Goal: Task Accomplishment & Management: Manage account settings

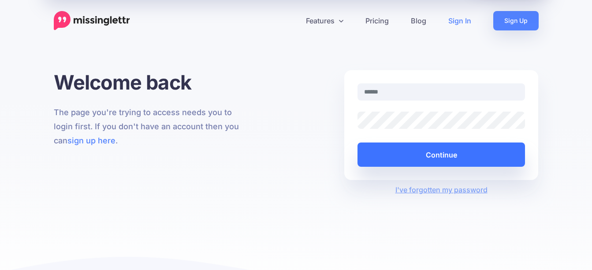
type input "**********"
click at [451, 153] on button "Continue" at bounding box center [442, 154] width 168 height 24
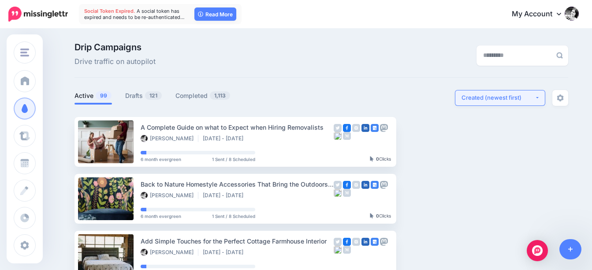
click at [506, 99] on div "Created (newest first)" at bounding box center [498, 98] width 73 height 8
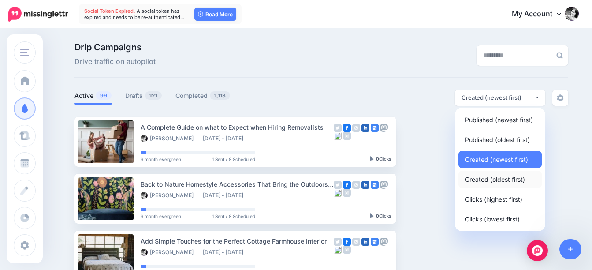
click at [503, 180] on span "Created (oldest first)" at bounding box center [495, 179] width 60 height 11
select select "**********"
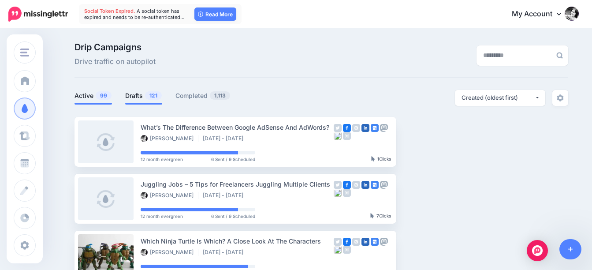
click at [155, 99] on span "121" at bounding box center [153, 95] width 17 height 8
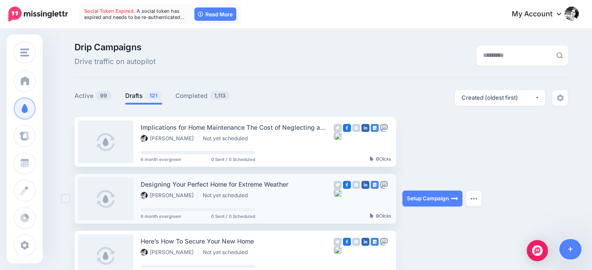
click at [69, 199] on ins at bounding box center [65, 198] width 9 height 9
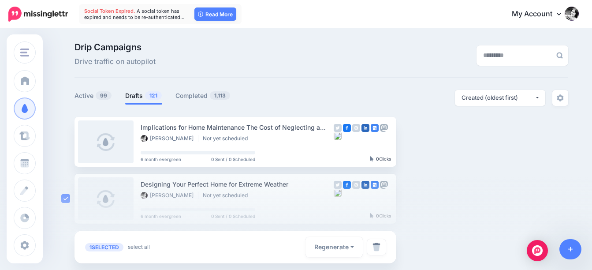
click at [71, 198] on div at bounding box center [296, 223] width 592 height 93
click at [462, 177] on div at bounding box center [296, 223] width 592 height 93
click at [67, 198] on div at bounding box center [296, 223] width 592 height 93
click at [72, 201] on div at bounding box center [296, 223] width 592 height 93
click at [118, 143] on link at bounding box center [106, 141] width 56 height 43
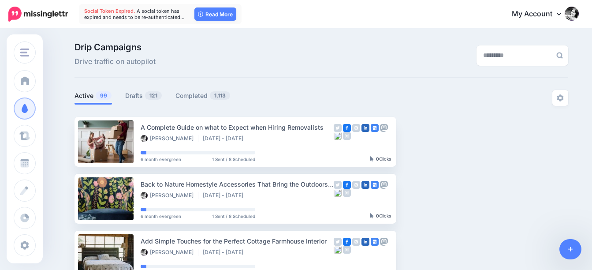
click at [512, 98] on div "**********" at bounding box center [511, 98] width 113 height 16
click at [148, 97] on span "121" at bounding box center [153, 95] width 17 height 8
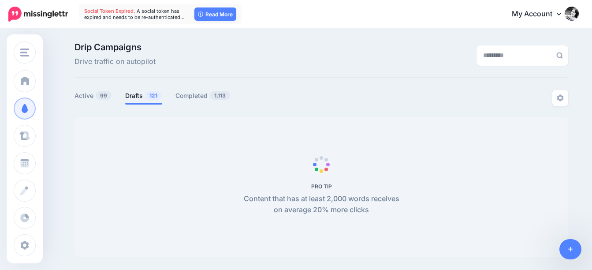
select select "**********"
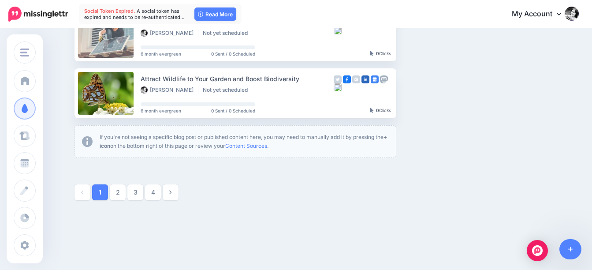
scroll to position [573, 0]
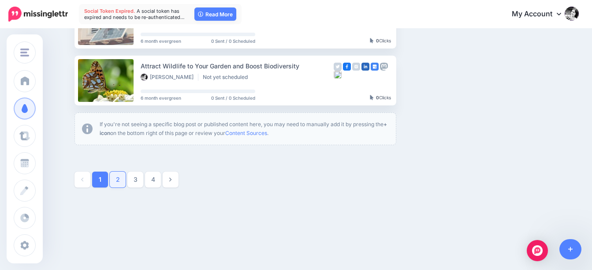
click at [125, 180] on link "2" at bounding box center [118, 180] width 16 height 16
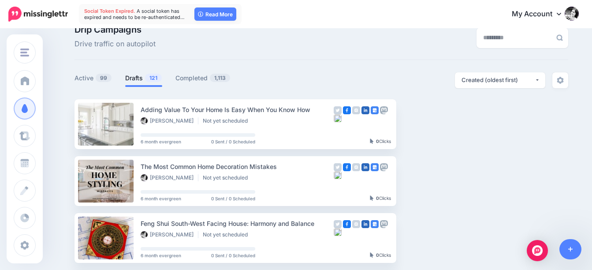
scroll to position [0, 0]
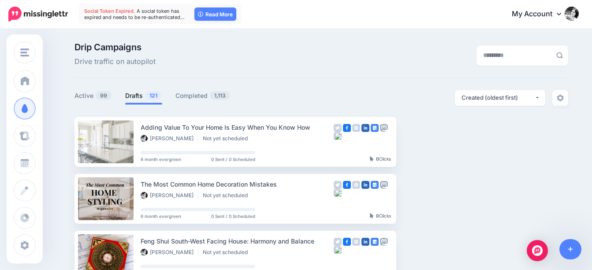
click at [148, 97] on span "121" at bounding box center [153, 95] width 17 height 8
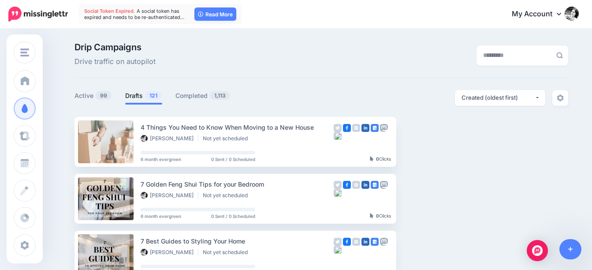
click at [148, 97] on span "121" at bounding box center [153, 95] width 17 height 8
click at [482, 144] on button "button" at bounding box center [474, 142] width 16 height 16
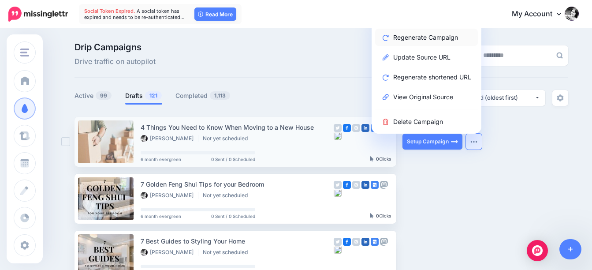
click at [447, 36] on link "Regenerate Campaign" at bounding box center [426, 37] width 103 height 17
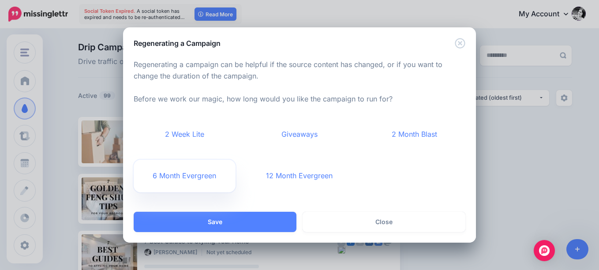
click at [182, 180] on link "6 Month Evergreen" at bounding box center [185, 176] width 102 height 33
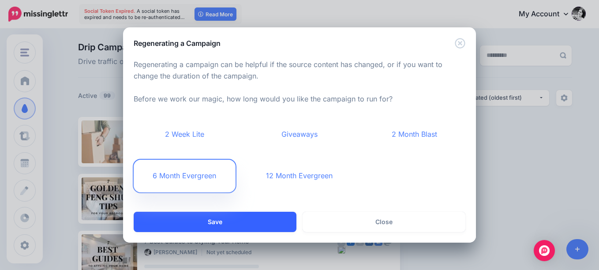
click at [263, 221] on button "Save" at bounding box center [215, 222] width 163 height 20
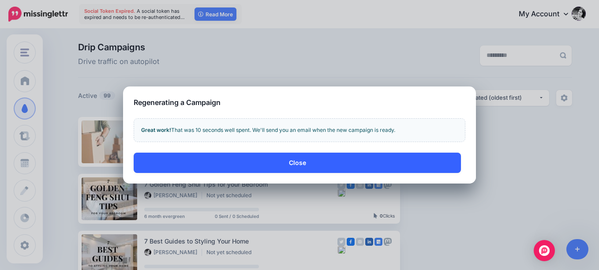
click at [298, 161] on button "Close" at bounding box center [297, 163] width 327 height 20
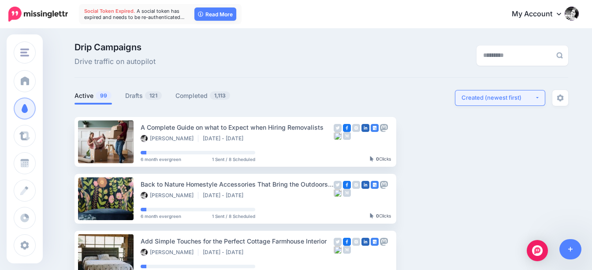
click at [507, 100] on div "Created (newest first)" at bounding box center [498, 98] width 73 height 8
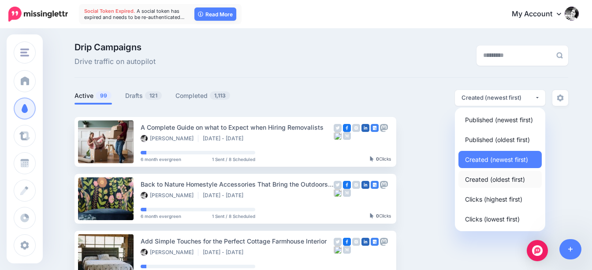
click at [504, 180] on span "Created (oldest first)" at bounding box center [495, 179] width 60 height 11
select select "**********"
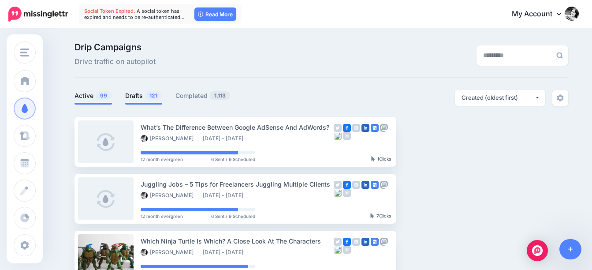
click at [136, 96] on link "Drafts 121" at bounding box center [143, 95] width 37 height 11
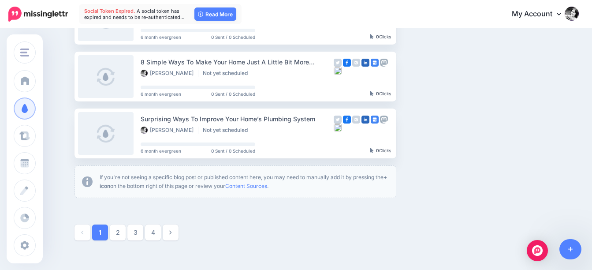
scroll to position [529, 0]
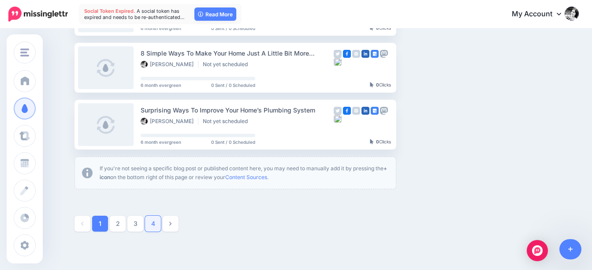
click at [152, 226] on link "4" at bounding box center [153, 224] width 16 height 16
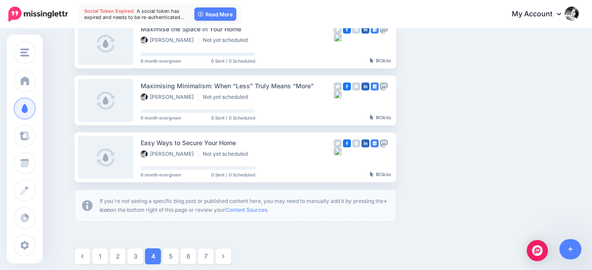
scroll to position [517, 0]
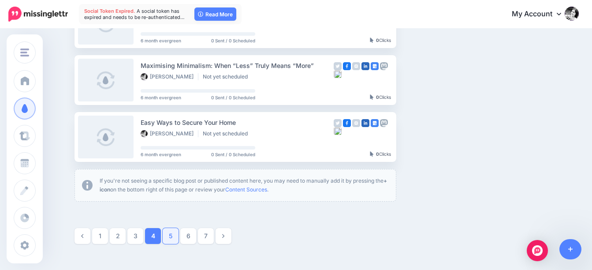
click at [179, 236] on link "5" at bounding box center [171, 236] width 16 height 16
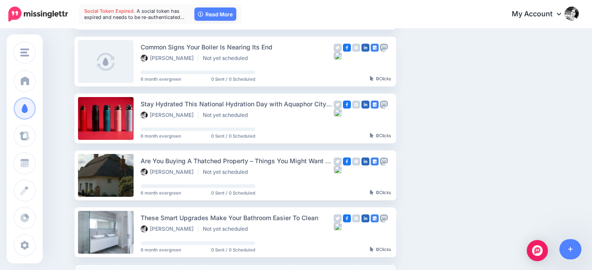
scroll to position [429, 0]
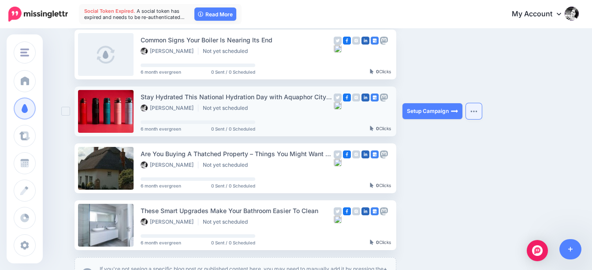
click at [478, 110] on img "button" at bounding box center [474, 111] width 7 height 3
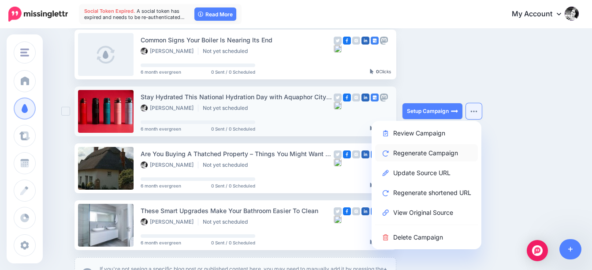
click at [440, 154] on link "Regenerate Campaign" at bounding box center [426, 152] width 103 height 17
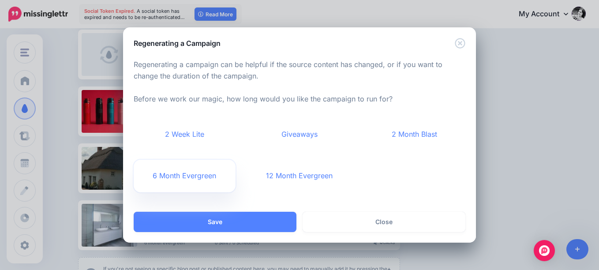
click at [191, 174] on link "6 Month Evergreen" at bounding box center [185, 176] width 102 height 33
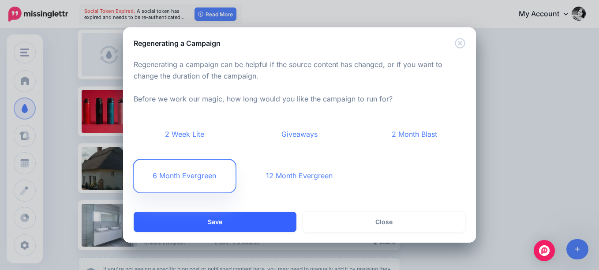
click at [260, 222] on button "Save" at bounding box center [215, 222] width 163 height 20
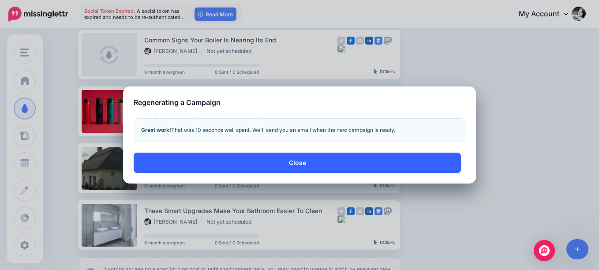
click at [297, 162] on button "Close" at bounding box center [297, 163] width 327 height 20
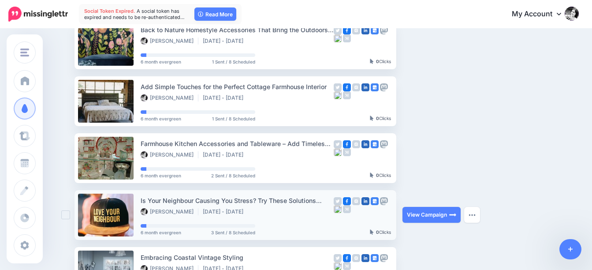
scroll to position [32, 0]
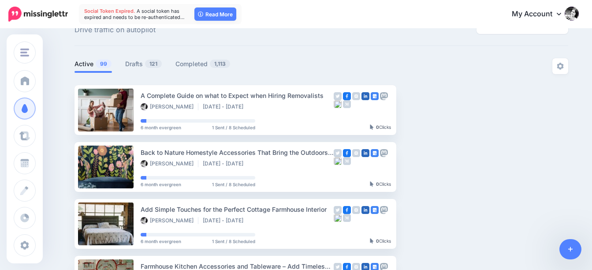
click at [514, 65] on div "Created (newest first)" at bounding box center [498, 66] width 73 height 8
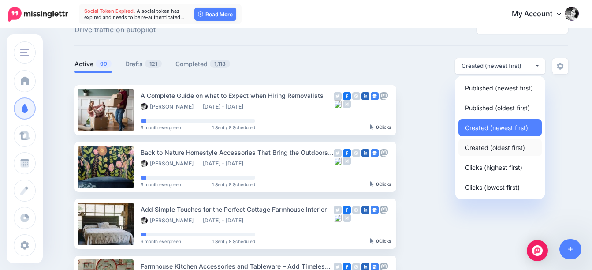
click at [506, 148] on span "Created (oldest first)" at bounding box center [495, 147] width 60 height 11
select select "**********"
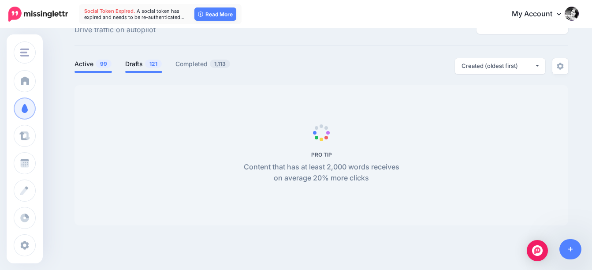
click at [148, 64] on span "121" at bounding box center [153, 64] width 17 height 8
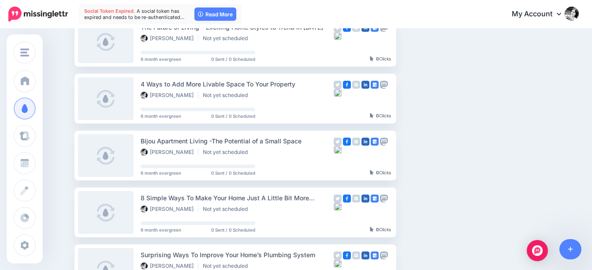
scroll to position [517, 0]
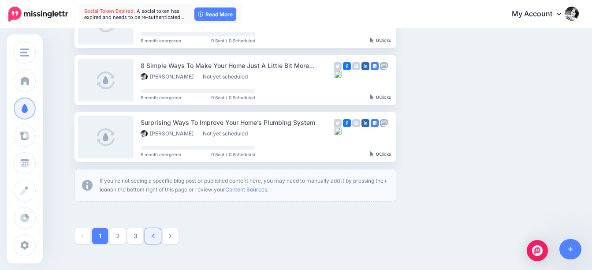
click at [150, 236] on link "4" at bounding box center [153, 236] width 16 height 16
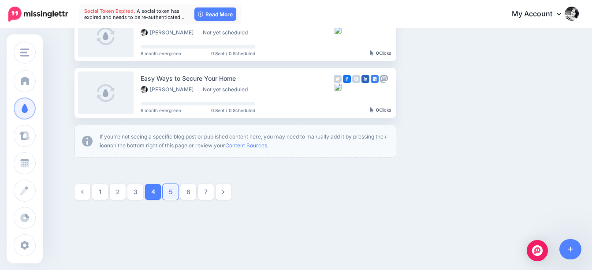
click at [172, 197] on link "5" at bounding box center [171, 192] width 16 height 16
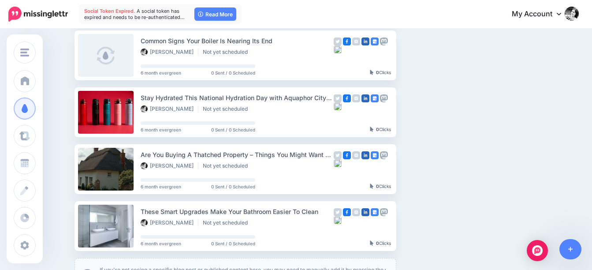
scroll to position [429, 0]
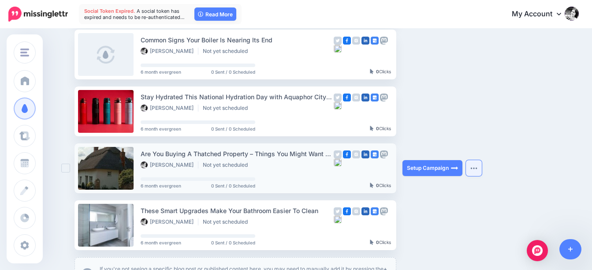
click at [478, 169] on img "button" at bounding box center [474, 168] width 7 height 3
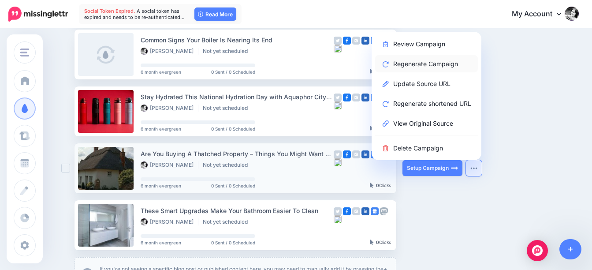
click at [415, 63] on link "Regenerate Campaign" at bounding box center [426, 63] width 103 height 17
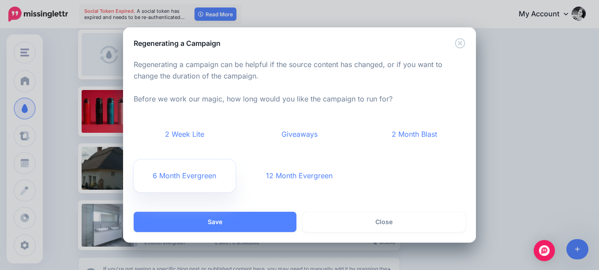
click at [188, 177] on link "6 Month Evergreen" at bounding box center [185, 176] width 102 height 33
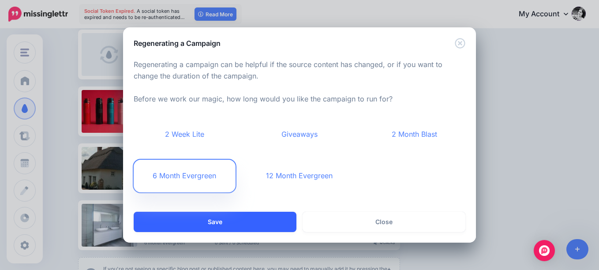
click at [248, 221] on button "Save" at bounding box center [215, 222] width 163 height 20
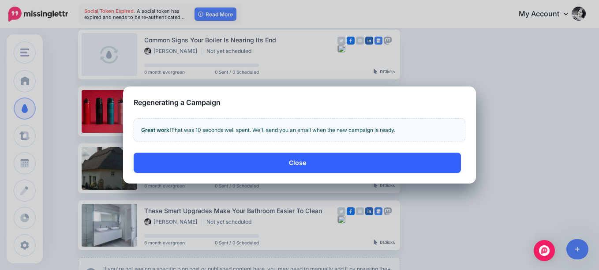
click at [302, 162] on button "Close" at bounding box center [297, 163] width 327 height 20
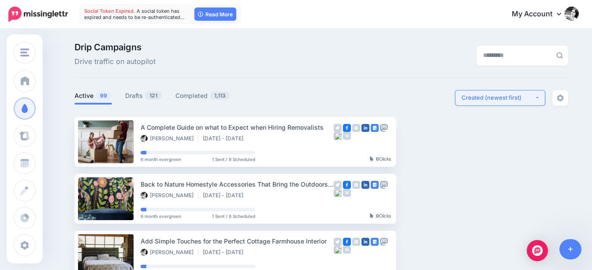
click at [498, 98] on div "Created (newest first)" at bounding box center [498, 98] width 73 height 8
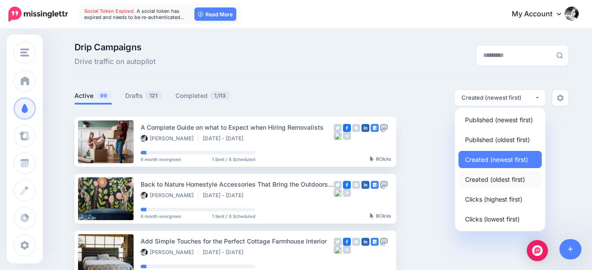
click at [512, 181] on span "Created (oldest first)" at bounding box center [495, 179] width 60 height 11
select select "**********"
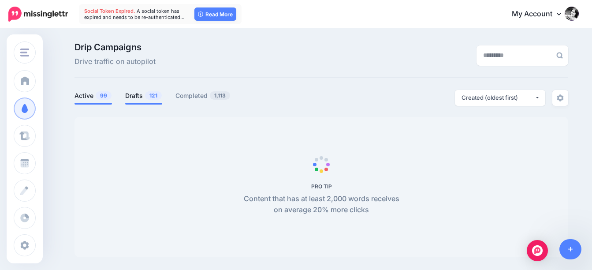
click at [146, 96] on link "Drafts 121" at bounding box center [143, 95] width 37 height 11
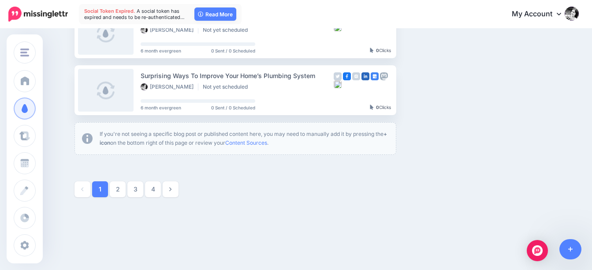
scroll to position [573, 0]
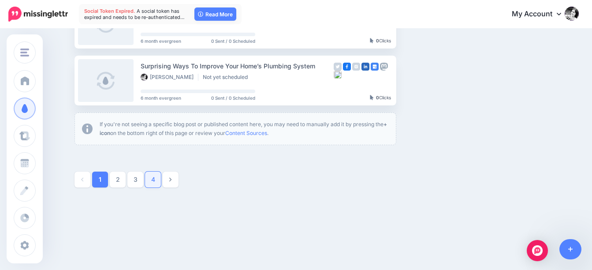
click at [158, 179] on link "4" at bounding box center [153, 180] width 16 height 16
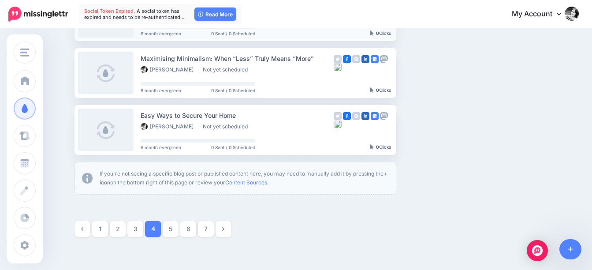
scroll to position [580, 0]
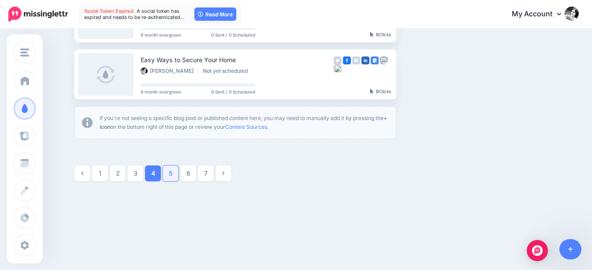
click at [171, 176] on link "5" at bounding box center [171, 173] width 16 height 16
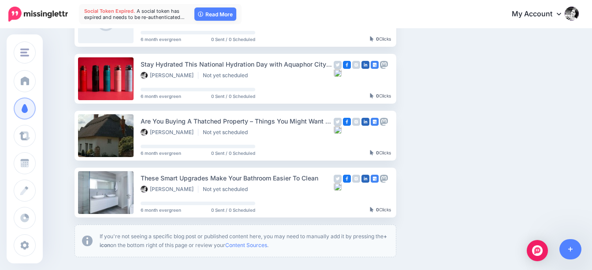
scroll to position [517, 0]
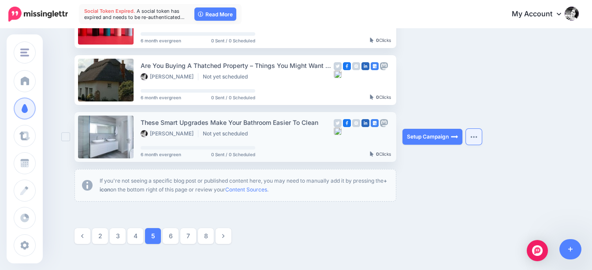
click at [482, 134] on button "button" at bounding box center [474, 137] width 16 height 16
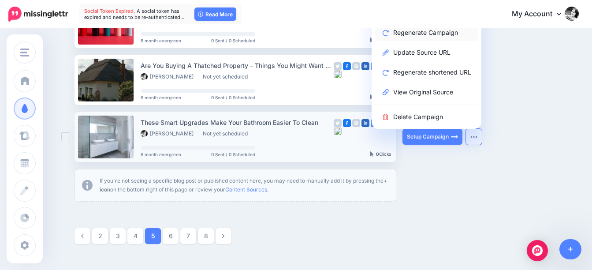
click at [420, 33] on link "Regenerate Campaign" at bounding box center [426, 32] width 103 height 17
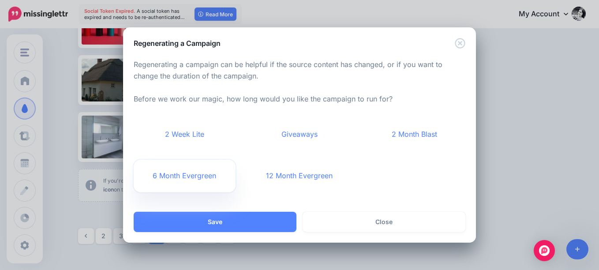
click at [185, 178] on link "6 Month Evergreen" at bounding box center [185, 176] width 102 height 33
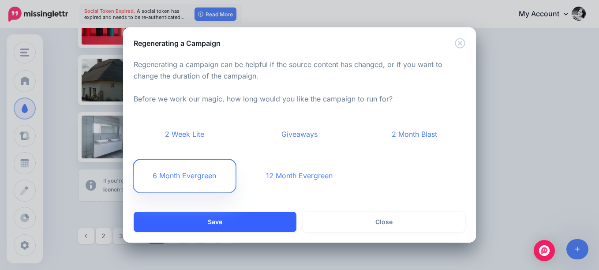
click at [247, 219] on button "Save" at bounding box center [215, 222] width 163 height 20
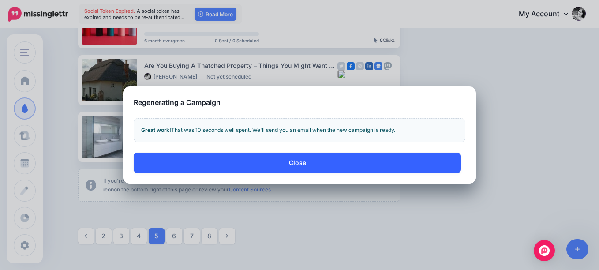
click at [298, 163] on button "Close" at bounding box center [297, 163] width 327 height 20
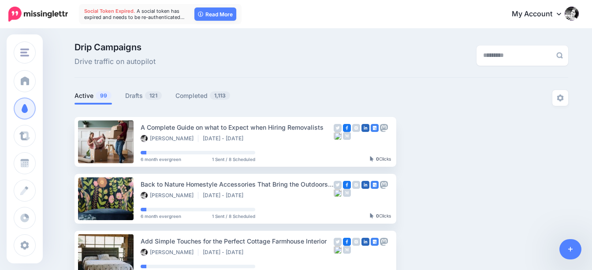
click at [513, 98] on div "Created (newest first)" at bounding box center [498, 98] width 73 height 8
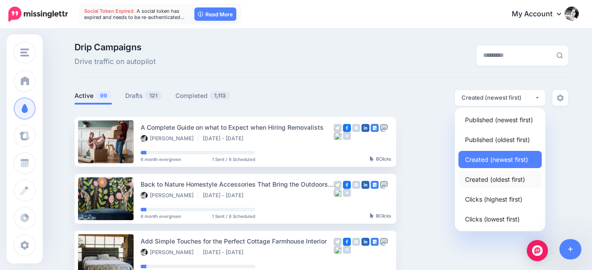
click at [508, 179] on span "Created (oldest first)" at bounding box center [495, 179] width 60 height 11
select select "**********"
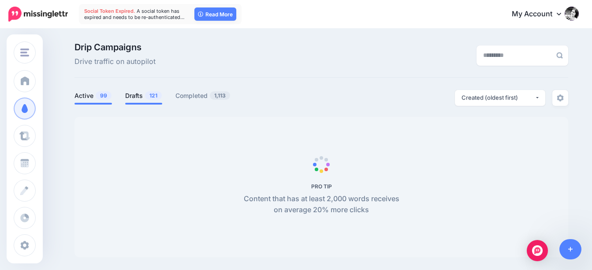
click at [149, 93] on span "121" at bounding box center [153, 95] width 17 height 8
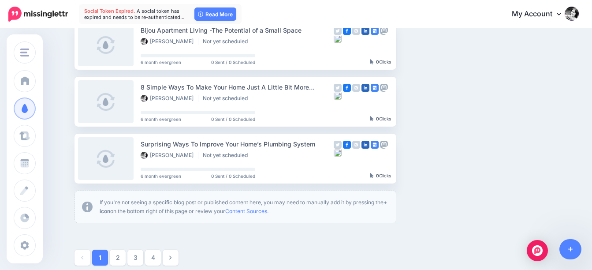
scroll to position [580, 0]
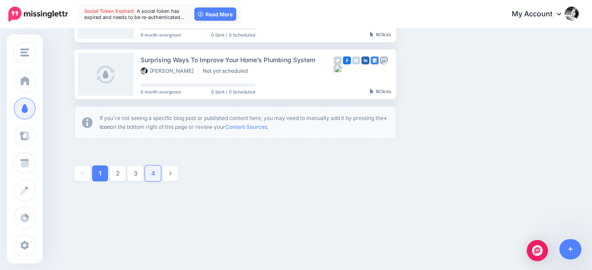
click at [157, 174] on link "4" at bounding box center [153, 173] width 16 height 16
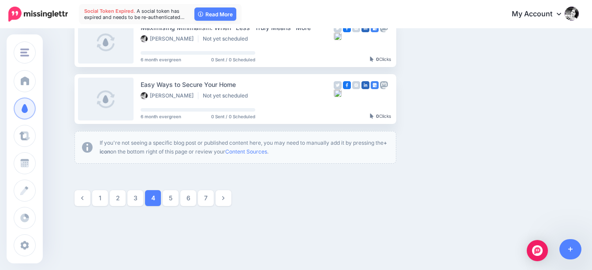
scroll to position [561, 0]
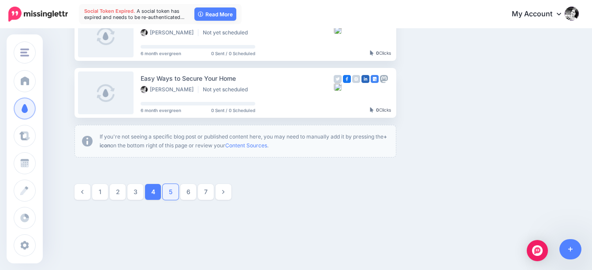
click at [176, 191] on link "5" at bounding box center [171, 192] width 16 height 16
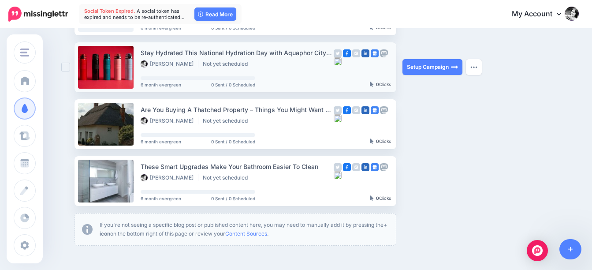
scroll to position [517, 0]
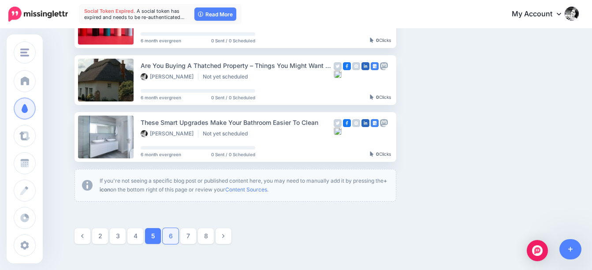
click at [175, 237] on link "6" at bounding box center [171, 236] width 16 height 16
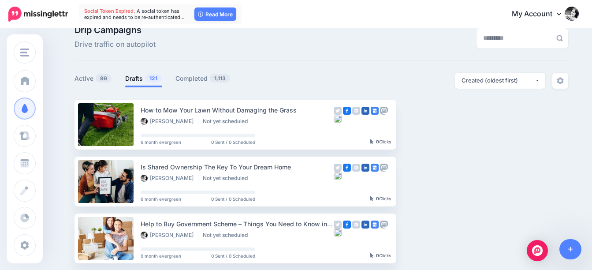
scroll to position [0, 0]
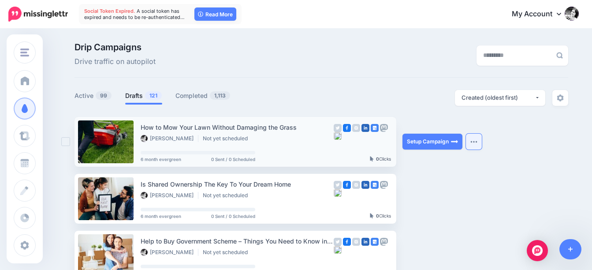
click at [477, 144] on button "button" at bounding box center [474, 142] width 16 height 16
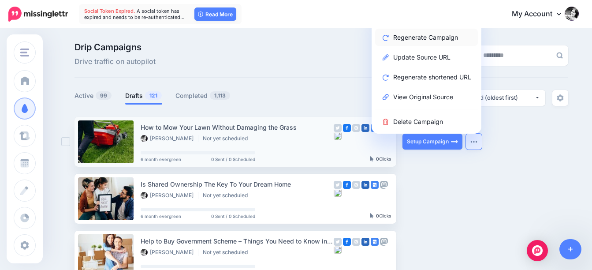
click at [442, 36] on link "Regenerate Campaign" at bounding box center [426, 37] width 103 height 17
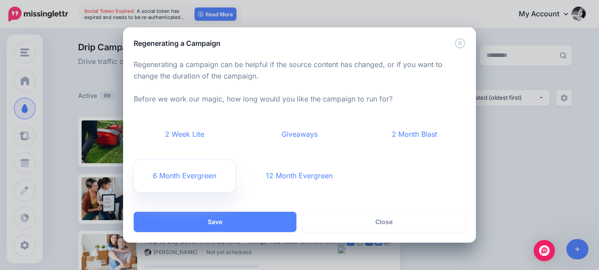
click at [182, 177] on link "6 Month Evergreen" at bounding box center [185, 176] width 102 height 33
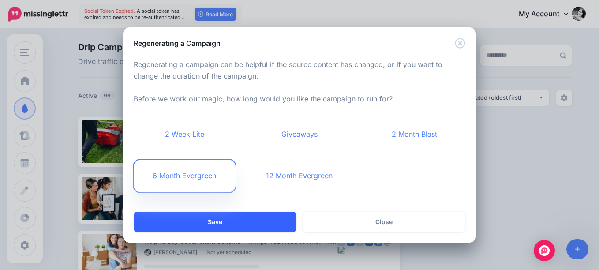
click at [253, 222] on button "Save" at bounding box center [215, 222] width 163 height 20
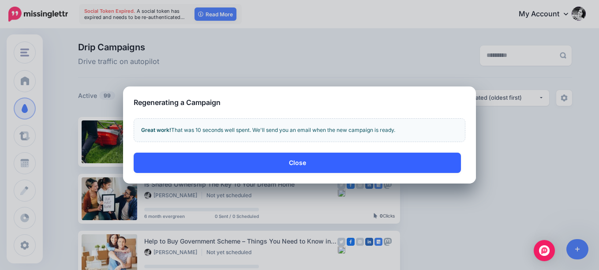
click at [288, 161] on button "Close" at bounding box center [297, 163] width 327 height 20
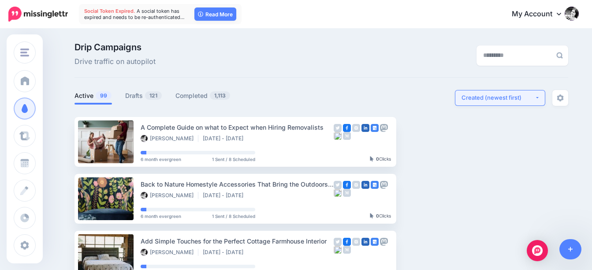
click at [517, 101] on div "Created (newest first)" at bounding box center [498, 98] width 73 height 8
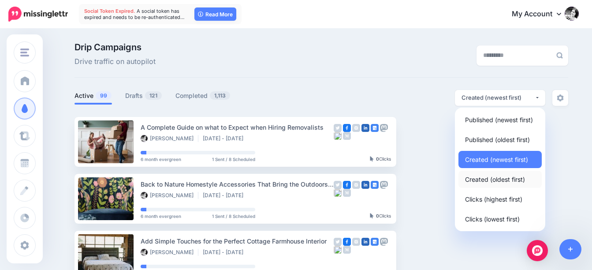
click at [490, 177] on span "Created (oldest first)" at bounding box center [495, 179] width 60 height 11
select select "**********"
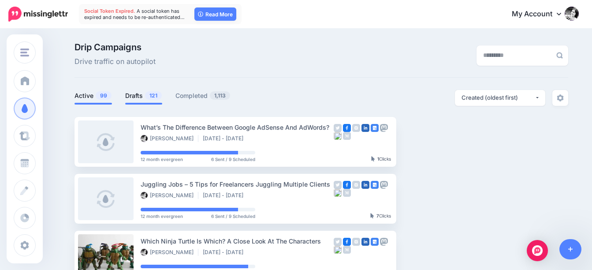
click at [146, 93] on link "Drafts 121" at bounding box center [143, 95] width 37 height 11
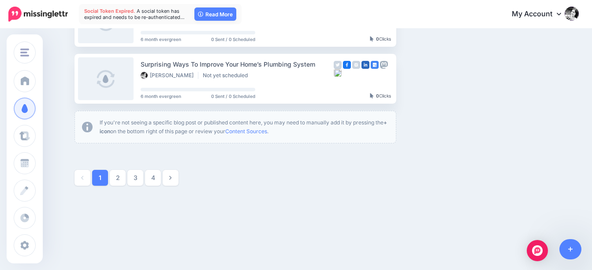
scroll to position [580, 0]
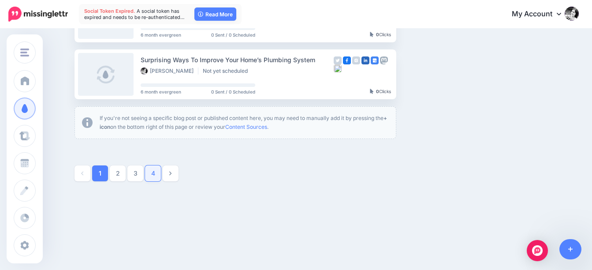
click at [155, 173] on link "4" at bounding box center [153, 173] width 16 height 16
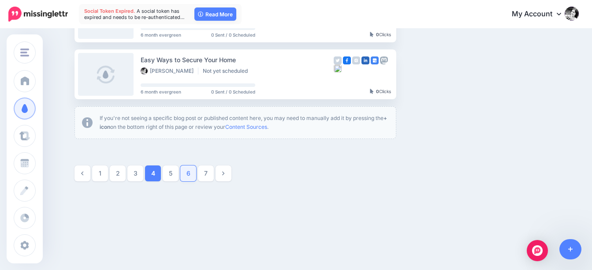
click at [190, 178] on link "6" at bounding box center [188, 173] width 16 height 16
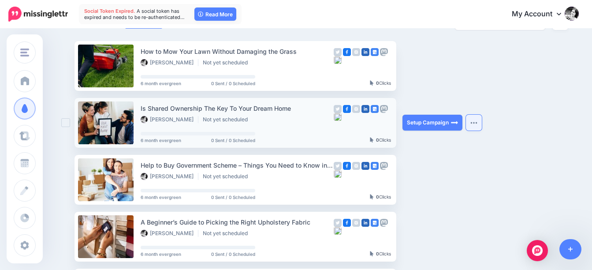
click at [479, 120] on button "button" at bounding box center [474, 123] width 16 height 16
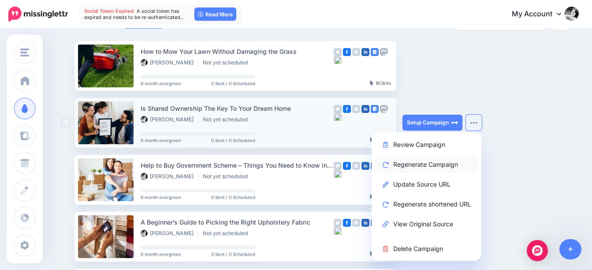
click at [436, 165] on link "Regenerate Campaign" at bounding box center [426, 164] width 103 height 17
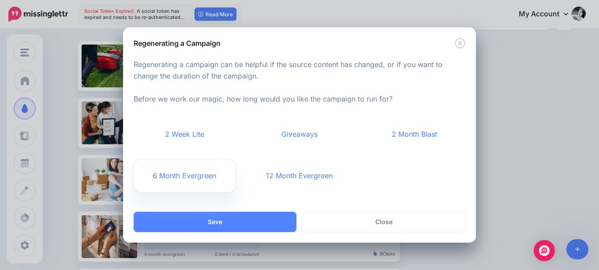
click at [208, 176] on link "6 Month Evergreen" at bounding box center [185, 176] width 102 height 33
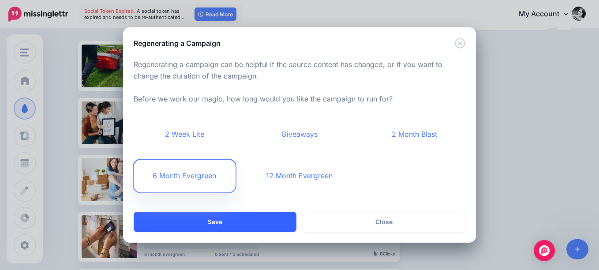
click at [231, 218] on button "Save" at bounding box center [215, 222] width 163 height 20
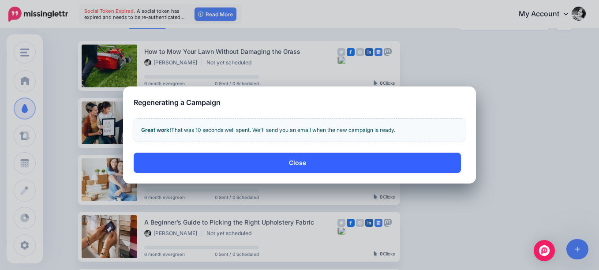
click at [297, 161] on button "Close" at bounding box center [297, 163] width 327 height 20
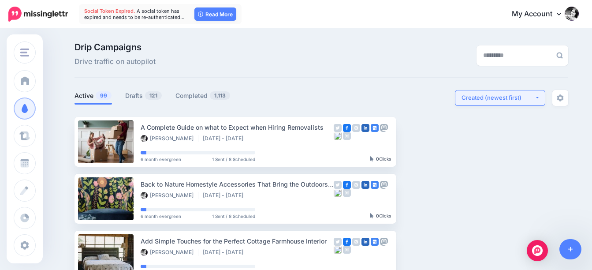
click at [469, 99] on div "Created (newest first)" at bounding box center [498, 98] width 73 height 8
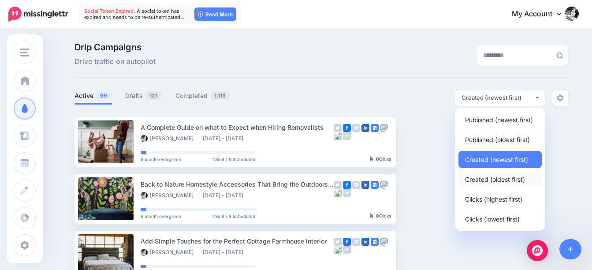
click at [478, 181] on span "Created (oldest first)" at bounding box center [495, 179] width 60 height 11
select select "**********"
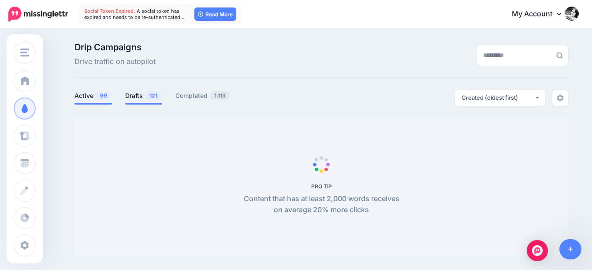
click at [148, 99] on link "Drafts 121" at bounding box center [143, 95] width 37 height 11
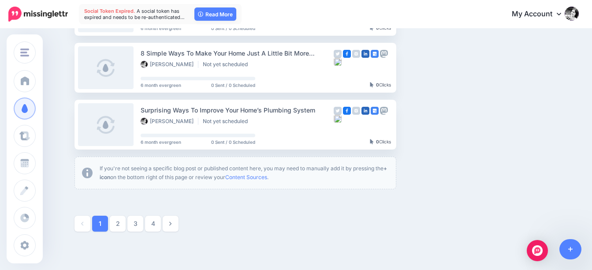
scroll to position [573, 0]
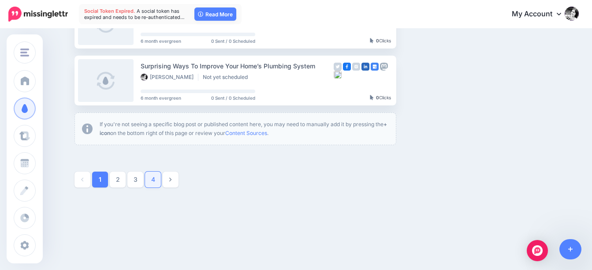
click at [151, 176] on link "4" at bounding box center [153, 180] width 16 height 16
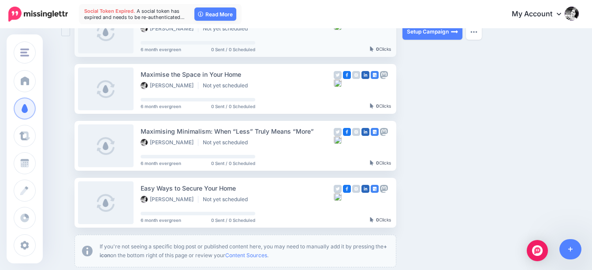
scroll to position [580, 0]
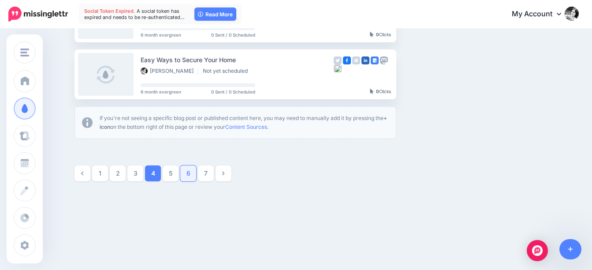
click at [188, 176] on link "6" at bounding box center [188, 173] width 16 height 16
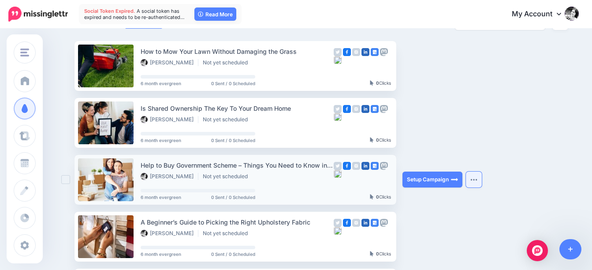
click at [478, 179] on img "button" at bounding box center [474, 179] width 7 height 3
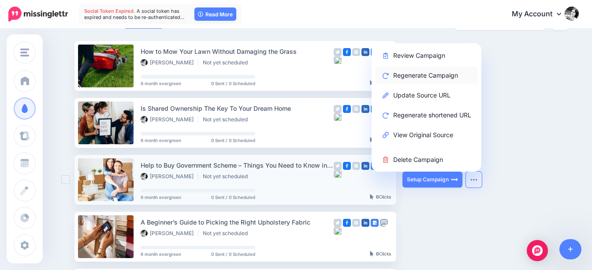
click at [443, 74] on link "Regenerate Campaign" at bounding box center [426, 75] width 103 height 17
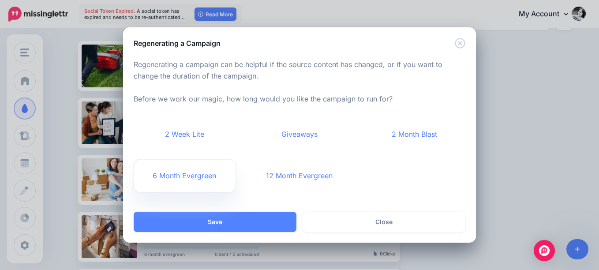
click at [196, 176] on link "6 Month Evergreen" at bounding box center [185, 176] width 102 height 33
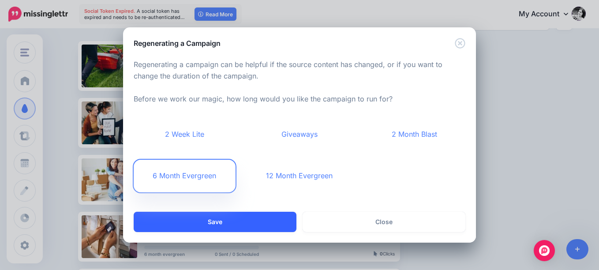
click at [245, 218] on button "Save" at bounding box center [215, 222] width 163 height 20
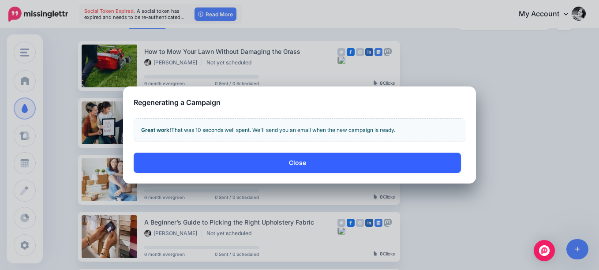
click at [304, 161] on button "Close" at bounding box center [297, 163] width 327 height 20
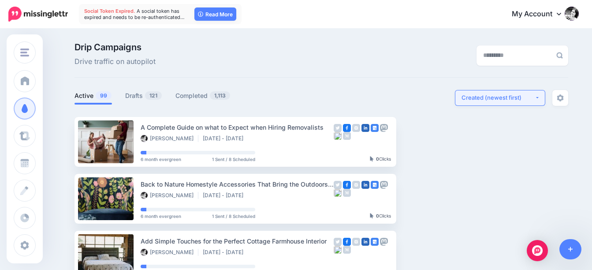
click at [493, 102] on div "Created (newest first)" at bounding box center [498, 98] width 73 height 8
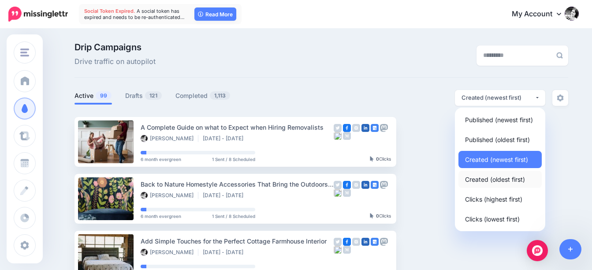
click at [493, 180] on span "Created (oldest first)" at bounding box center [495, 179] width 60 height 11
select select "**********"
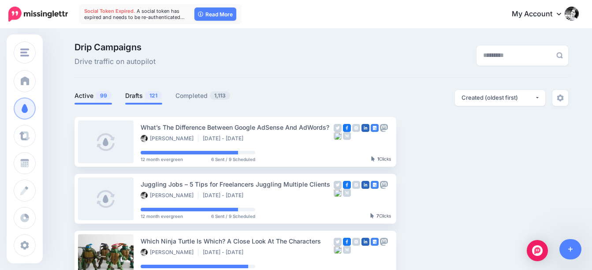
click at [145, 94] on link "Drafts 121" at bounding box center [143, 95] width 37 height 11
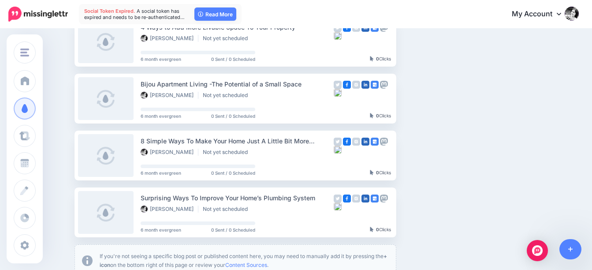
scroll to position [529, 0]
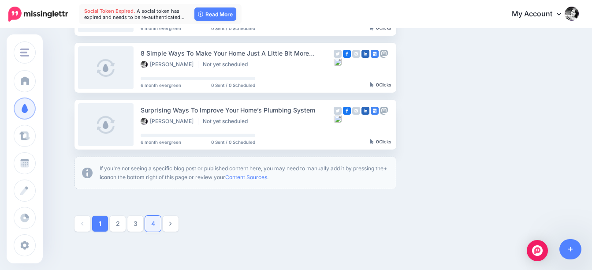
click at [160, 220] on link "4" at bounding box center [153, 224] width 16 height 16
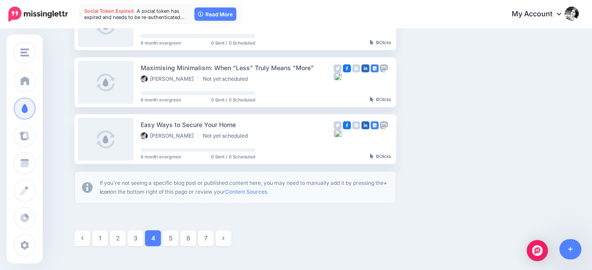
scroll to position [561, 0]
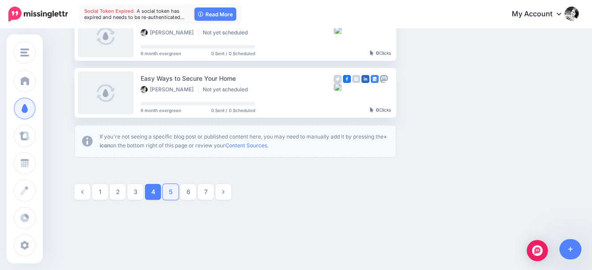
click at [176, 190] on link "5" at bounding box center [171, 192] width 16 height 16
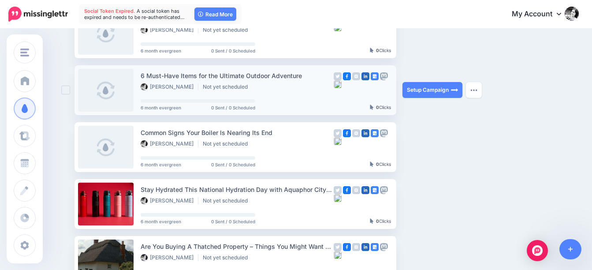
scroll to position [341, 0]
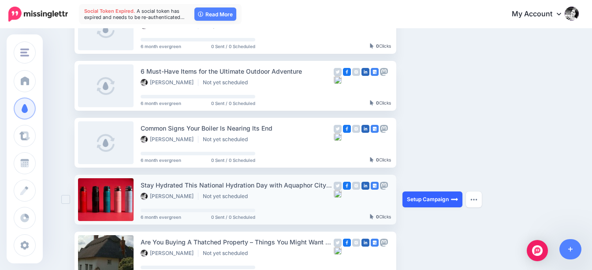
click at [434, 200] on link "Setup Campaign" at bounding box center [433, 199] width 60 height 16
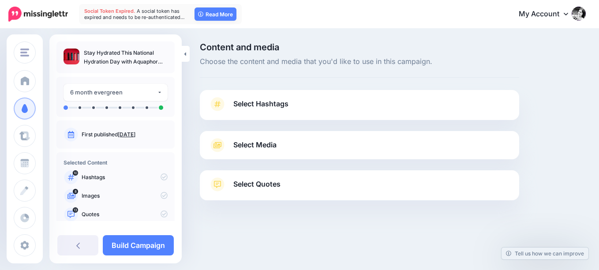
click at [267, 107] on span "Select Hashtags" at bounding box center [260, 104] width 55 height 12
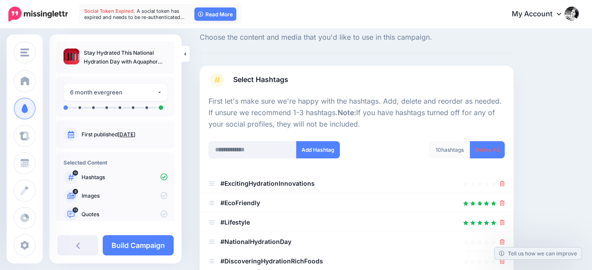
scroll to position [88, 0]
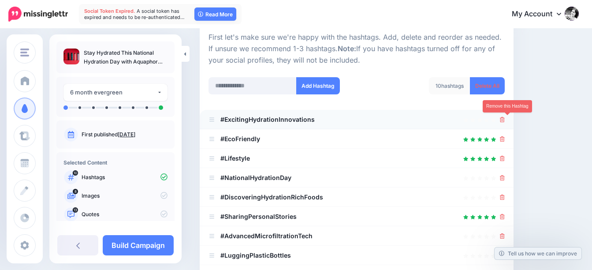
click at [505, 120] on icon at bounding box center [502, 119] width 5 height 5
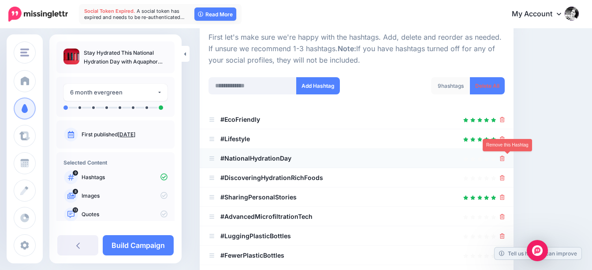
click at [505, 160] on icon at bounding box center [502, 158] width 5 height 5
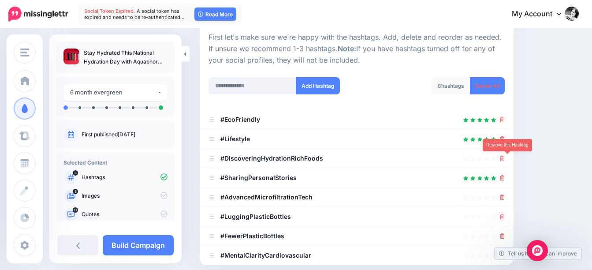
click at [505, 160] on icon at bounding box center [502, 158] width 5 height 5
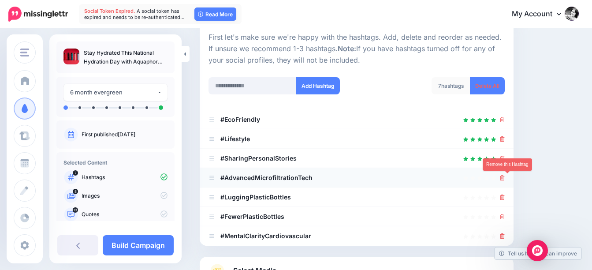
click at [505, 177] on icon at bounding box center [502, 177] width 5 height 5
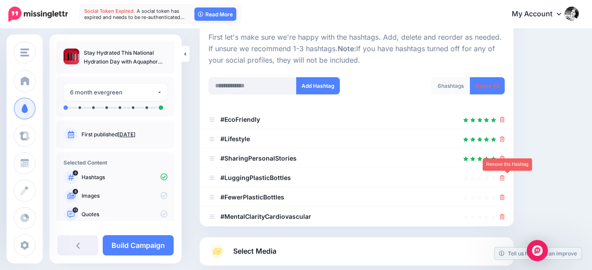
click at [505, 177] on icon at bounding box center [502, 177] width 5 height 5
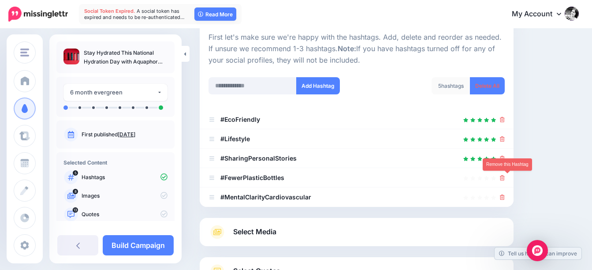
click at [505, 177] on icon at bounding box center [502, 177] width 5 height 5
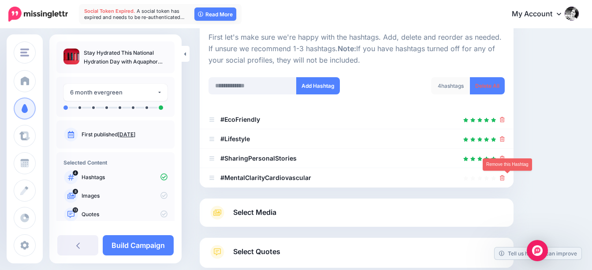
click at [505, 177] on icon at bounding box center [502, 177] width 5 height 5
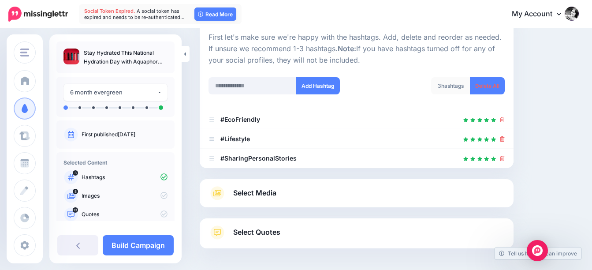
click at [250, 191] on span "Select Media" at bounding box center [254, 193] width 43 height 12
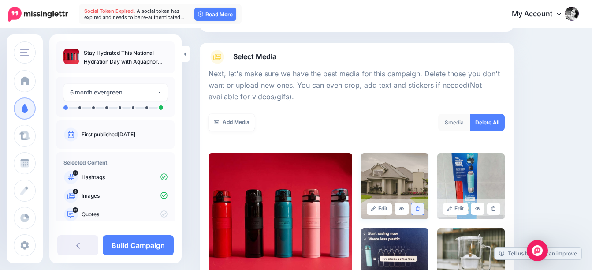
click at [420, 210] on icon at bounding box center [418, 208] width 4 height 5
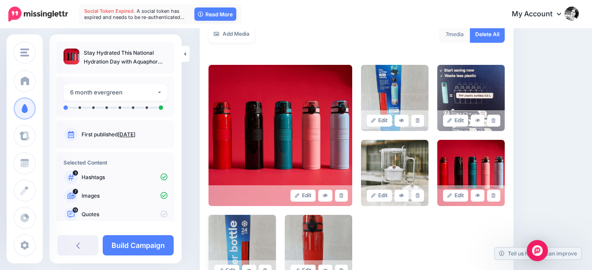
scroll to position [221, 0]
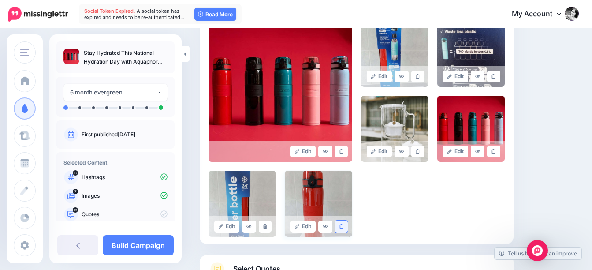
click at [344, 226] on icon at bounding box center [342, 226] width 4 height 5
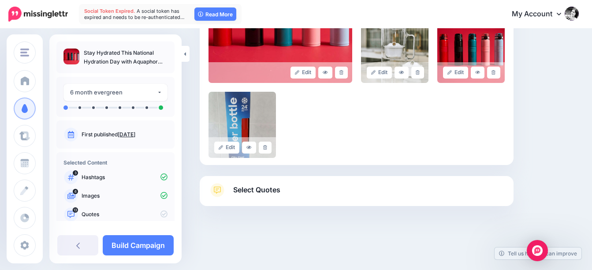
scroll to position [305, 0]
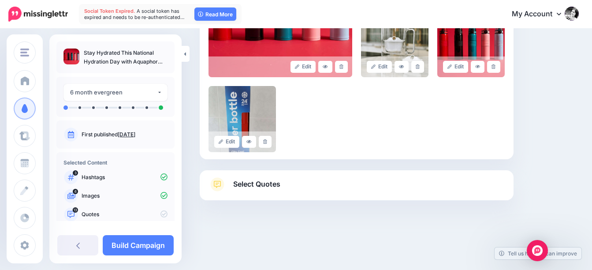
click at [248, 185] on span "Select Quotes" at bounding box center [256, 184] width 47 height 12
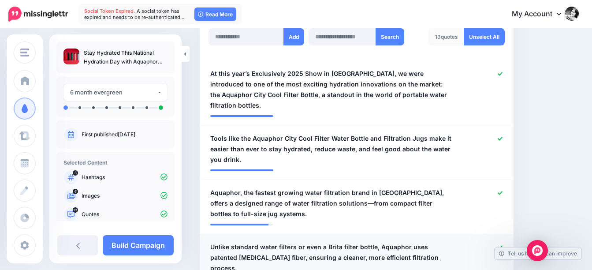
scroll to position [261, 0]
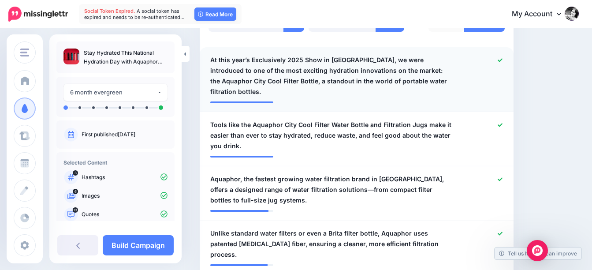
click at [503, 63] on link at bounding box center [500, 60] width 5 height 6
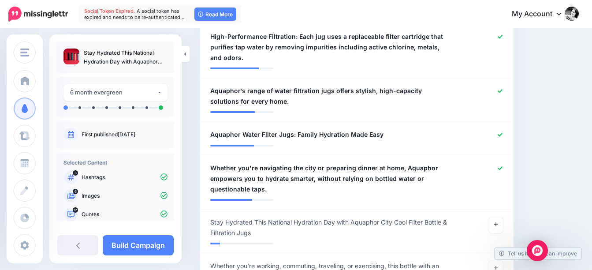
scroll to position [746, 0]
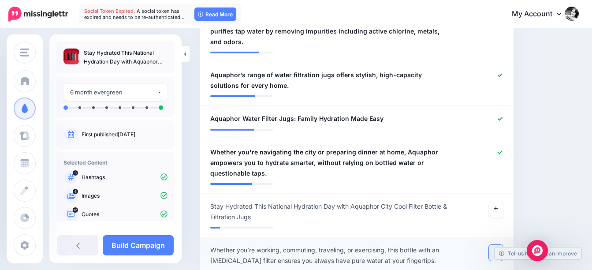
click at [498, 251] on icon at bounding box center [497, 253] width 4 height 4
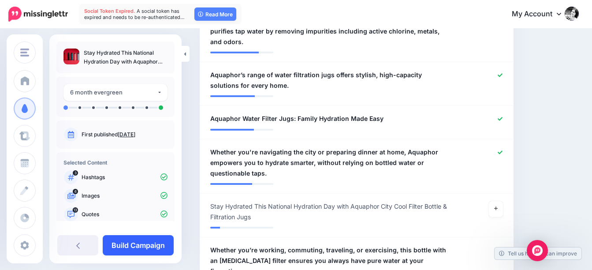
click at [134, 244] on link "Build Campaign" at bounding box center [138, 245] width 71 height 20
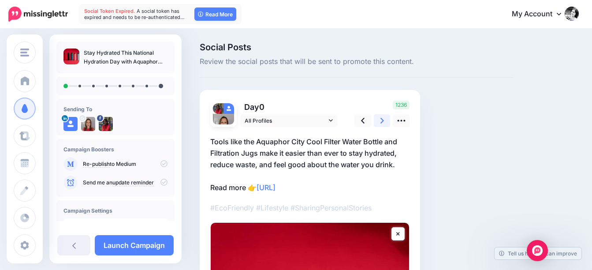
click at [379, 120] on link at bounding box center [382, 120] width 17 height 13
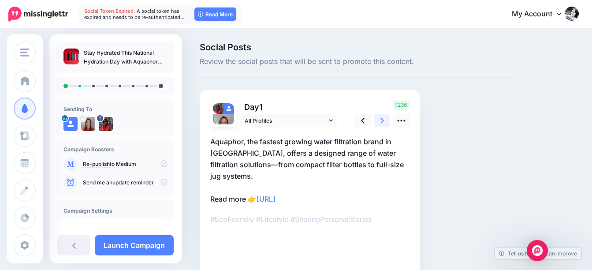
click at [379, 120] on link at bounding box center [382, 120] width 17 height 13
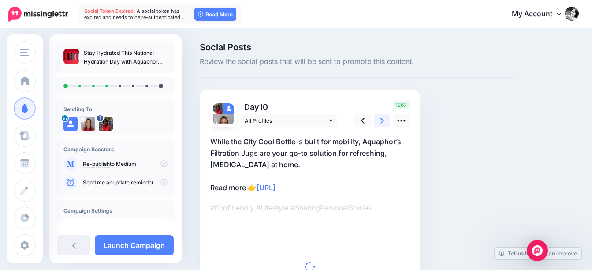
click at [379, 120] on link at bounding box center [382, 120] width 17 height 13
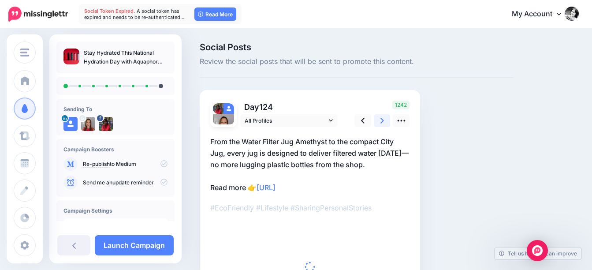
click at [379, 120] on link at bounding box center [382, 120] width 17 height 13
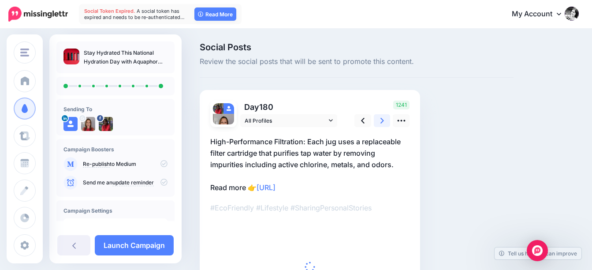
click at [379, 120] on link at bounding box center [382, 120] width 17 height 13
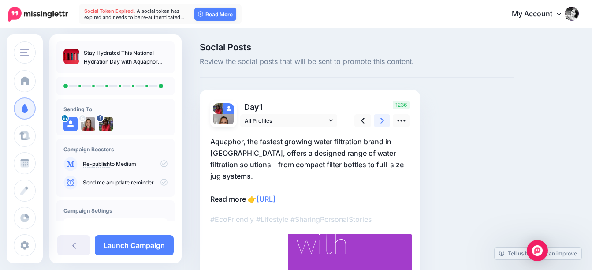
click at [379, 120] on link at bounding box center [382, 120] width 17 height 13
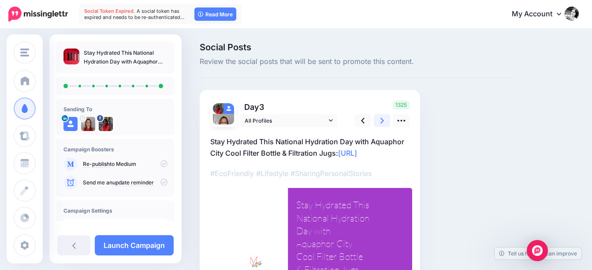
scroll to position [107, 0]
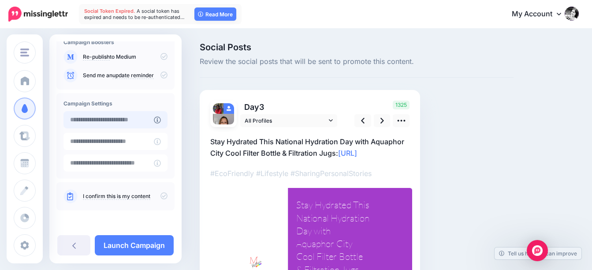
click at [124, 119] on input "text" at bounding box center [109, 119] width 90 height 17
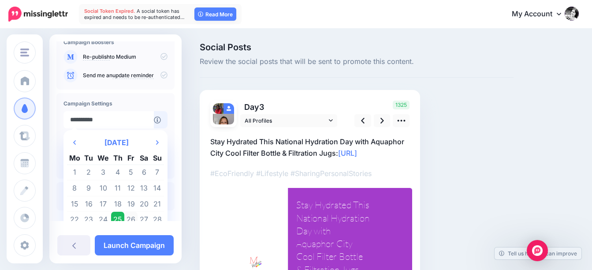
click at [129, 219] on td "26" at bounding box center [130, 220] width 13 height 16
type input "**********"
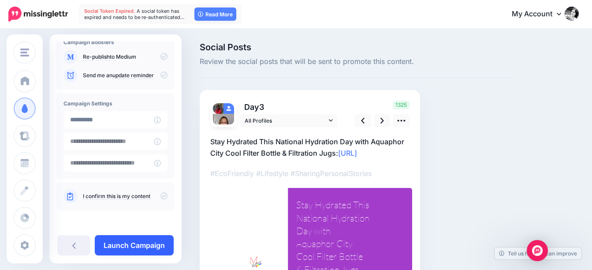
click at [136, 248] on link "Launch Campaign" at bounding box center [134, 245] width 79 height 20
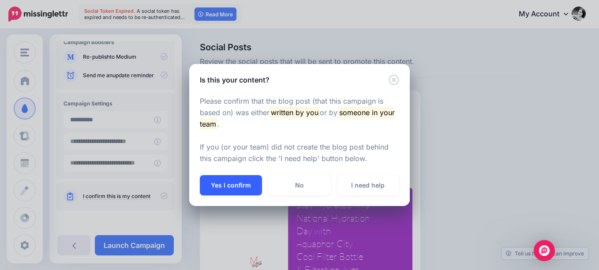
click at [244, 187] on button "Yes I confirm" at bounding box center [231, 185] width 62 height 20
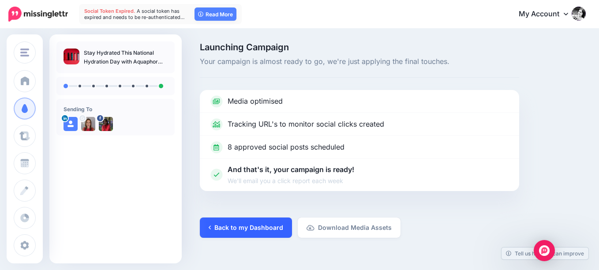
click at [259, 230] on link "Back to my Dashboard" at bounding box center [246, 227] width 92 height 20
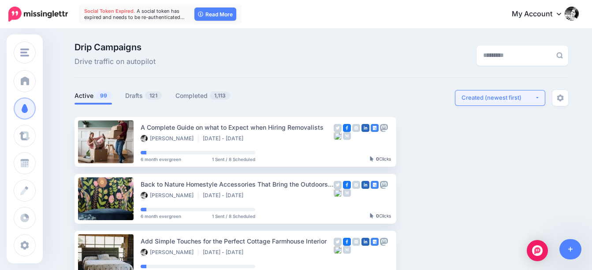
click at [502, 98] on div "Created (newest first)" at bounding box center [498, 98] width 73 height 8
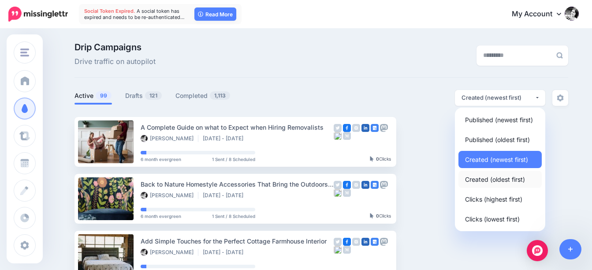
click at [508, 180] on span "Created (oldest first)" at bounding box center [495, 179] width 60 height 11
select select "**********"
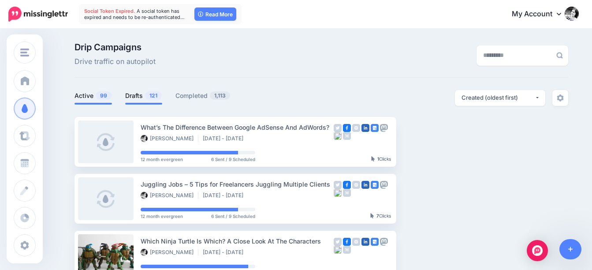
click at [143, 94] on link "Drafts 121" at bounding box center [143, 95] width 37 height 11
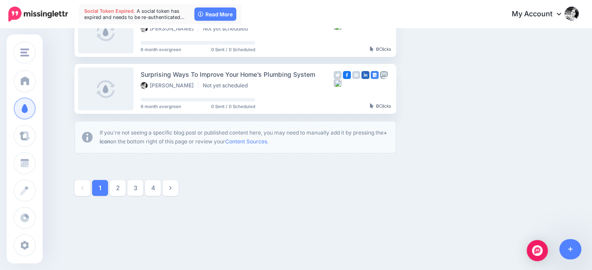
scroll to position [580, 0]
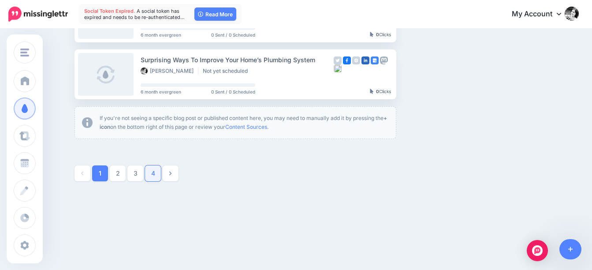
click at [155, 178] on link "4" at bounding box center [153, 173] width 16 height 16
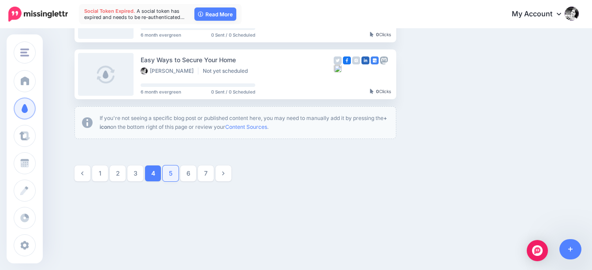
click at [169, 174] on link "5" at bounding box center [171, 173] width 16 height 16
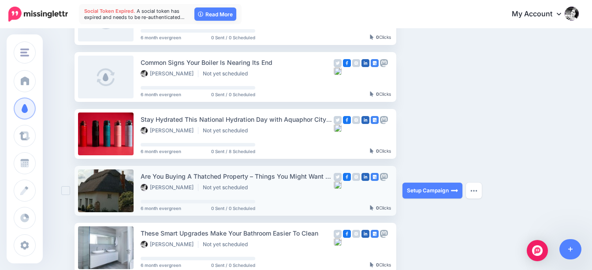
scroll to position [429, 0]
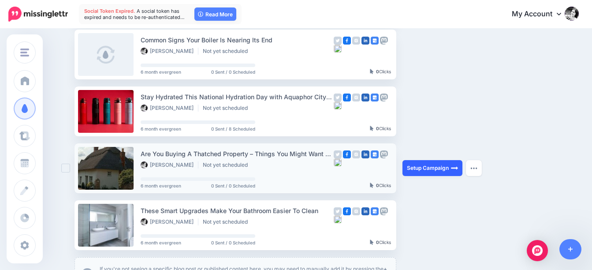
click at [420, 168] on link "Setup Campaign" at bounding box center [433, 168] width 60 height 16
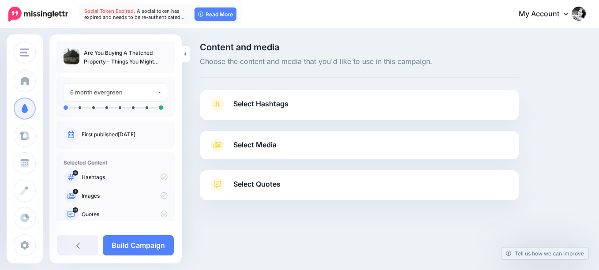
click at [279, 101] on span "Select Hashtags" at bounding box center [260, 104] width 55 height 12
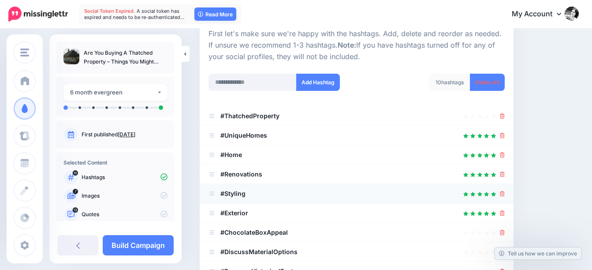
scroll to position [132, 0]
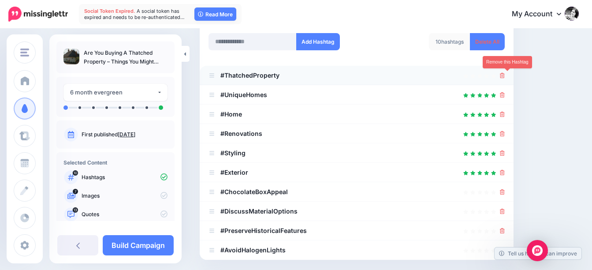
click at [505, 76] on icon at bounding box center [502, 75] width 5 height 5
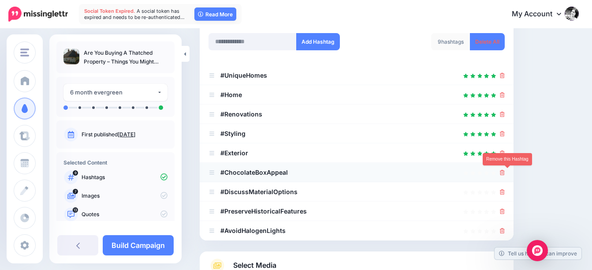
click at [505, 172] on icon at bounding box center [502, 172] width 5 height 5
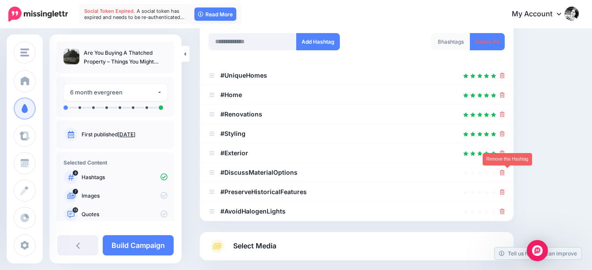
click at [505, 172] on icon at bounding box center [502, 172] width 5 height 5
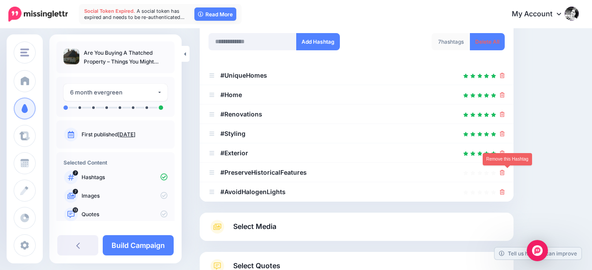
click at [505, 172] on icon at bounding box center [502, 172] width 5 height 5
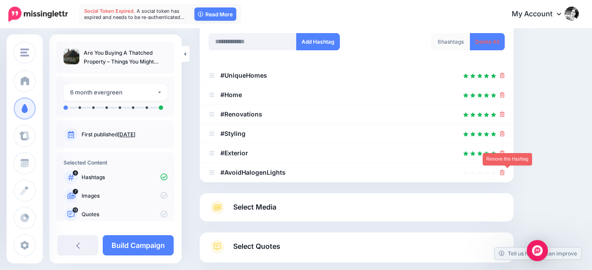
click at [505, 172] on icon at bounding box center [502, 172] width 5 height 5
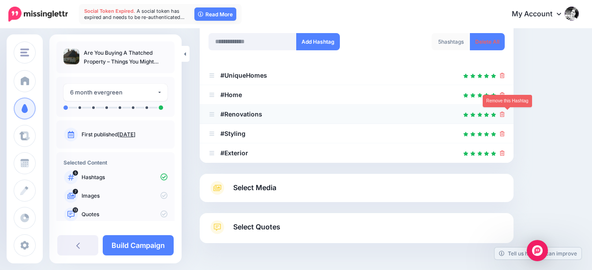
click at [505, 115] on icon at bounding box center [502, 114] width 5 height 5
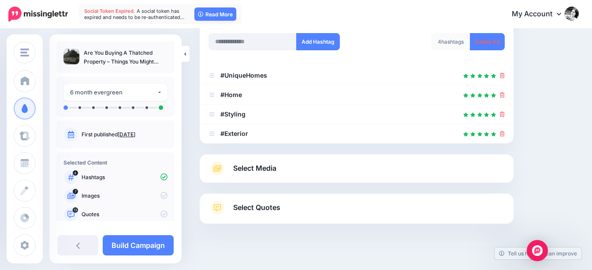
click at [257, 172] on span "Select Media" at bounding box center [254, 168] width 43 height 12
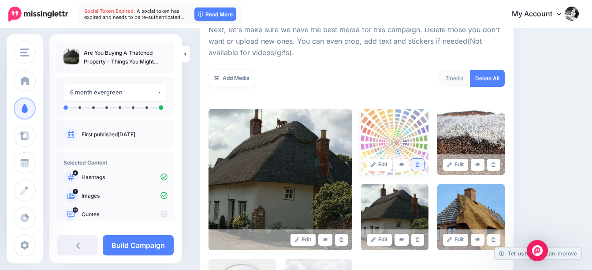
click at [420, 163] on icon at bounding box center [418, 164] width 4 height 5
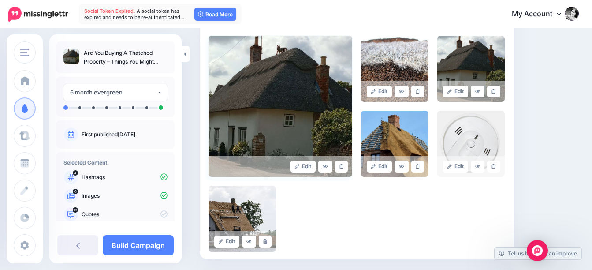
scroll to position [221, 0]
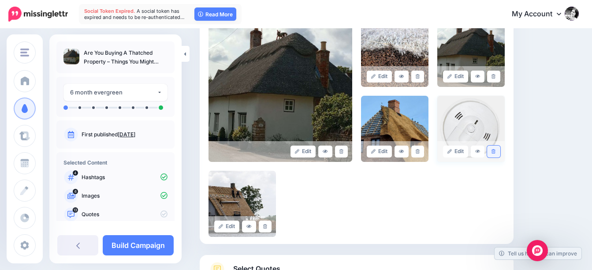
click at [496, 150] on icon at bounding box center [494, 151] width 4 height 5
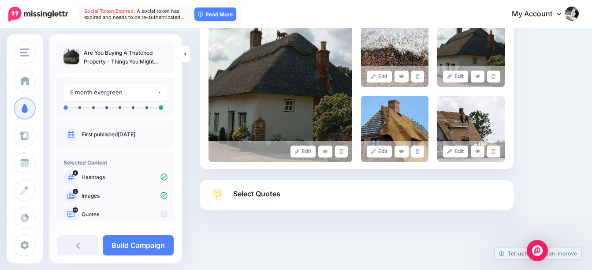
click at [256, 197] on span "Select Quotes" at bounding box center [256, 194] width 47 height 12
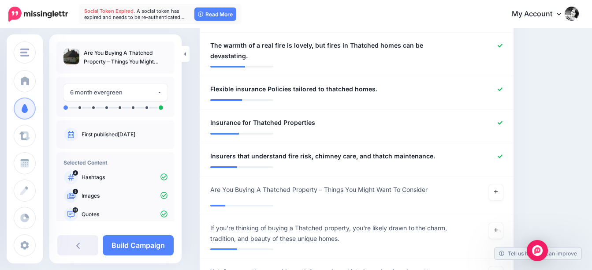
scroll to position [662, 0]
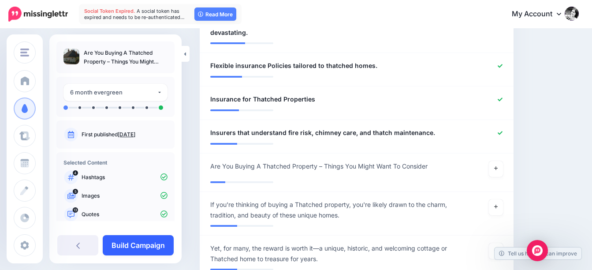
click at [143, 247] on link "Build Campaign" at bounding box center [138, 245] width 71 height 20
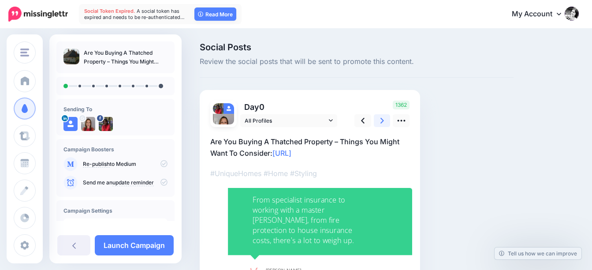
click at [384, 118] on icon at bounding box center [383, 120] width 4 height 9
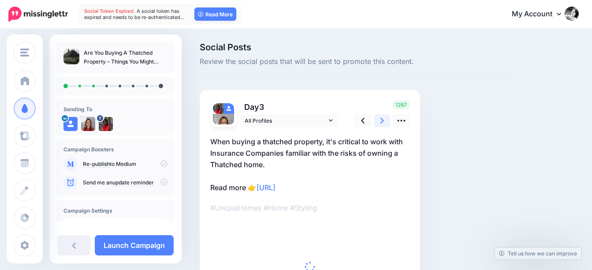
click at [384, 118] on icon at bounding box center [383, 120] width 4 height 9
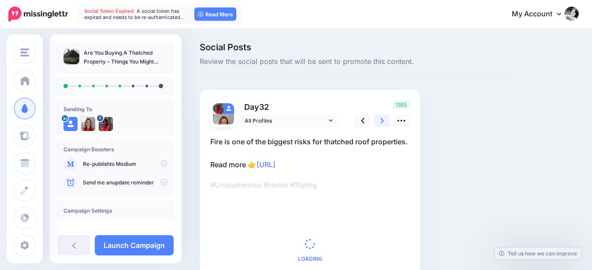
click at [384, 118] on icon at bounding box center [383, 120] width 4 height 9
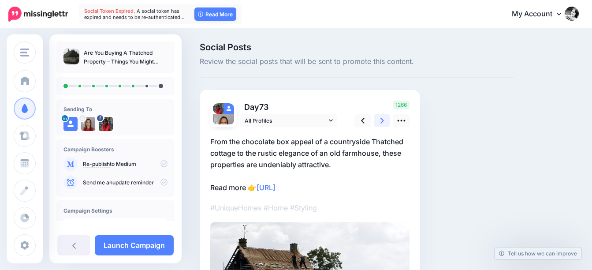
click at [384, 118] on icon at bounding box center [383, 120] width 4 height 9
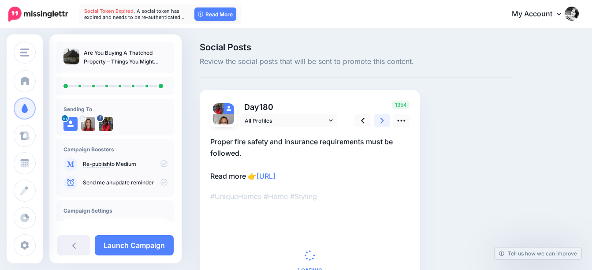
click at [384, 118] on icon at bounding box center [383, 120] width 4 height 9
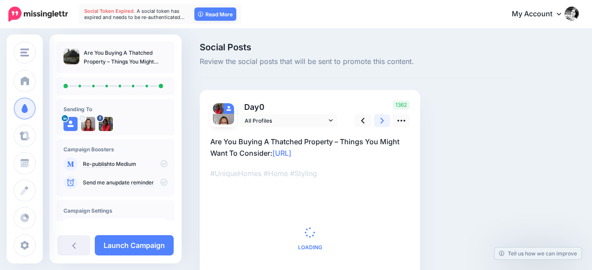
click at [384, 118] on icon at bounding box center [383, 120] width 4 height 9
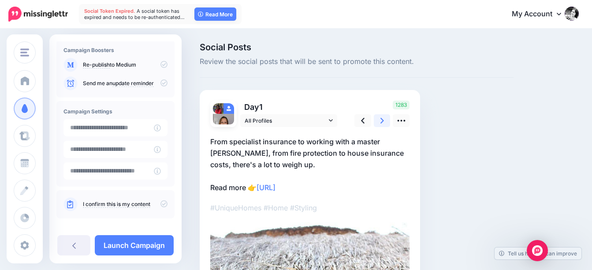
scroll to position [107, 0]
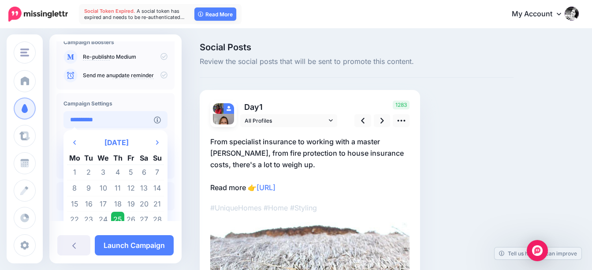
click at [132, 117] on input "**********" at bounding box center [109, 119] width 90 height 17
click at [146, 219] on td "27" at bounding box center [144, 220] width 13 height 16
type input "**********"
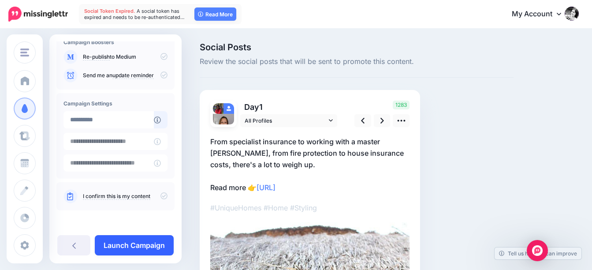
click at [151, 246] on link "Launch Campaign" at bounding box center [134, 245] width 79 height 20
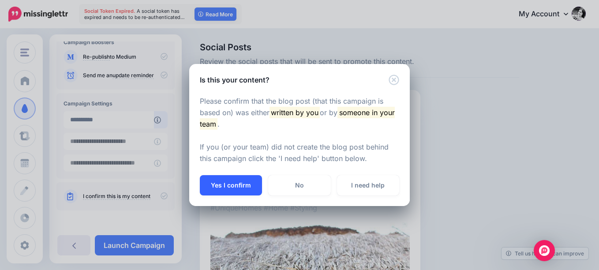
click at [242, 186] on button "Yes I confirm" at bounding box center [231, 185] width 62 height 20
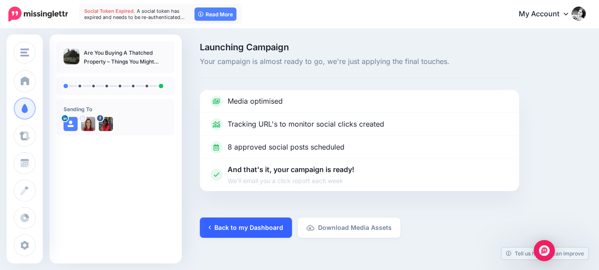
click at [255, 229] on link "Back to my Dashboard" at bounding box center [246, 227] width 92 height 20
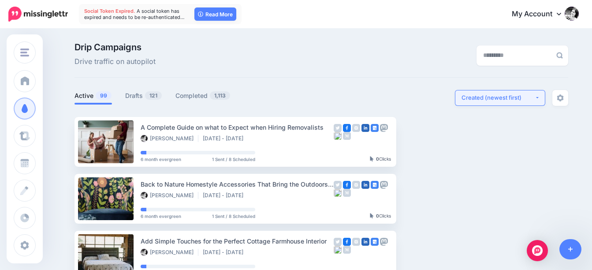
click at [522, 102] on button "Created (newest first)" at bounding box center [500, 98] width 90 height 16
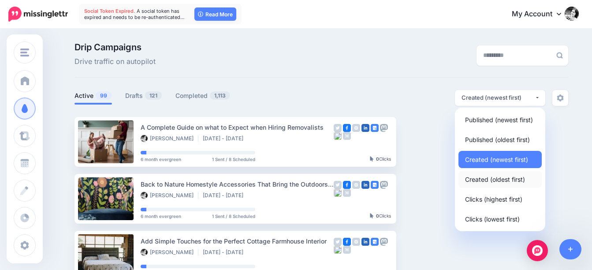
click at [515, 179] on span "Created (oldest first)" at bounding box center [495, 179] width 60 height 11
select select "**********"
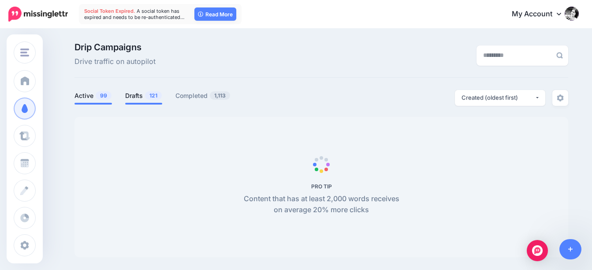
click at [141, 95] on link "Drafts 121" at bounding box center [143, 95] width 37 height 11
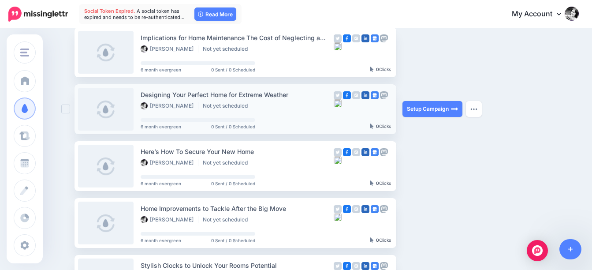
scroll to position [132, 0]
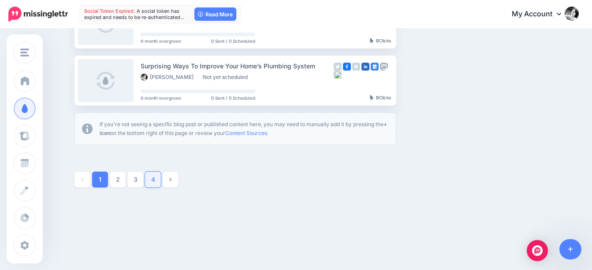
click at [156, 182] on link "4" at bounding box center [153, 180] width 16 height 16
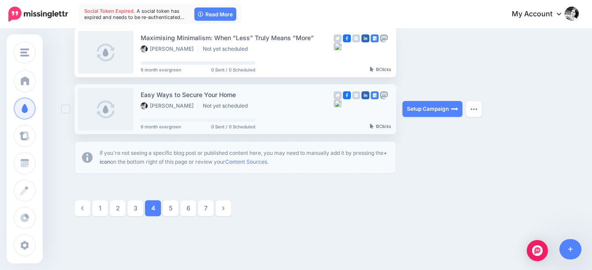
scroll to position [580, 0]
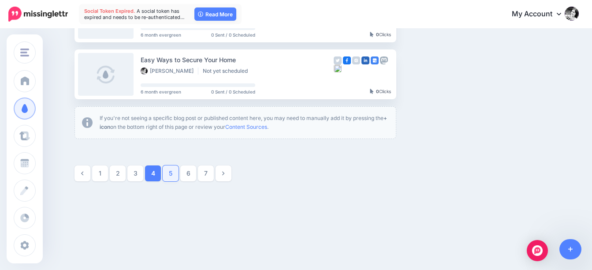
click at [178, 172] on link "5" at bounding box center [171, 173] width 16 height 16
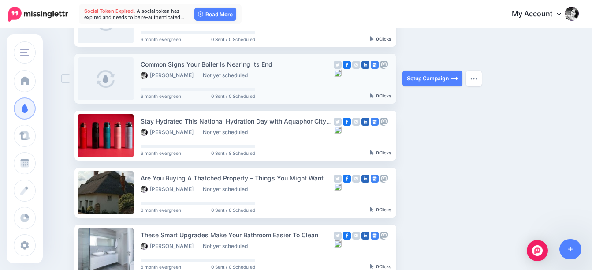
scroll to position [429, 0]
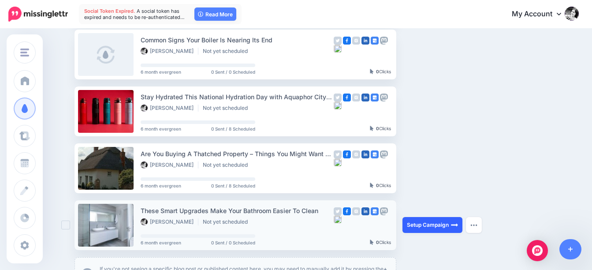
click at [436, 227] on link "Setup Campaign" at bounding box center [433, 225] width 60 height 16
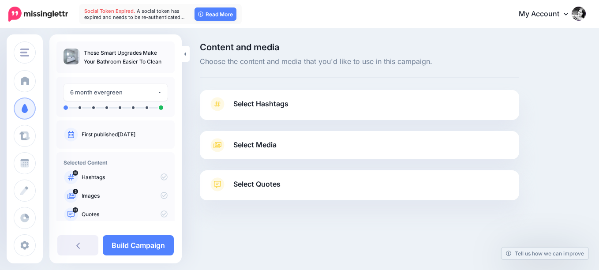
click at [265, 104] on span "Select Hashtags" at bounding box center [260, 104] width 55 height 12
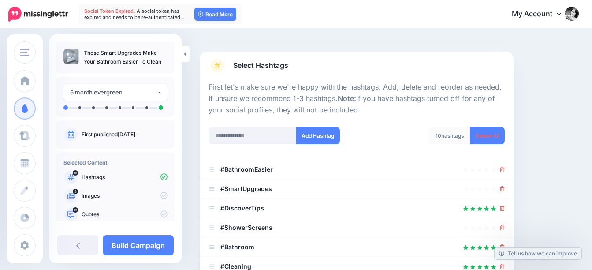
scroll to position [132, 0]
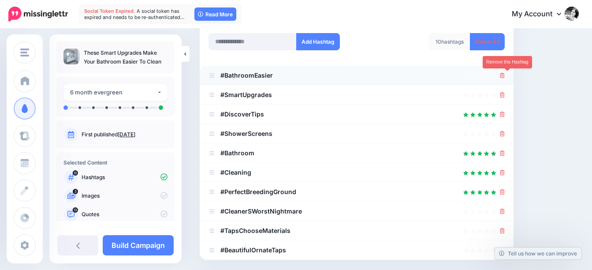
click at [505, 77] on icon at bounding box center [502, 75] width 5 height 5
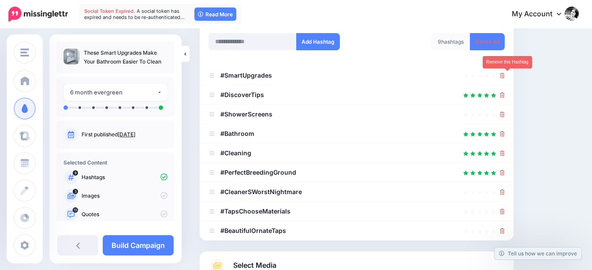
click at [505, 77] on icon at bounding box center [502, 75] width 5 height 5
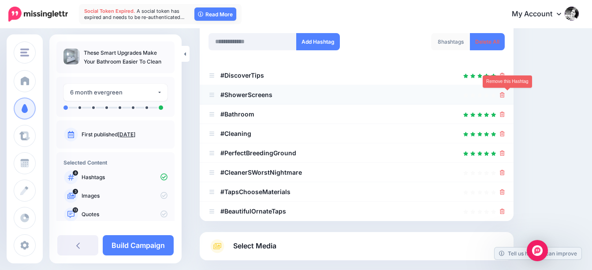
click at [505, 95] on icon at bounding box center [502, 94] width 5 height 5
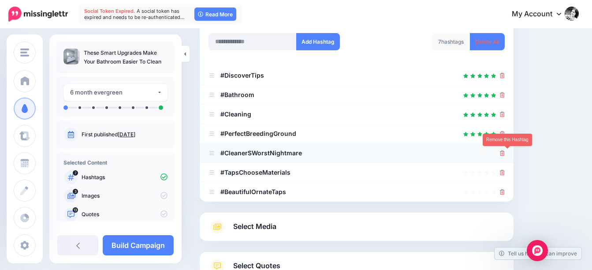
click at [505, 154] on icon at bounding box center [502, 152] width 5 height 5
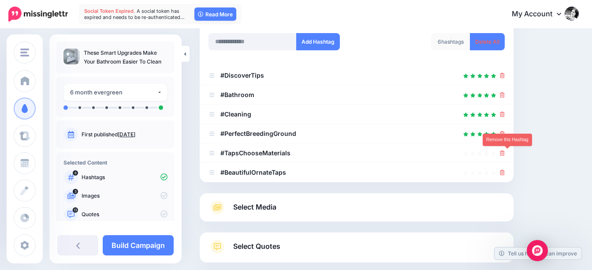
click at [505, 154] on icon at bounding box center [502, 152] width 5 height 5
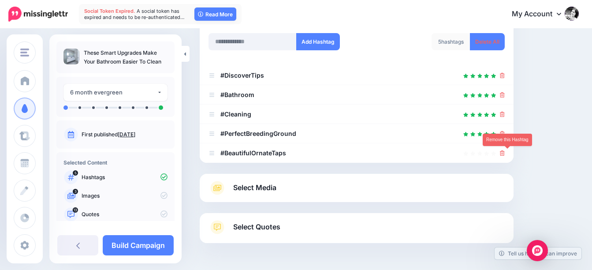
click at [505, 154] on icon at bounding box center [502, 152] width 5 height 5
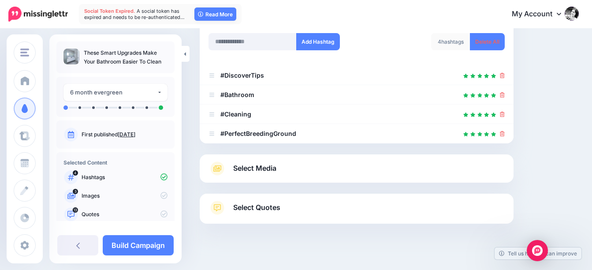
click at [261, 172] on span "Select Media" at bounding box center [254, 168] width 43 height 12
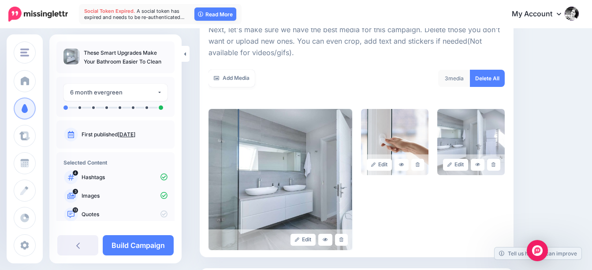
scroll to position [132, 0]
click at [421, 162] on link at bounding box center [418, 165] width 13 height 12
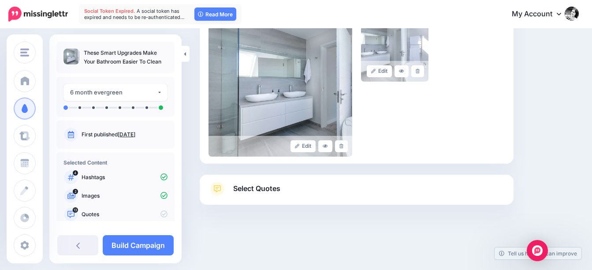
scroll to position [230, 0]
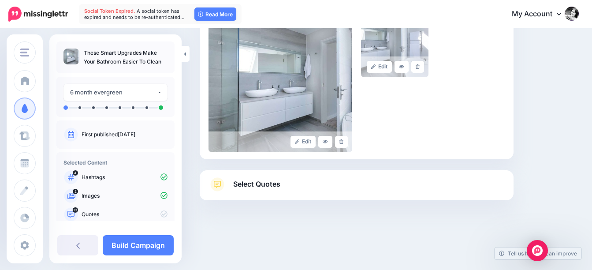
click at [259, 187] on span "Select Quotes" at bounding box center [256, 184] width 47 height 12
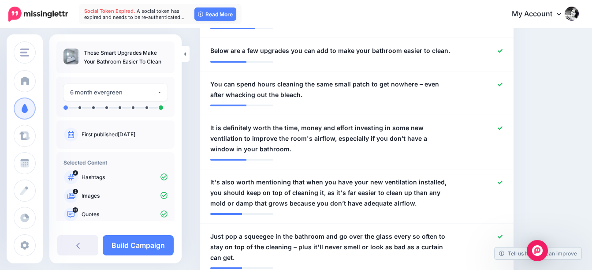
scroll to position [671, 0]
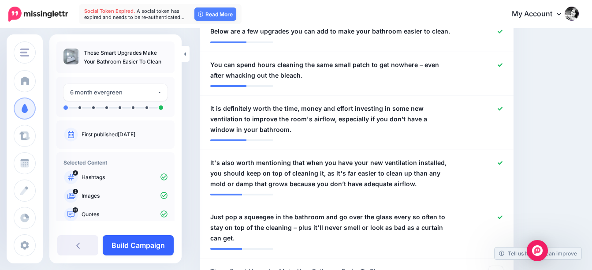
click at [149, 242] on link "Build Campaign" at bounding box center [138, 245] width 71 height 20
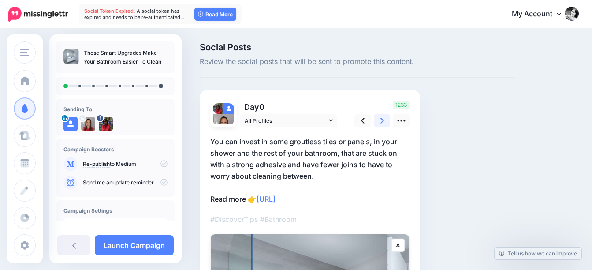
click at [385, 119] on link at bounding box center [382, 120] width 17 height 13
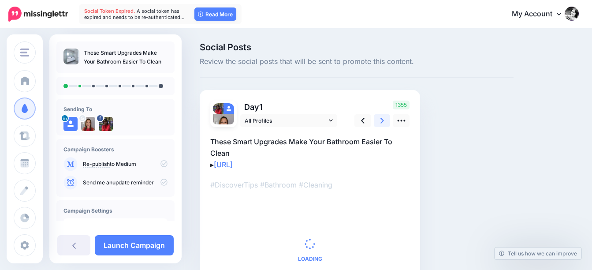
click at [385, 119] on link at bounding box center [382, 120] width 17 height 13
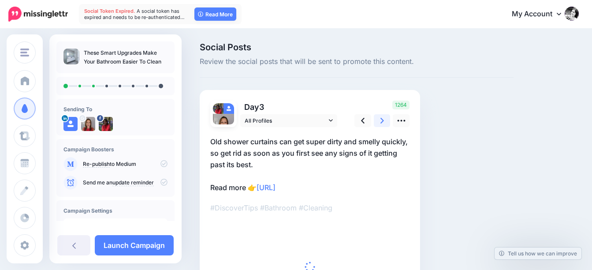
click at [385, 119] on link at bounding box center [382, 120] width 17 height 13
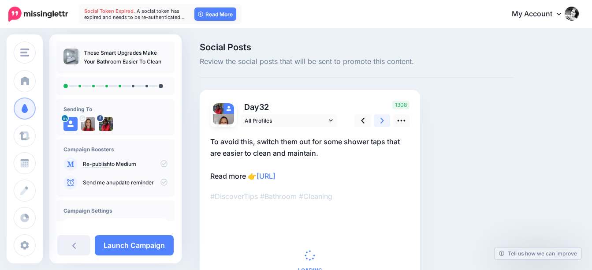
click at [385, 119] on link at bounding box center [382, 120] width 17 height 13
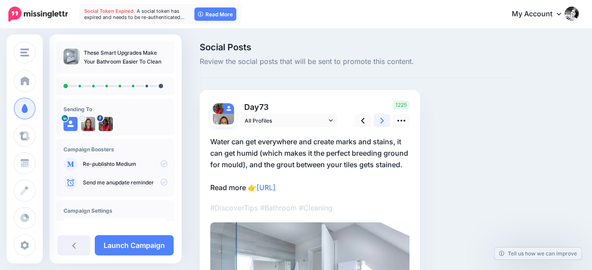
click at [385, 119] on link at bounding box center [382, 120] width 17 height 13
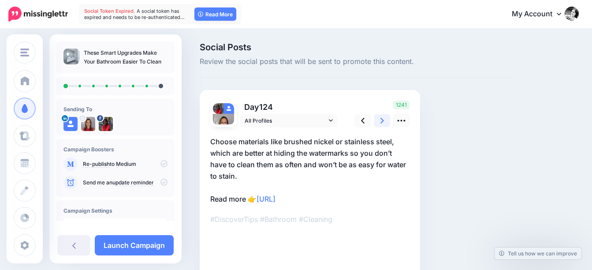
click at [385, 119] on link at bounding box center [382, 120] width 17 height 13
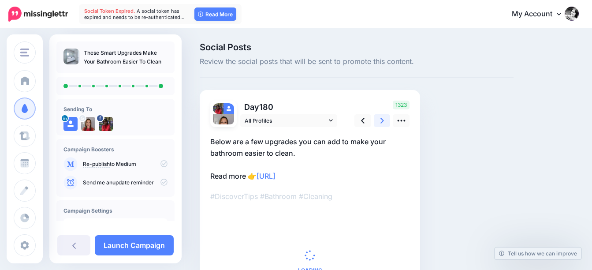
click at [385, 119] on link at bounding box center [382, 120] width 17 height 13
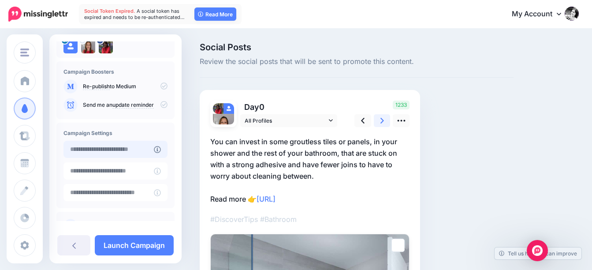
scroll to position [107, 0]
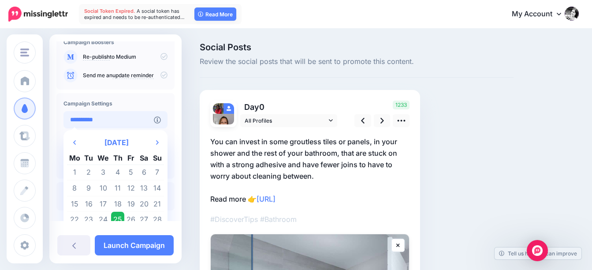
click at [118, 120] on input "**********" at bounding box center [109, 119] width 90 height 17
click at [131, 220] on td "26" at bounding box center [130, 220] width 13 height 16
type input "**********"
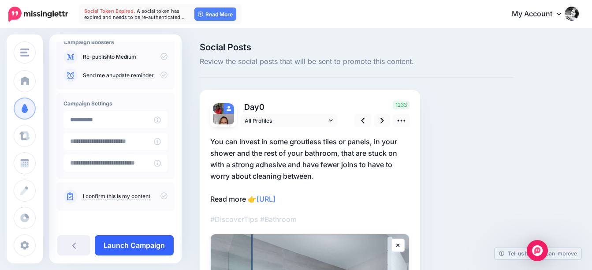
click at [144, 245] on link "Launch Campaign" at bounding box center [134, 245] width 79 height 20
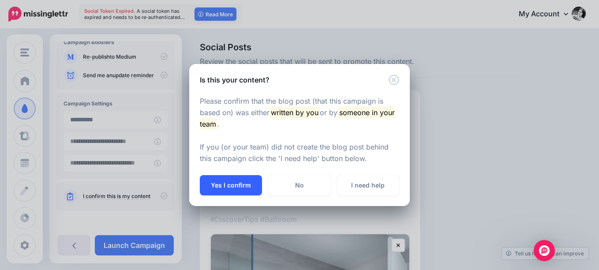
click at [244, 187] on button "Yes I confirm" at bounding box center [231, 185] width 62 height 20
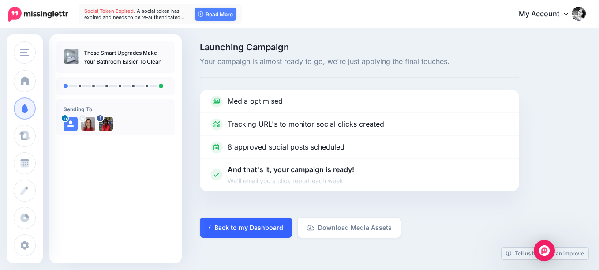
click at [250, 228] on link "Back to my Dashboard" at bounding box center [246, 227] width 92 height 20
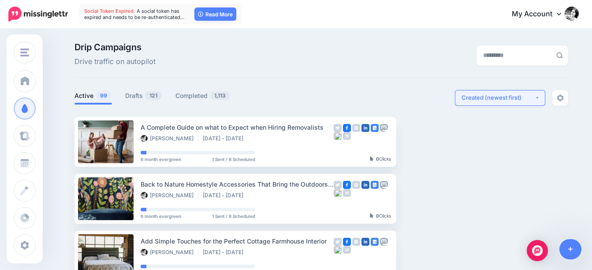
click at [535, 97] on div "Created (newest first)" at bounding box center [498, 98] width 73 height 8
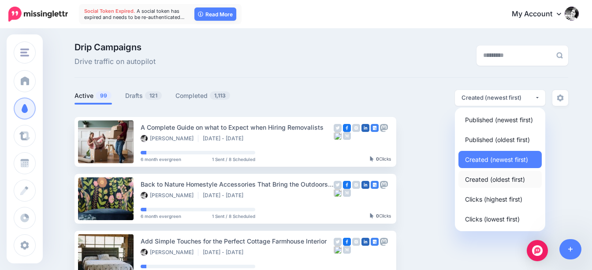
click at [515, 179] on span "Created (oldest first)" at bounding box center [495, 179] width 60 height 11
select select "**********"
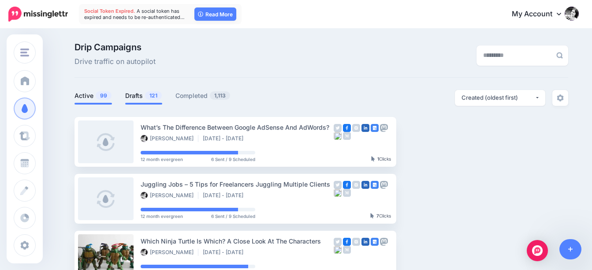
click at [136, 97] on link "Drafts 121" at bounding box center [143, 95] width 37 height 11
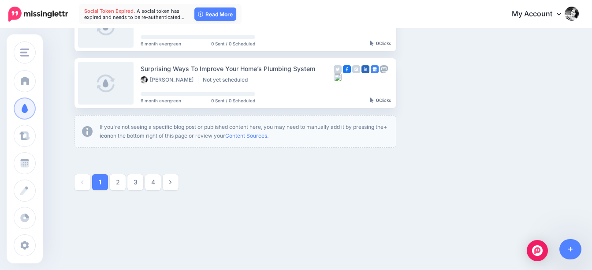
scroll to position [573, 0]
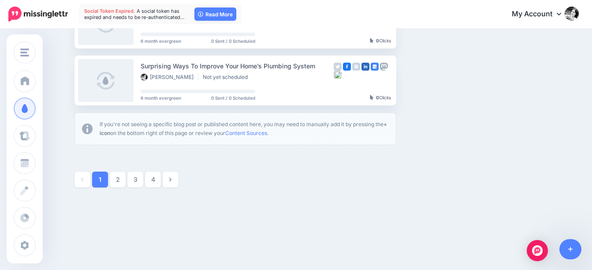
click at [177, 182] on link at bounding box center [171, 180] width 16 height 16
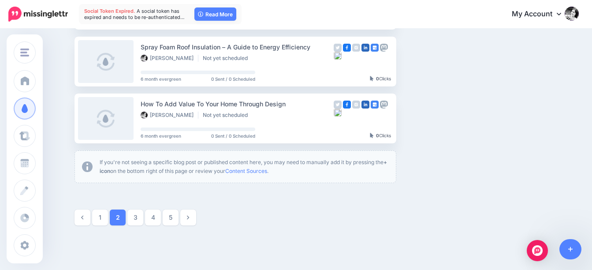
scroll to position [561, 0]
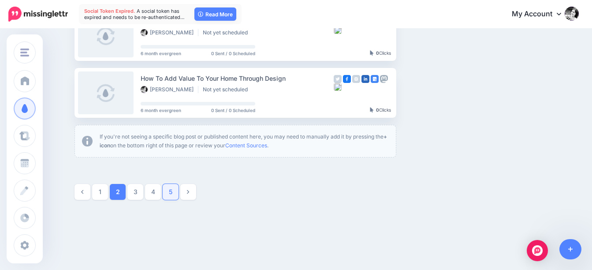
click at [177, 193] on link "5" at bounding box center [171, 192] width 16 height 16
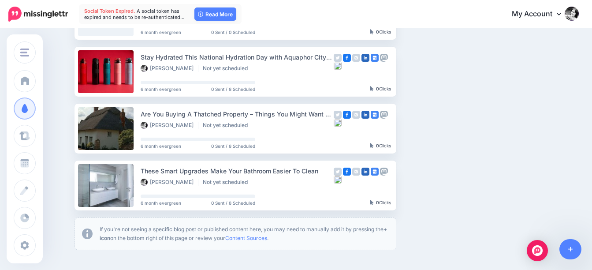
scroll to position [517, 0]
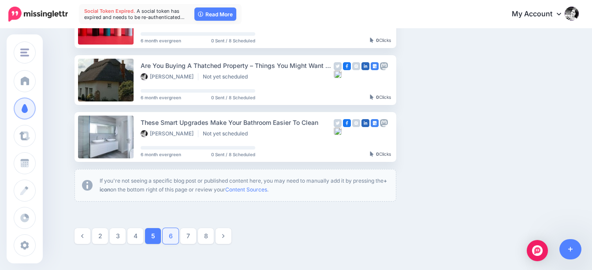
click at [173, 236] on link "6" at bounding box center [171, 236] width 16 height 16
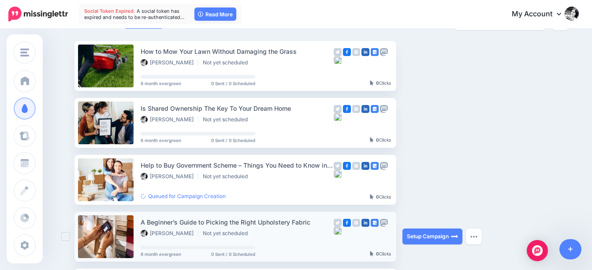
scroll to position [32, 0]
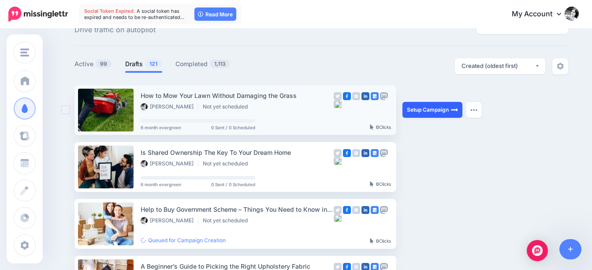
click at [431, 111] on link "Setup Campaign" at bounding box center [433, 110] width 60 height 16
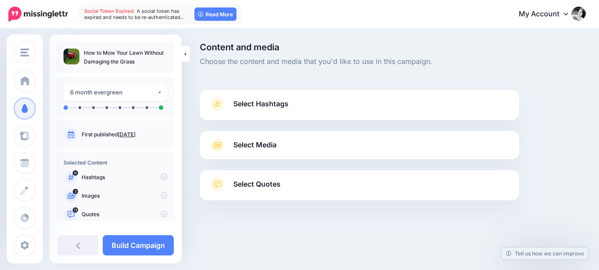
click at [274, 103] on span "Select Hashtags" at bounding box center [260, 104] width 55 height 12
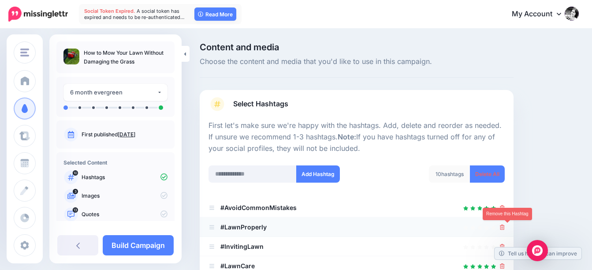
click at [505, 226] on icon at bounding box center [502, 227] width 5 height 5
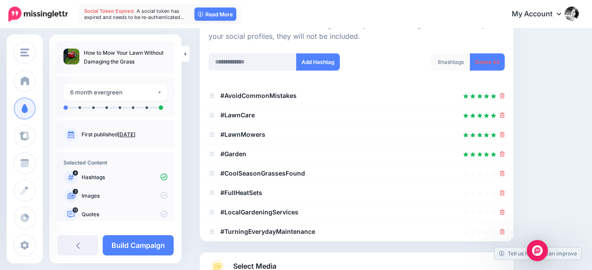
scroll to position [132, 0]
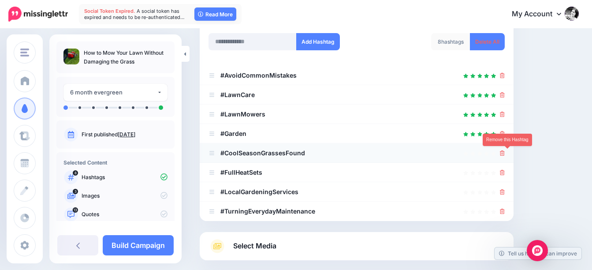
click at [505, 154] on icon at bounding box center [502, 152] width 5 height 5
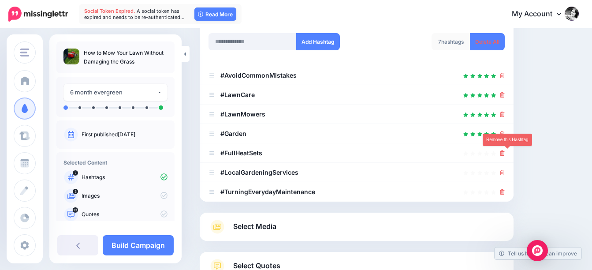
click at [505, 154] on icon at bounding box center [502, 152] width 5 height 5
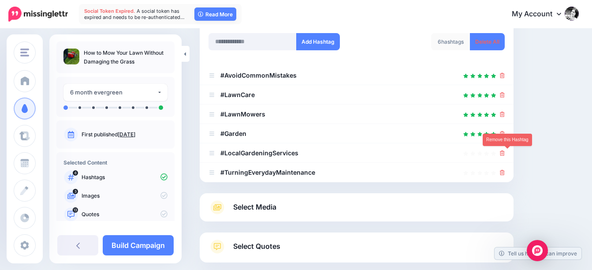
click at [505, 154] on icon at bounding box center [502, 152] width 5 height 5
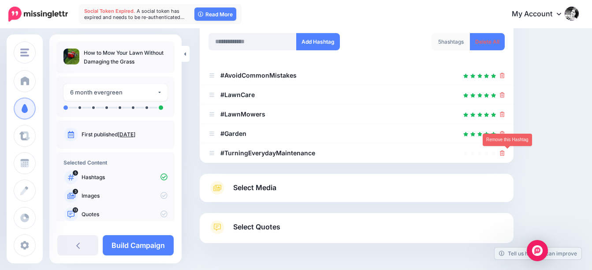
click at [505, 154] on icon at bounding box center [502, 152] width 5 height 5
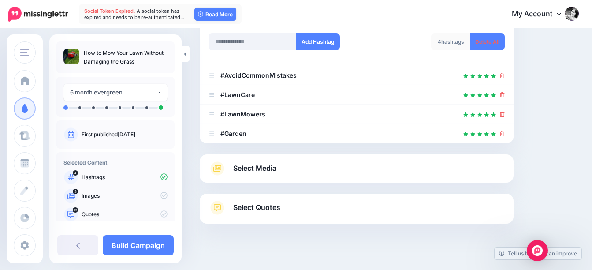
click at [266, 169] on span "Select Media" at bounding box center [254, 168] width 43 height 12
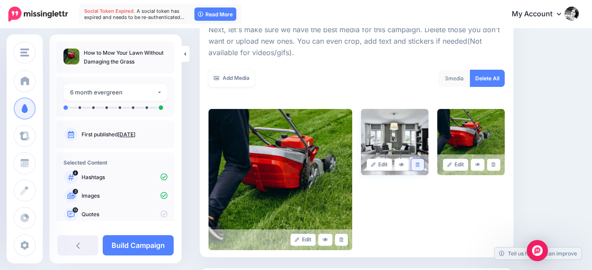
click at [424, 164] on link at bounding box center [418, 165] width 13 height 12
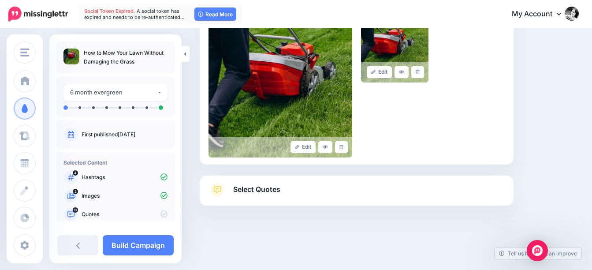
scroll to position [230, 0]
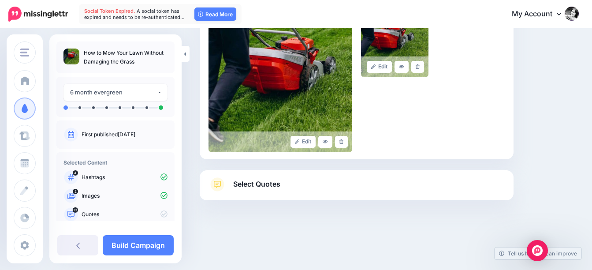
click at [240, 184] on span "Select Quotes" at bounding box center [256, 184] width 47 height 12
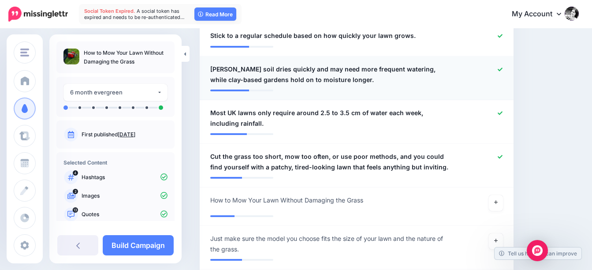
scroll to position [716, 0]
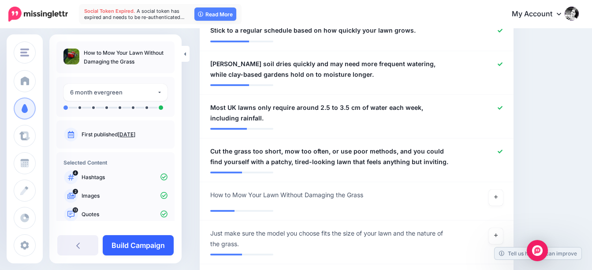
click at [143, 242] on link "Build Campaign" at bounding box center [138, 245] width 71 height 20
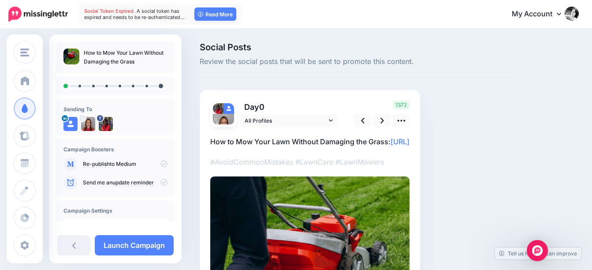
scroll to position [107, 0]
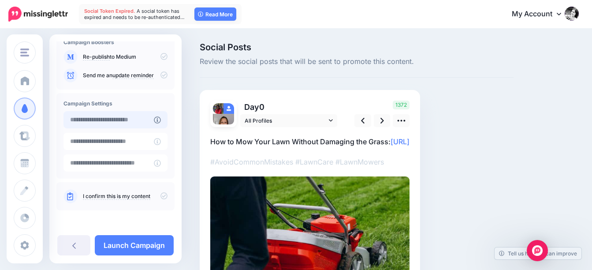
click at [119, 120] on input "text" at bounding box center [109, 119] width 90 height 17
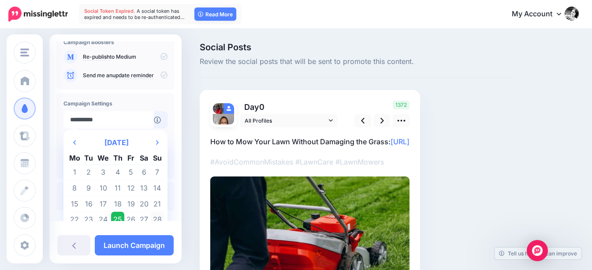
click at [158, 218] on td "28" at bounding box center [157, 220] width 13 height 16
type input "**********"
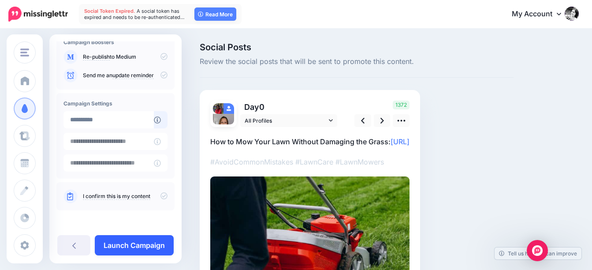
click at [148, 246] on link "Launch Campaign" at bounding box center [134, 245] width 79 height 20
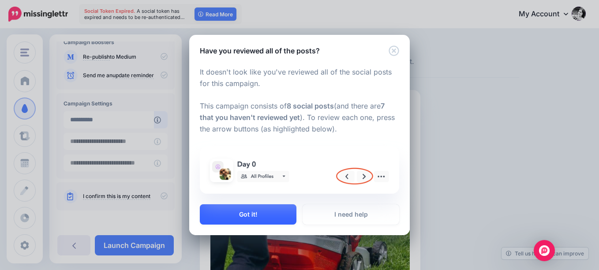
click at [251, 216] on button "Got it!" at bounding box center [248, 214] width 97 height 20
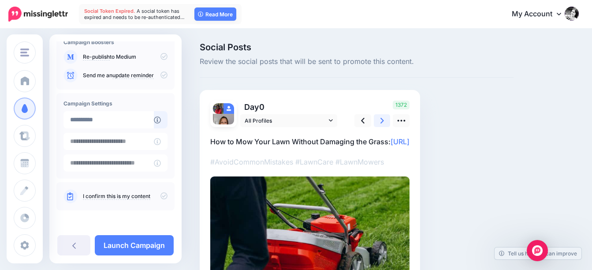
click at [381, 121] on icon at bounding box center [383, 120] width 4 height 9
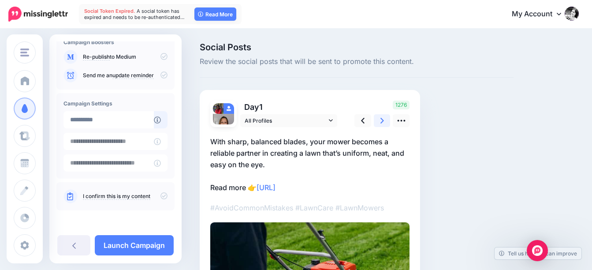
click at [381, 121] on icon at bounding box center [383, 120] width 4 height 9
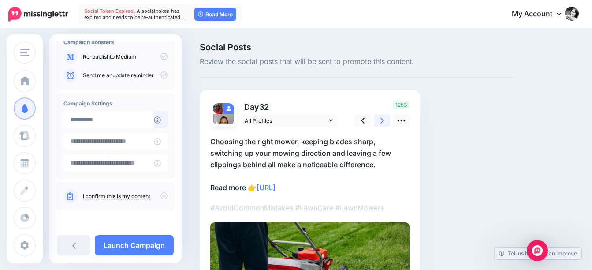
click at [381, 121] on icon at bounding box center [383, 120] width 4 height 9
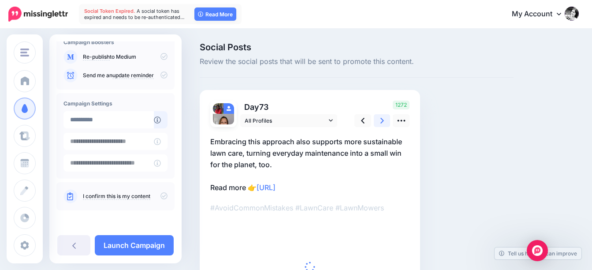
click at [381, 121] on icon at bounding box center [383, 120] width 4 height 9
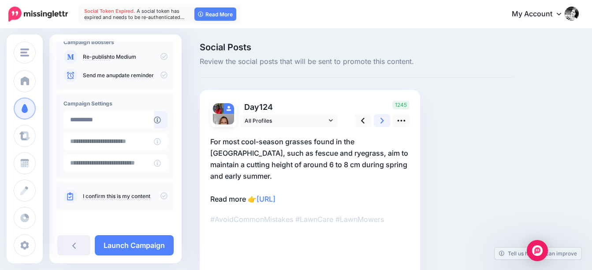
click at [381, 121] on icon at bounding box center [383, 120] width 4 height 9
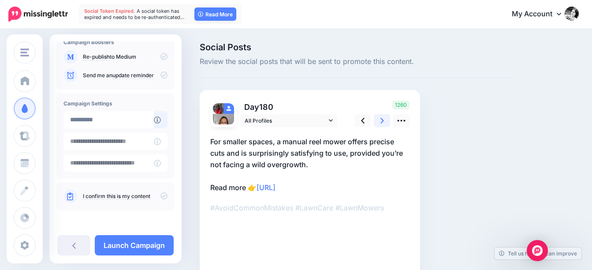
click at [381, 121] on icon at bounding box center [383, 120] width 4 height 9
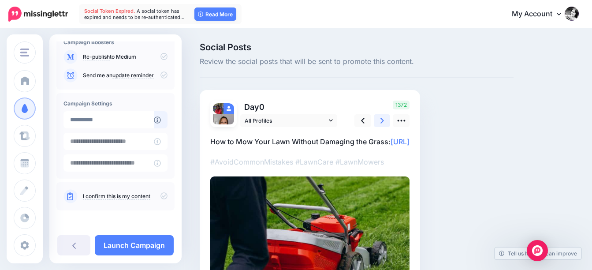
click at [381, 121] on icon at bounding box center [383, 120] width 4 height 9
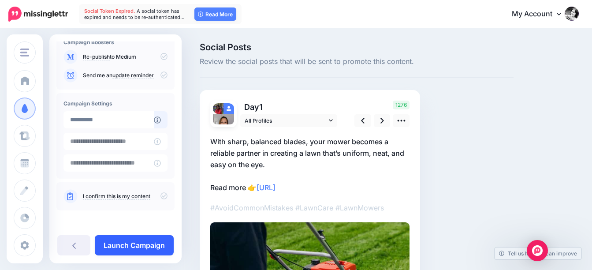
click at [136, 244] on link "Launch Campaign" at bounding box center [134, 245] width 79 height 20
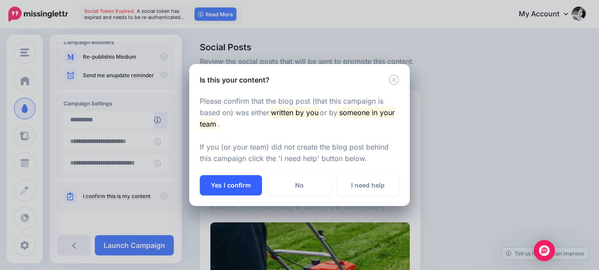
click at [257, 184] on button "Yes I confirm" at bounding box center [231, 185] width 62 height 20
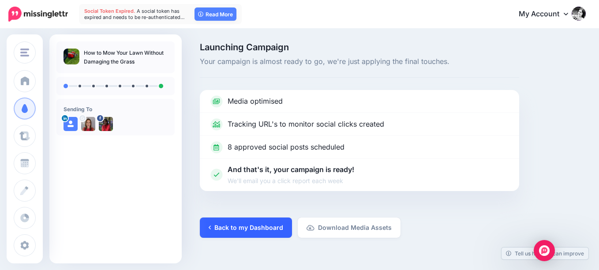
click at [258, 225] on link "Back to my Dashboard" at bounding box center [246, 227] width 92 height 20
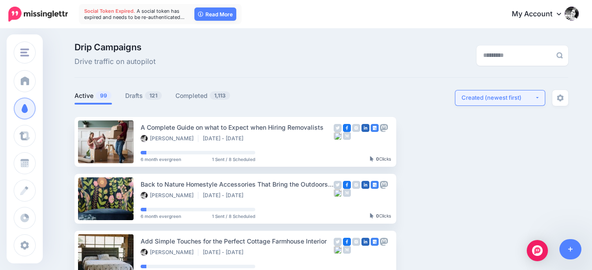
click at [502, 98] on div "Created (newest first)" at bounding box center [498, 98] width 73 height 8
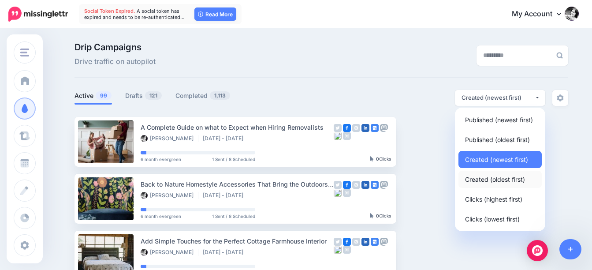
click at [506, 179] on span "Created (oldest first)" at bounding box center [495, 179] width 60 height 11
select select "**********"
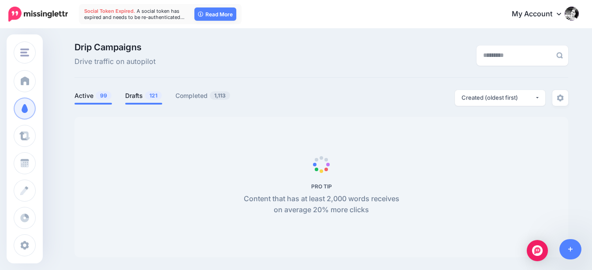
click at [139, 96] on link "Drafts 121" at bounding box center [143, 95] width 37 height 11
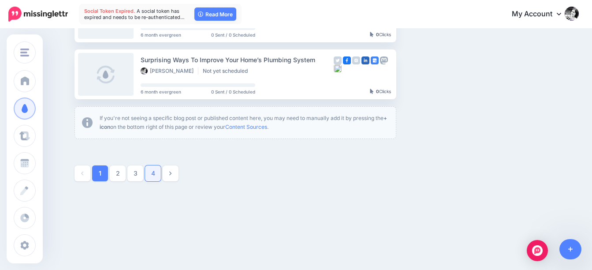
click at [160, 173] on link "4" at bounding box center [153, 173] width 16 height 16
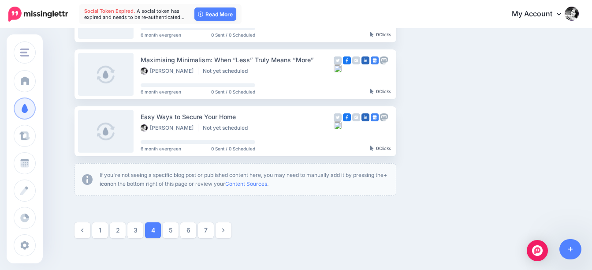
scroll to position [580, 0]
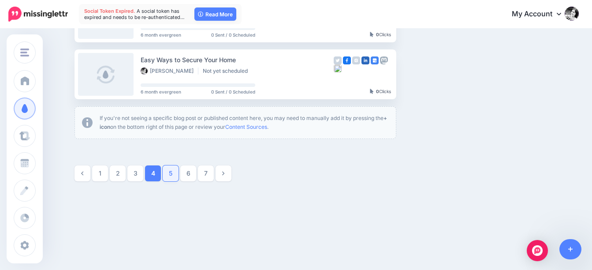
click at [174, 172] on link "5" at bounding box center [171, 173] width 16 height 16
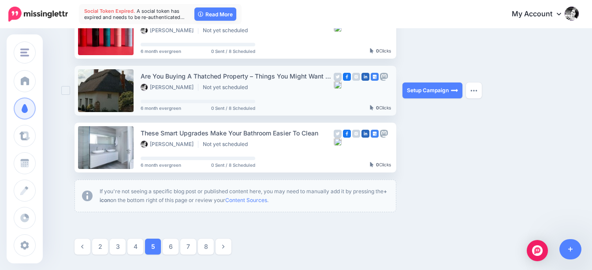
scroll to position [517, 0]
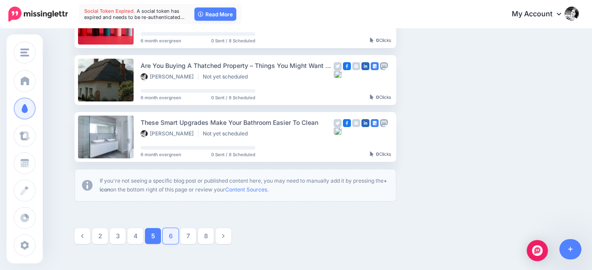
click at [175, 235] on link "6" at bounding box center [171, 236] width 16 height 16
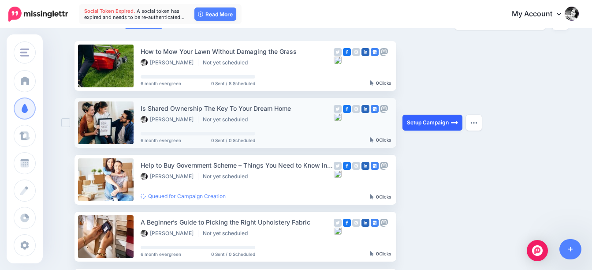
click at [434, 122] on link "Setup Campaign" at bounding box center [433, 123] width 60 height 16
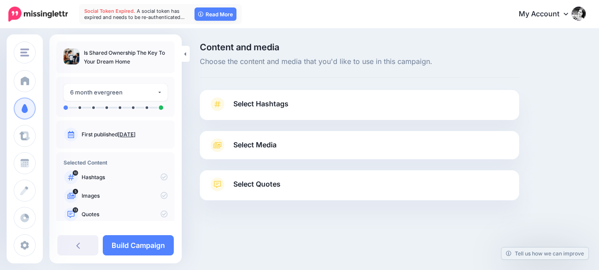
click at [254, 103] on span "Select Hashtags" at bounding box center [260, 104] width 55 height 12
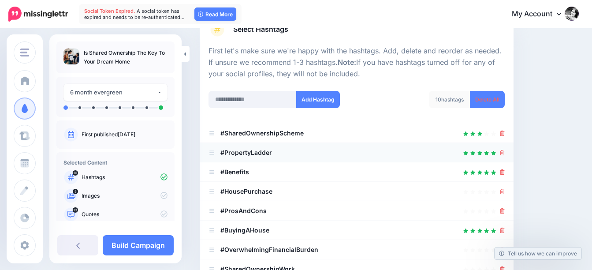
scroll to position [88, 0]
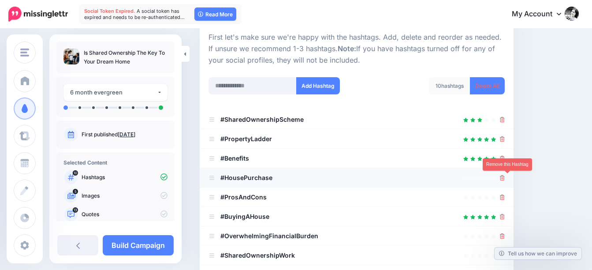
click at [505, 178] on icon at bounding box center [502, 177] width 5 height 5
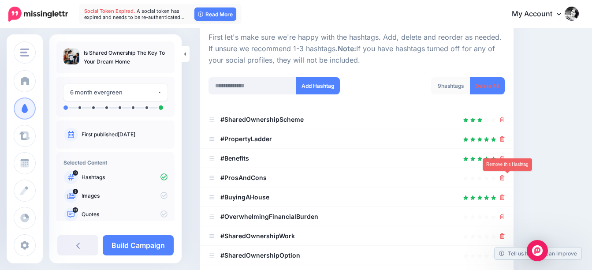
click at [505, 178] on icon at bounding box center [502, 177] width 5 height 5
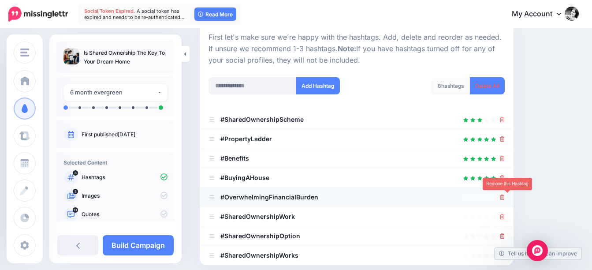
click at [505, 197] on icon at bounding box center [502, 197] width 5 height 5
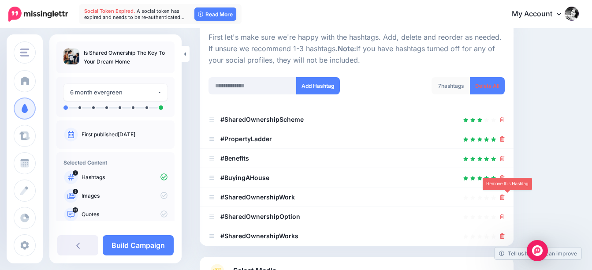
click at [505, 197] on icon at bounding box center [502, 197] width 5 height 5
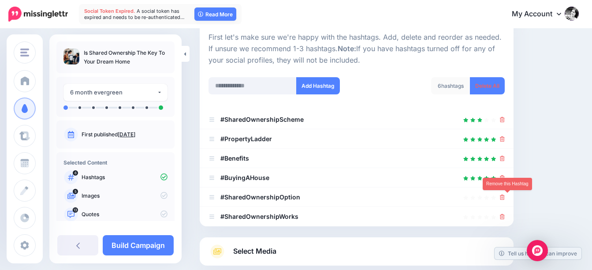
click at [505, 197] on icon at bounding box center [502, 197] width 5 height 5
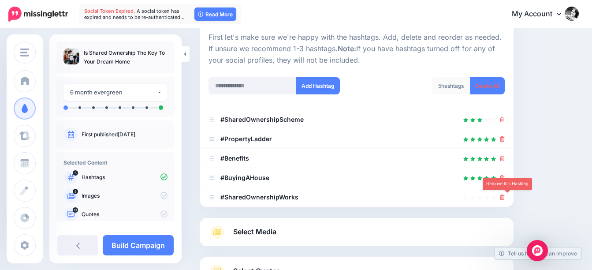
click at [505, 197] on icon at bounding box center [502, 197] width 5 height 5
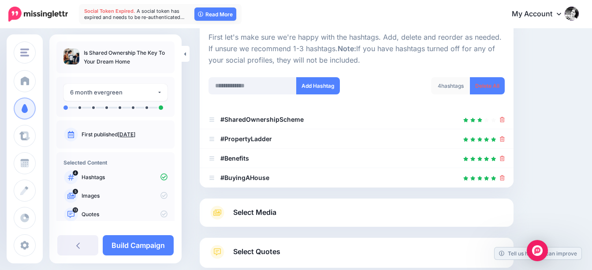
click at [270, 213] on span "Select Media" at bounding box center [254, 212] width 43 height 12
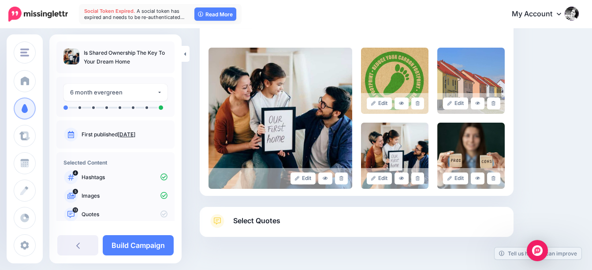
scroll to position [221, 0]
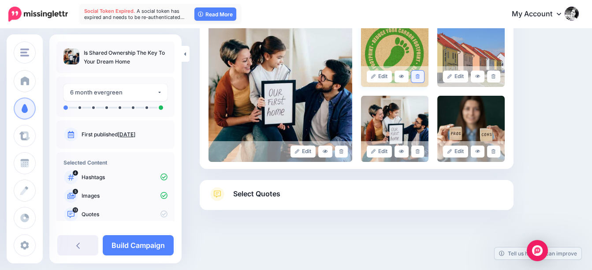
click at [420, 76] on icon at bounding box center [418, 76] width 4 height 5
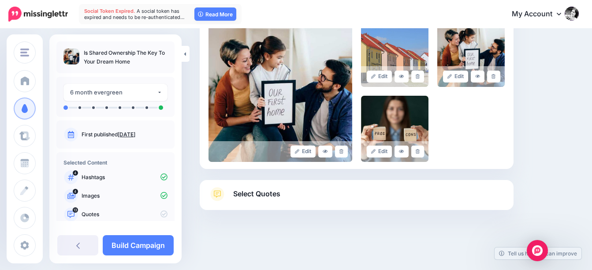
click at [256, 191] on span "Select Quotes" at bounding box center [256, 194] width 47 height 12
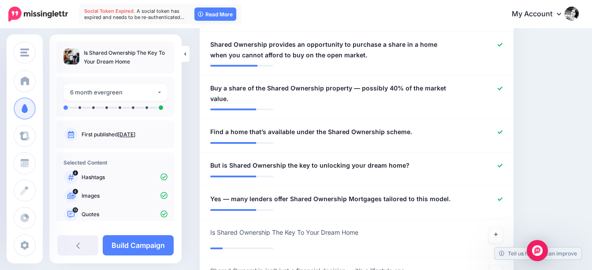
scroll to position [706, 0]
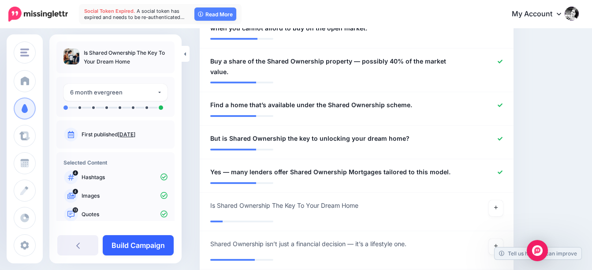
click at [161, 245] on link "Build Campaign" at bounding box center [138, 245] width 71 height 20
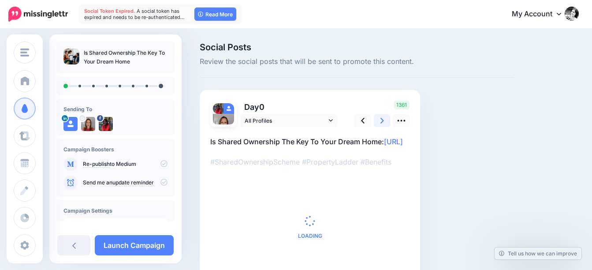
click at [383, 122] on icon at bounding box center [383, 120] width 4 height 9
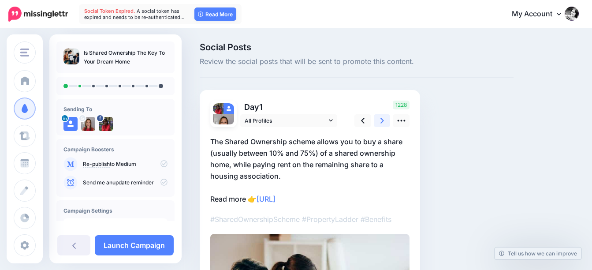
click at [383, 122] on icon at bounding box center [383, 120] width 4 height 9
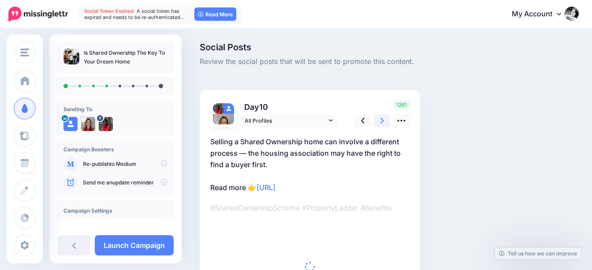
click at [383, 122] on icon at bounding box center [383, 120] width 4 height 9
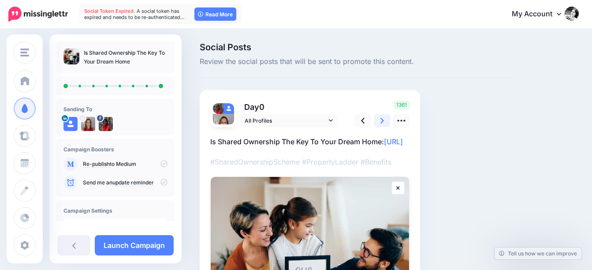
click at [383, 122] on icon at bounding box center [383, 120] width 4 height 9
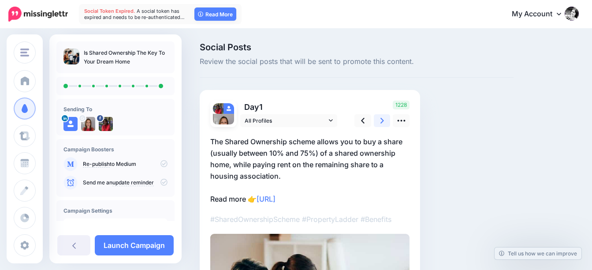
click at [383, 122] on icon at bounding box center [383, 120] width 4 height 9
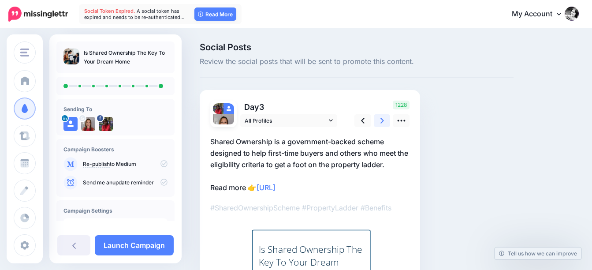
scroll to position [107, 0]
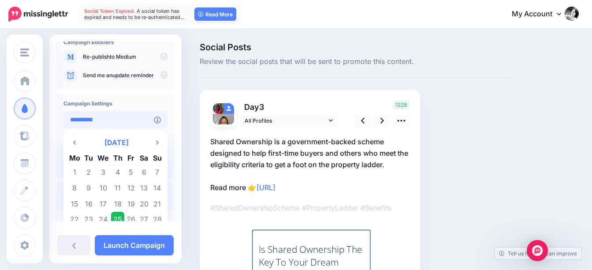
click at [124, 121] on input "**********" at bounding box center [109, 119] width 90 height 17
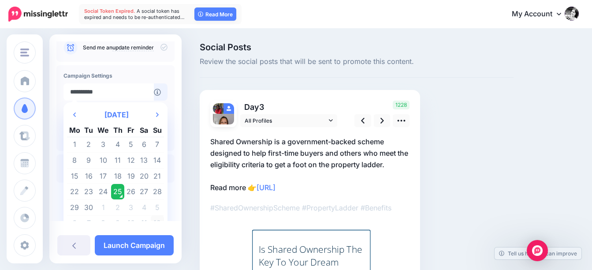
scroll to position [148, 0]
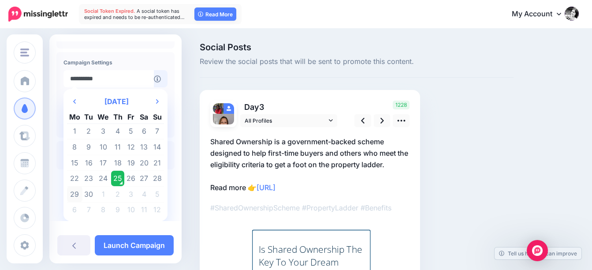
click at [75, 193] on td "29" at bounding box center [74, 194] width 15 height 16
type input "**********"
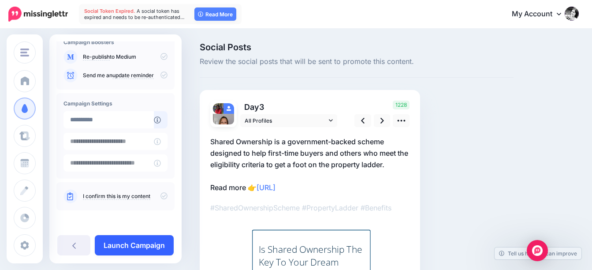
click at [151, 246] on link "Launch Campaign" at bounding box center [134, 245] width 79 height 20
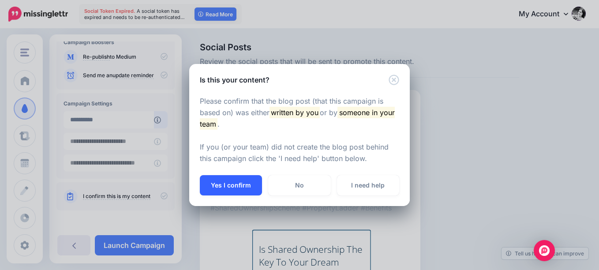
click at [241, 187] on button "Yes I confirm" at bounding box center [231, 185] width 62 height 20
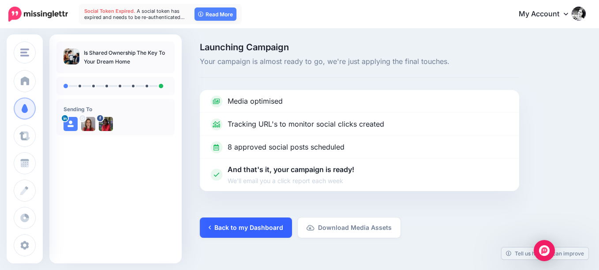
click at [256, 226] on link "Back to my Dashboard" at bounding box center [246, 227] width 92 height 20
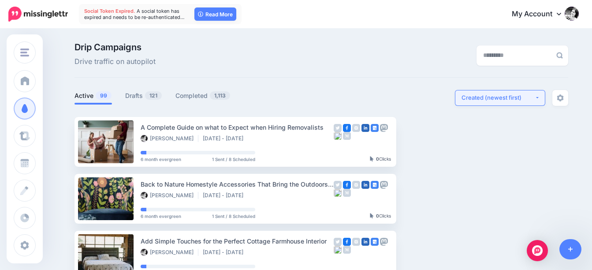
click at [504, 100] on div "Created (newest first)" at bounding box center [498, 98] width 73 height 8
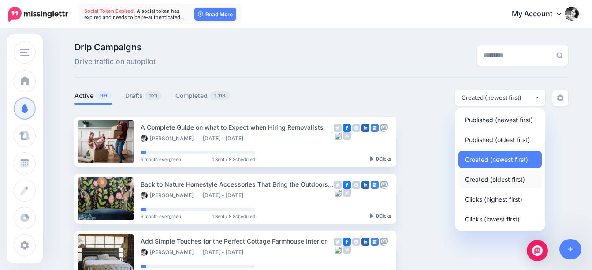
click at [510, 182] on span "Created (oldest first)" at bounding box center [495, 179] width 60 height 11
select select "**********"
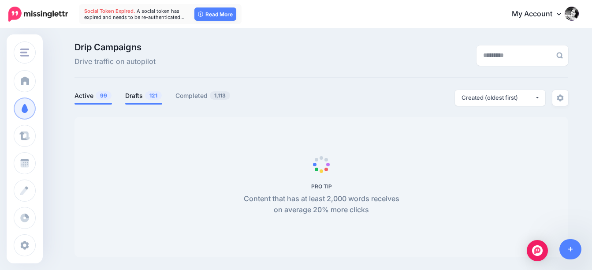
click at [137, 97] on link "Drafts 121" at bounding box center [143, 95] width 37 height 11
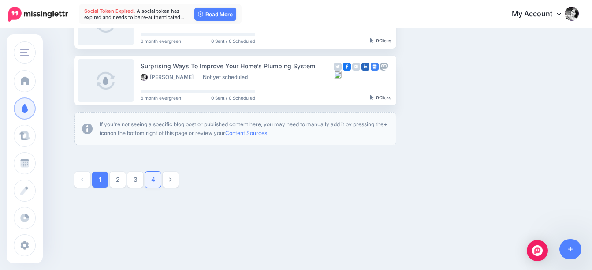
click at [159, 180] on link "4" at bounding box center [153, 180] width 16 height 16
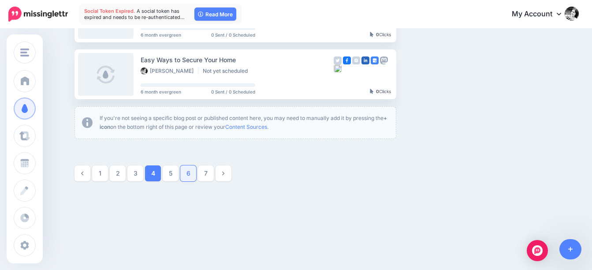
click at [195, 174] on link "6" at bounding box center [188, 173] width 16 height 16
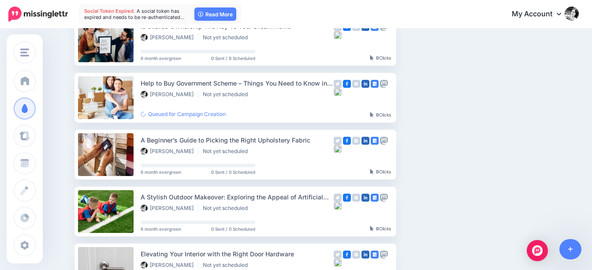
scroll to position [164, 0]
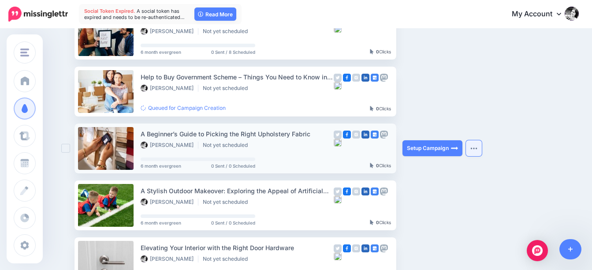
click at [478, 146] on button "button" at bounding box center [474, 148] width 16 height 16
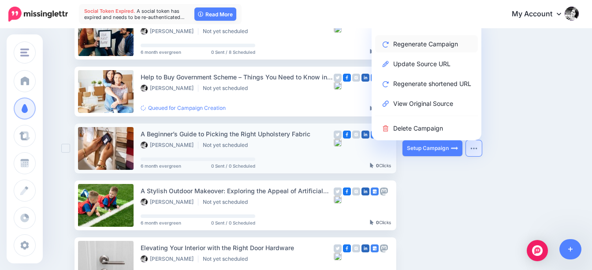
click at [434, 42] on link "Regenerate Campaign" at bounding box center [426, 43] width 103 height 17
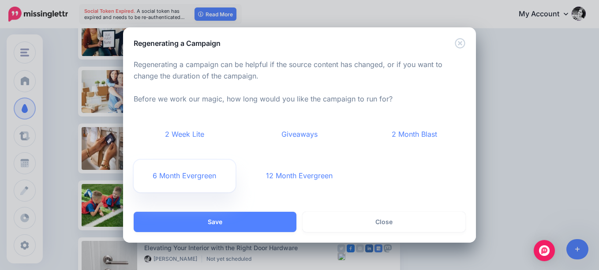
click at [187, 177] on link "6 Month Evergreen" at bounding box center [185, 176] width 102 height 33
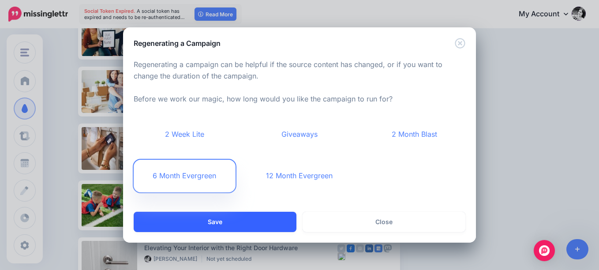
click at [247, 222] on button "Save" at bounding box center [215, 222] width 163 height 20
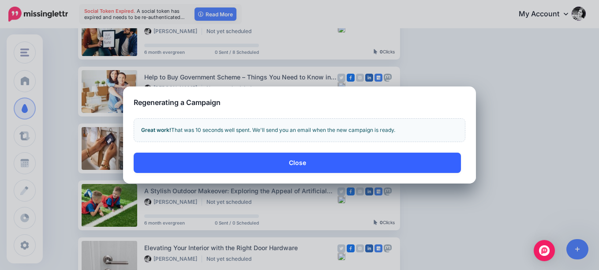
click at [288, 164] on button "Close" at bounding box center [297, 163] width 327 height 20
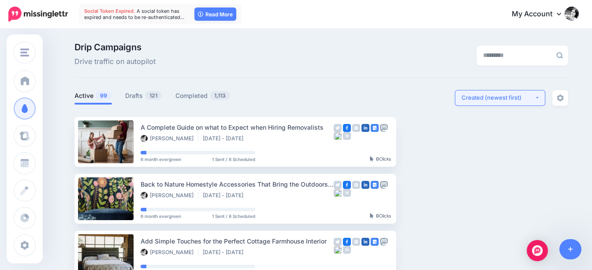
click at [533, 99] on div "Created (newest first)" at bounding box center [498, 98] width 73 height 8
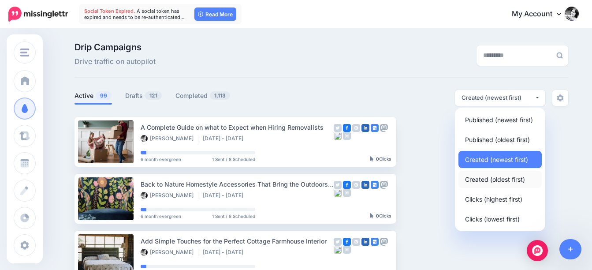
click at [512, 179] on span "Created (oldest first)" at bounding box center [495, 179] width 60 height 11
select select "**********"
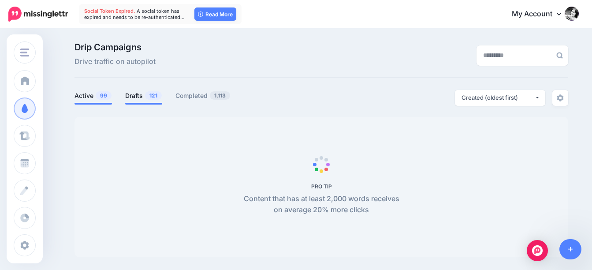
click at [144, 93] on link "Drafts 121" at bounding box center [143, 95] width 37 height 11
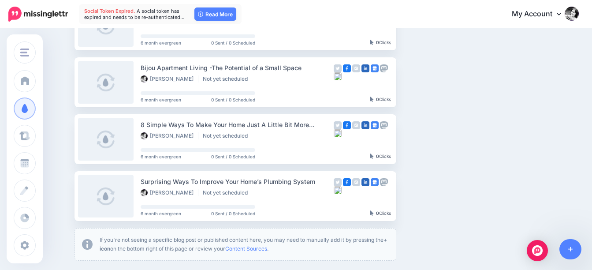
scroll to position [573, 0]
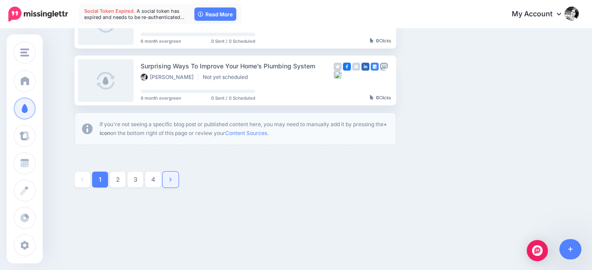
click at [172, 177] on icon at bounding box center [170, 179] width 2 height 6
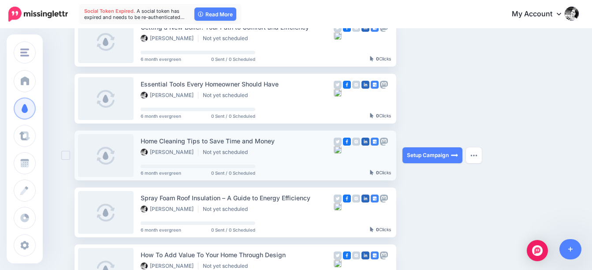
scroll to position [580, 0]
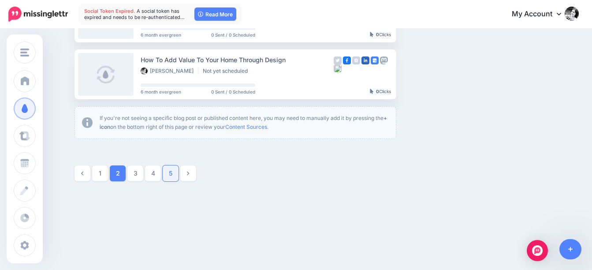
click at [177, 174] on link "5" at bounding box center [171, 173] width 16 height 16
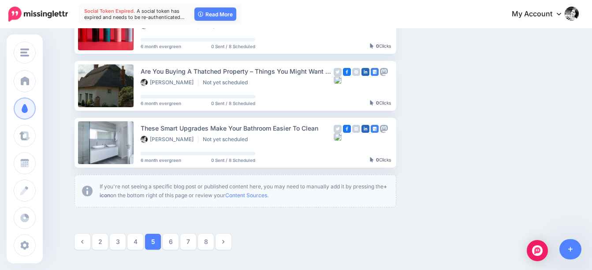
scroll to position [561, 0]
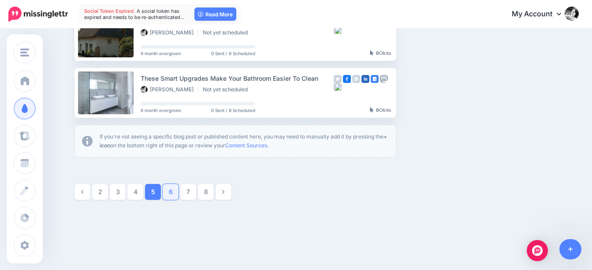
click at [175, 193] on link "6" at bounding box center [171, 192] width 16 height 16
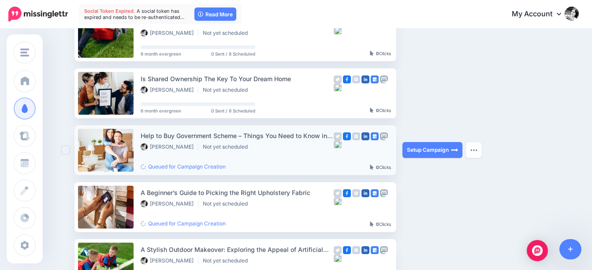
scroll to position [164, 0]
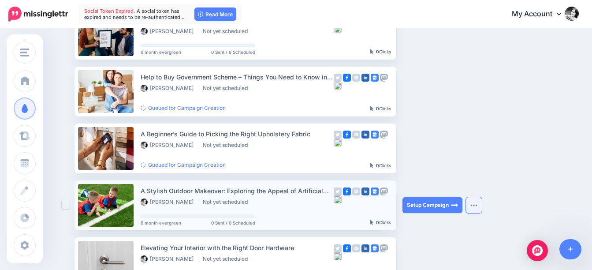
click at [475, 203] on button "button" at bounding box center [474, 205] width 16 height 16
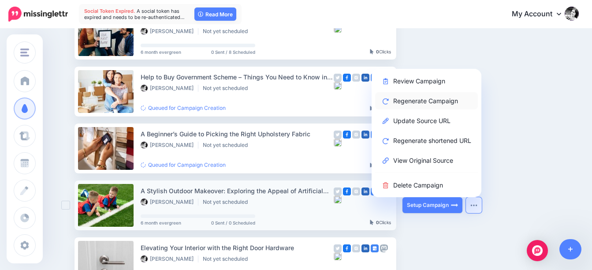
click at [433, 99] on link "Regenerate Campaign" at bounding box center [426, 100] width 103 height 17
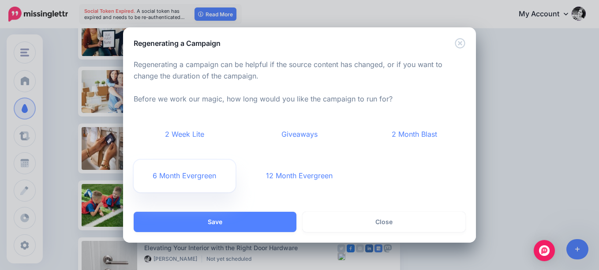
click at [169, 177] on link "6 Month Evergreen" at bounding box center [185, 176] width 102 height 33
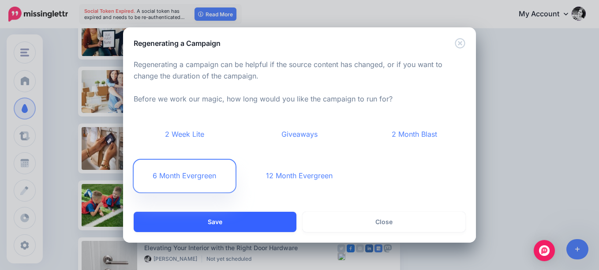
click at [259, 229] on button "Save" at bounding box center [215, 222] width 163 height 20
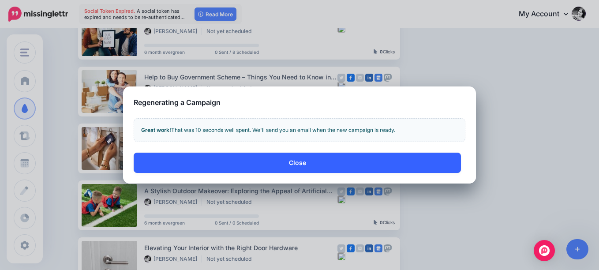
click at [300, 164] on button "Close" at bounding box center [297, 163] width 327 height 20
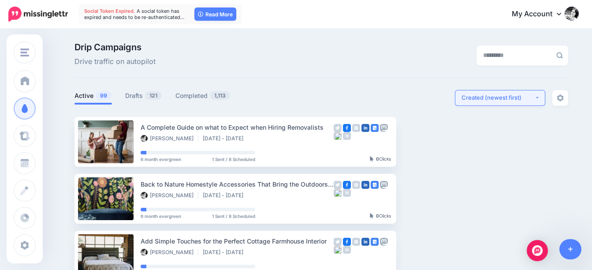
click at [492, 96] on div "Created (newest first)" at bounding box center [498, 98] width 73 height 8
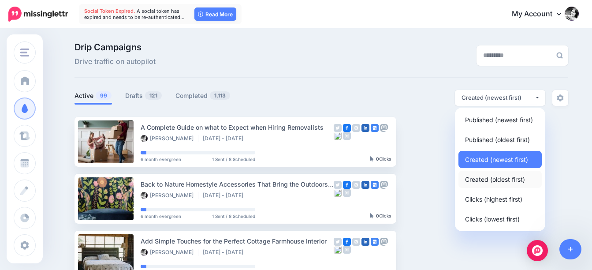
click at [485, 180] on span "Created (oldest first)" at bounding box center [495, 179] width 60 height 11
select select "**********"
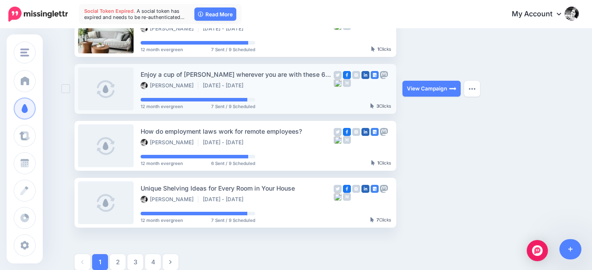
scroll to position [441, 0]
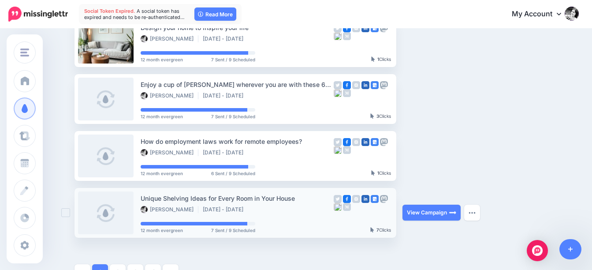
click at [68, 212] on ins at bounding box center [65, 212] width 9 height 9
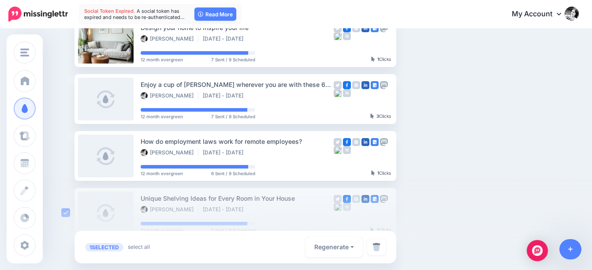
click at [68, 212] on div at bounding box center [296, 223] width 592 height 93
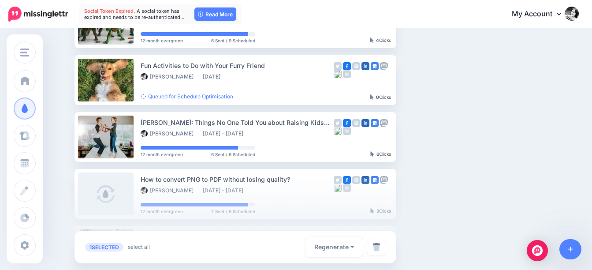
scroll to position [221, 0]
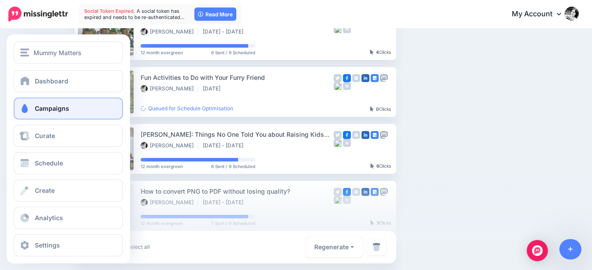
click at [66, 111] on span "Campaigns" at bounding box center [52, 108] width 34 height 7
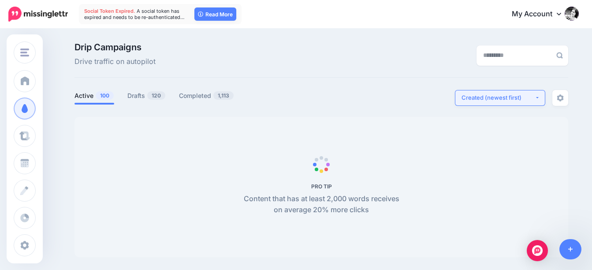
click at [506, 96] on div "Created (newest first)" at bounding box center [498, 98] width 73 height 8
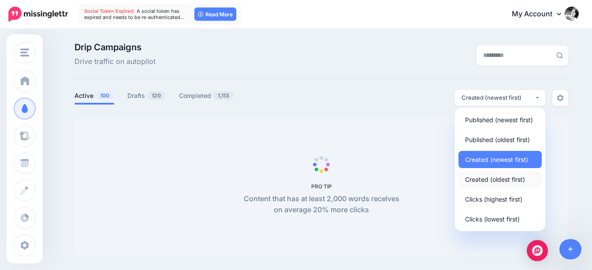
click at [513, 179] on span "Created (oldest first)" at bounding box center [495, 179] width 60 height 11
select select "**********"
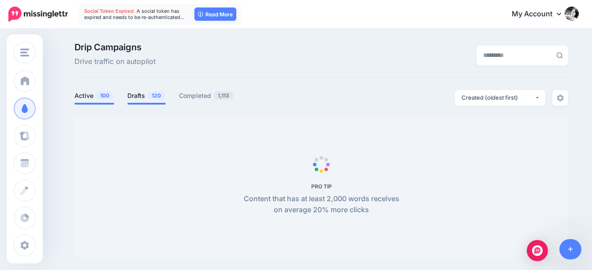
click at [154, 97] on span "120" at bounding box center [156, 95] width 18 height 8
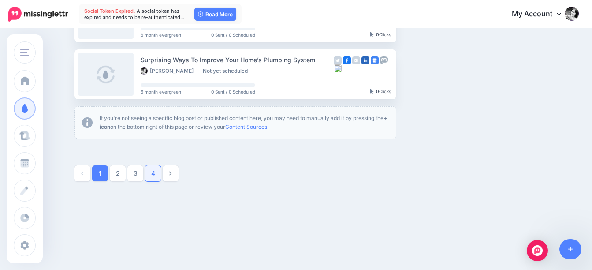
click at [159, 174] on link "4" at bounding box center [153, 173] width 16 height 16
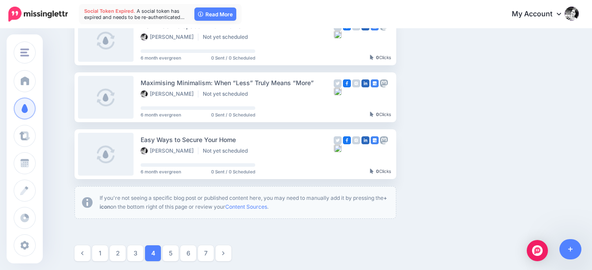
scroll to position [517, 0]
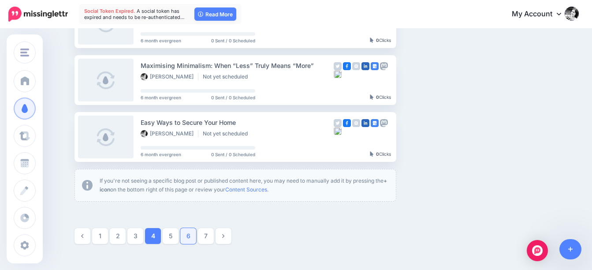
click at [189, 233] on link "6" at bounding box center [188, 236] width 16 height 16
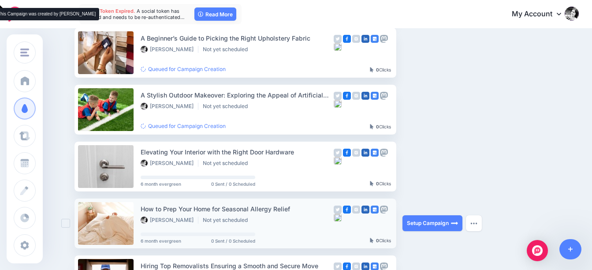
scroll to position [208, 0]
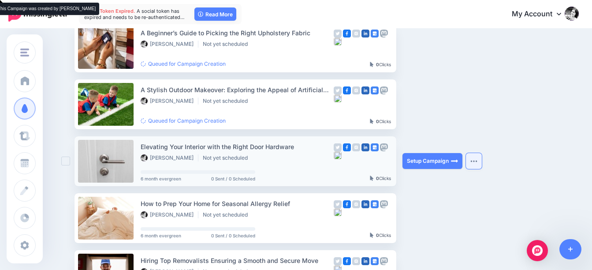
click at [475, 161] on img "button" at bounding box center [474, 161] width 7 height 3
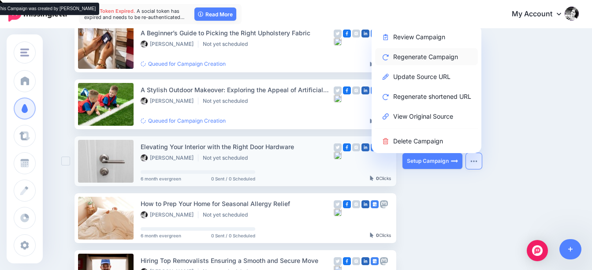
click at [417, 53] on link "Regenerate Campaign" at bounding box center [426, 56] width 103 height 17
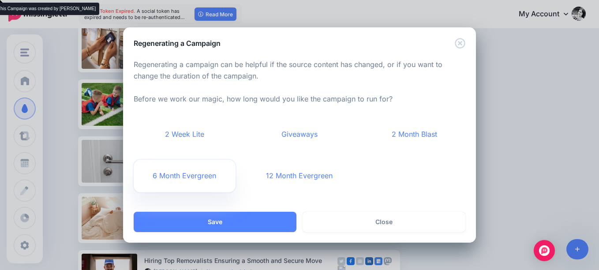
click at [184, 176] on link "6 Month Evergreen" at bounding box center [185, 176] width 102 height 33
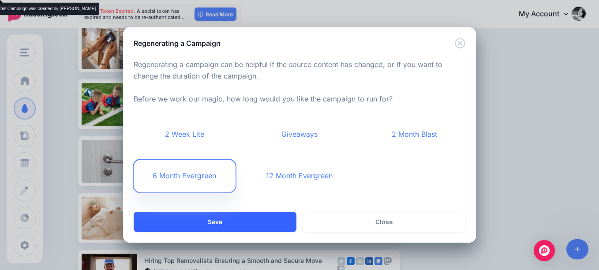
click at [260, 227] on button "Save" at bounding box center [215, 222] width 163 height 20
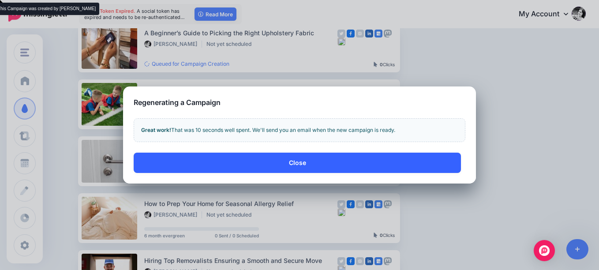
click at [296, 160] on button "Close" at bounding box center [297, 163] width 327 height 20
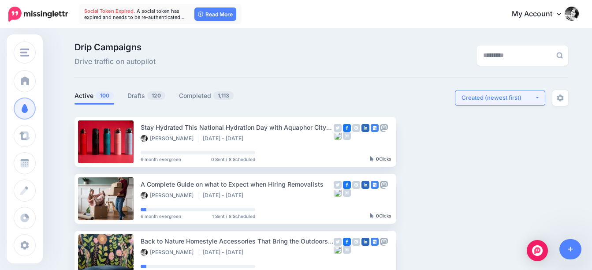
click at [497, 97] on div "Created (newest first)" at bounding box center [498, 98] width 73 height 8
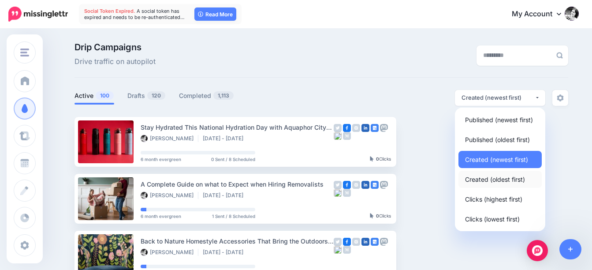
click at [488, 178] on span "Created (oldest first)" at bounding box center [495, 179] width 60 height 11
select select "**********"
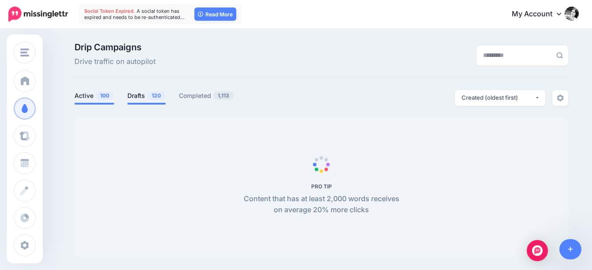
click at [153, 96] on span "120" at bounding box center [156, 95] width 18 height 8
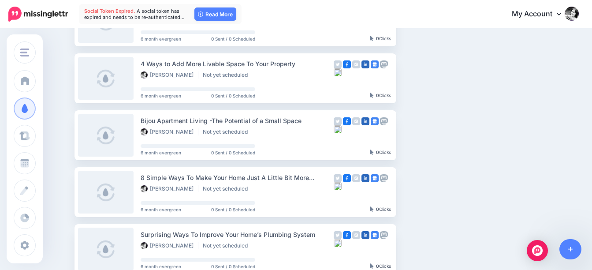
scroll to position [529, 0]
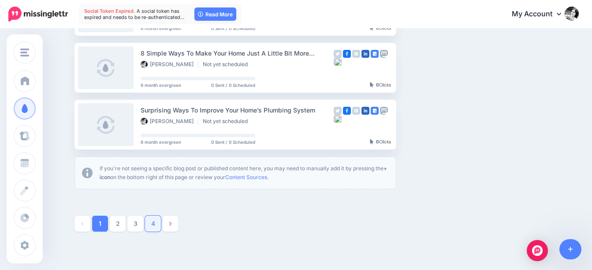
click at [154, 222] on link "4" at bounding box center [153, 224] width 16 height 16
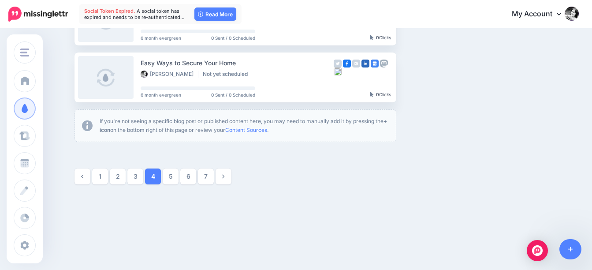
scroll to position [580, 0]
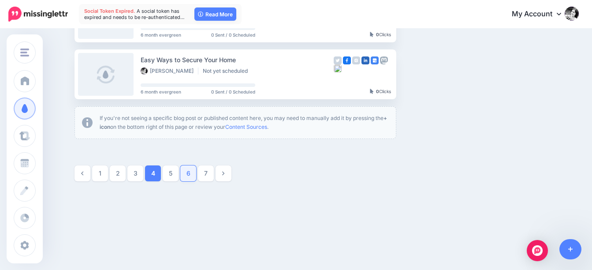
click at [193, 172] on link "6" at bounding box center [188, 173] width 16 height 16
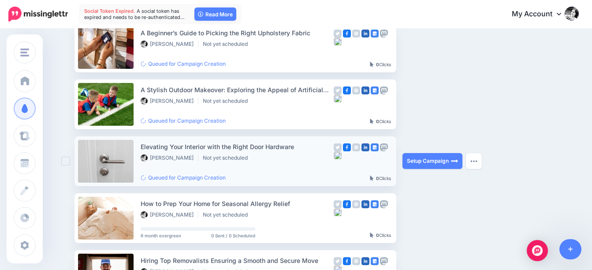
scroll to position [252, 0]
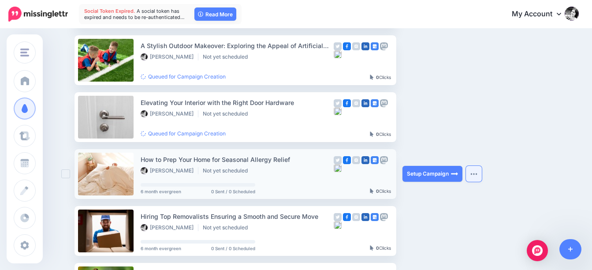
click at [478, 174] on img "button" at bounding box center [474, 173] width 7 height 3
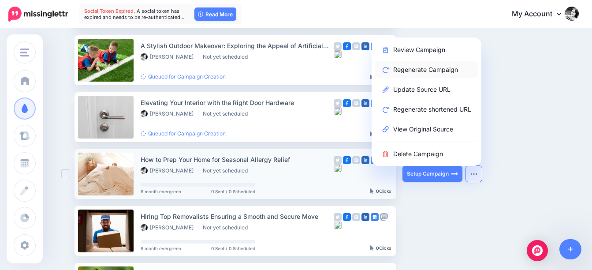
click at [455, 72] on link "Regenerate Campaign" at bounding box center [426, 69] width 103 height 17
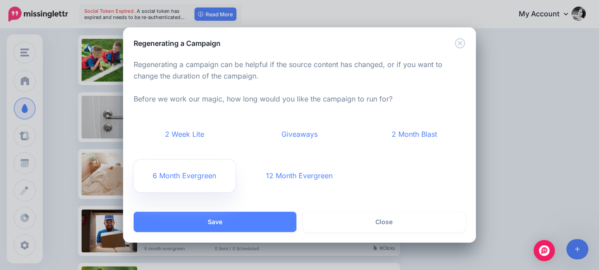
click at [187, 179] on link "6 Month Evergreen" at bounding box center [185, 176] width 102 height 33
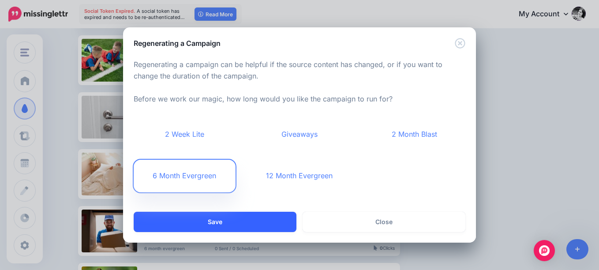
click at [259, 219] on button "Save" at bounding box center [215, 222] width 163 height 20
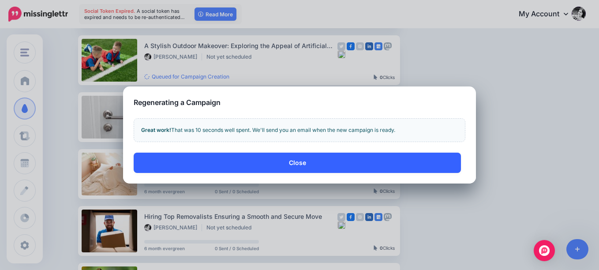
click at [303, 162] on button "Close" at bounding box center [297, 163] width 327 height 20
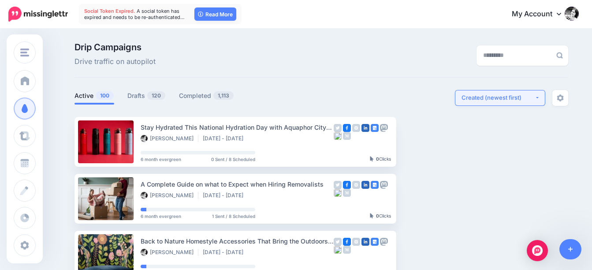
click at [489, 92] on button "Created (newest first)" at bounding box center [500, 98] width 90 height 16
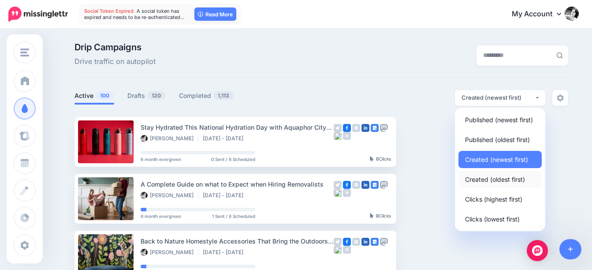
click at [510, 185] on link "Created (oldest first)" at bounding box center [500, 179] width 83 height 17
select select "**********"
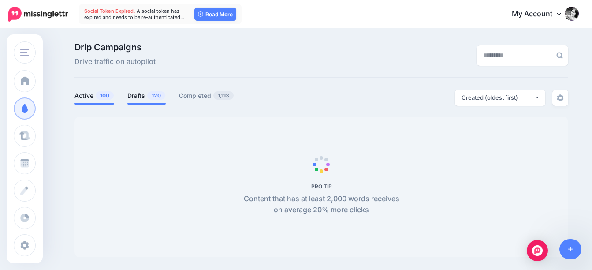
click at [150, 96] on link "Drafts 120" at bounding box center [146, 95] width 38 height 11
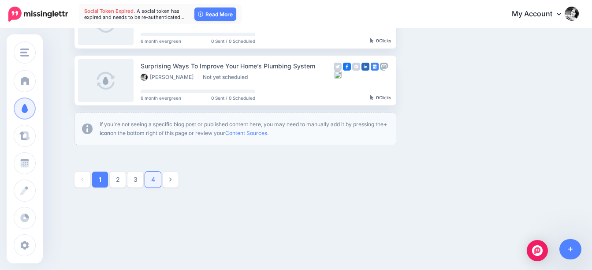
click at [152, 183] on link "4" at bounding box center [153, 180] width 16 height 16
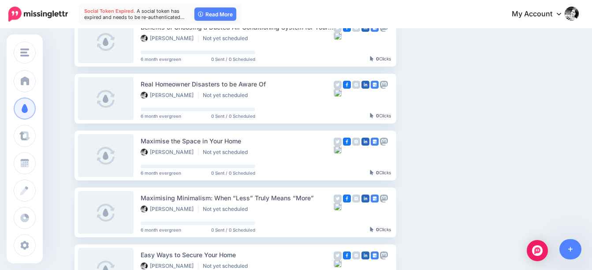
scroll to position [580, 0]
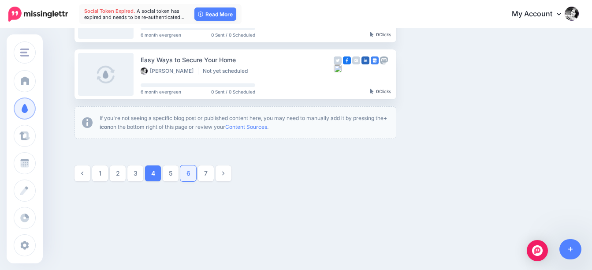
click at [191, 172] on link "6" at bounding box center [188, 173] width 16 height 16
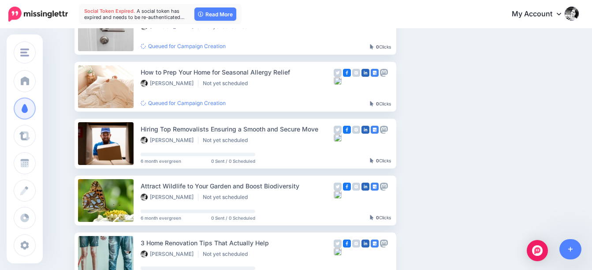
scroll to position [341, 0]
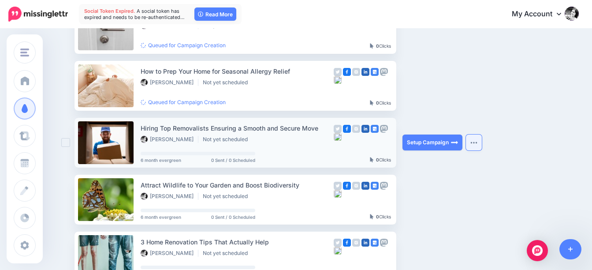
click at [482, 143] on button "button" at bounding box center [474, 143] width 16 height 16
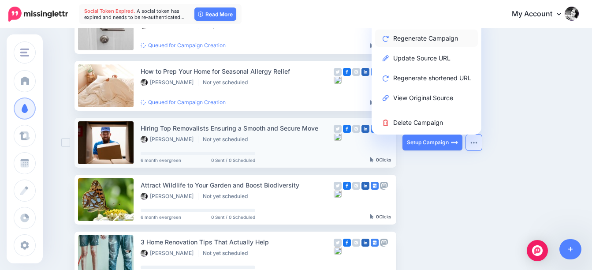
click at [428, 35] on link "Regenerate Campaign" at bounding box center [426, 38] width 103 height 17
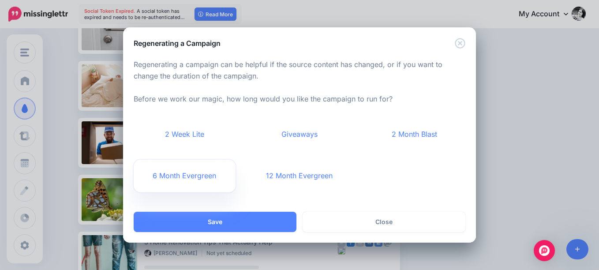
click at [186, 179] on link "6 Month Evergreen" at bounding box center [185, 176] width 102 height 33
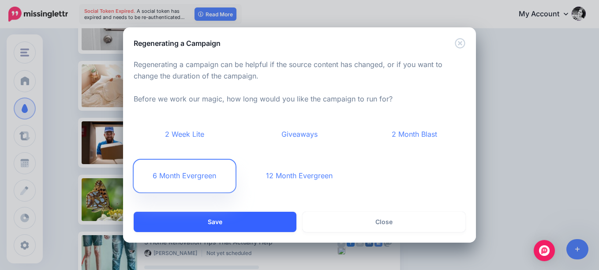
click at [253, 217] on button "Save" at bounding box center [215, 222] width 163 height 20
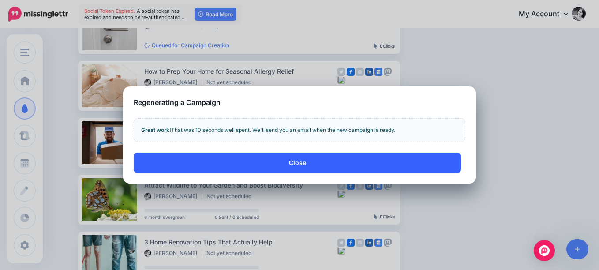
click at [294, 160] on button "Close" at bounding box center [297, 163] width 327 height 20
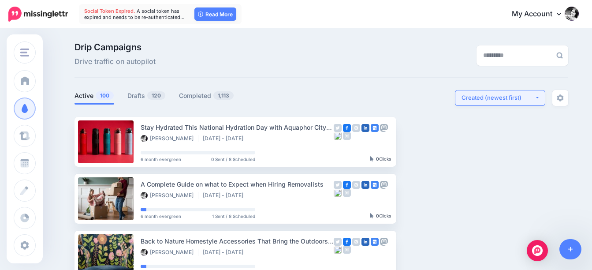
click at [516, 99] on div "Created (newest first)" at bounding box center [498, 98] width 73 height 8
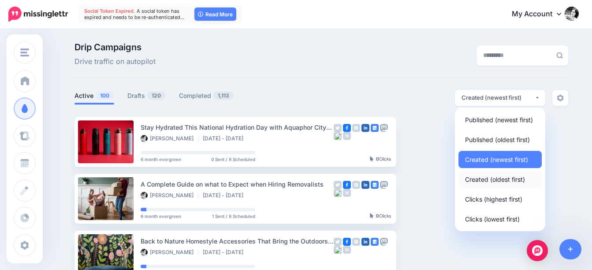
click at [521, 183] on span "Created (oldest first)" at bounding box center [495, 179] width 60 height 11
select select "**********"
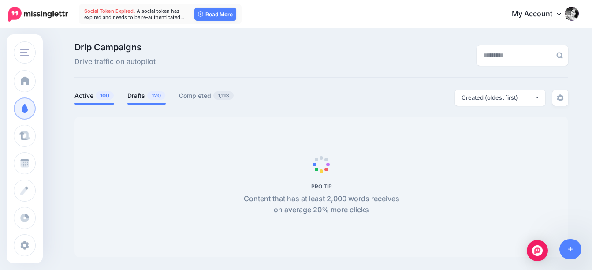
click at [142, 97] on link "Drafts 120" at bounding box center [146, 95] width 38 height 11
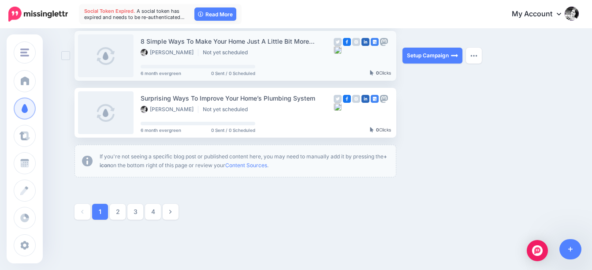
scroll to position [580, 0]
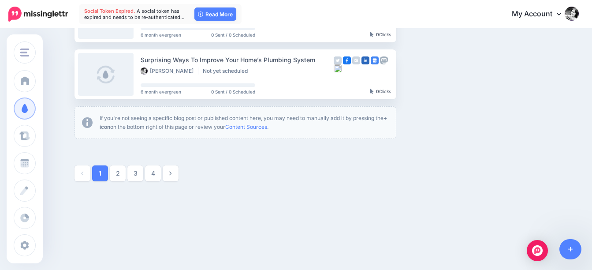
click at [156, 172] on link "4" at bounding box center [153, 173] width 16 height 16
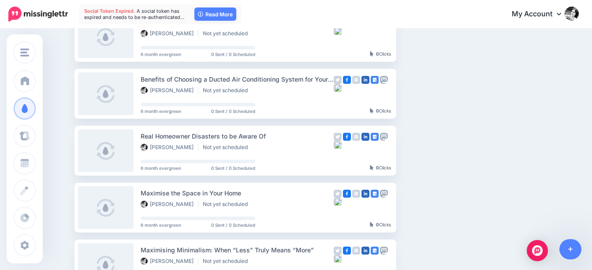
scroll to position [517, 0]
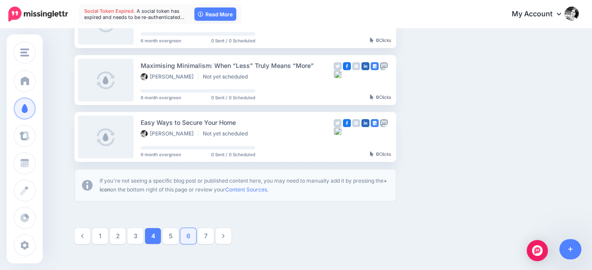
click at [191, 234] on link "6" at bounding box center [188, 236] width 16 height 16
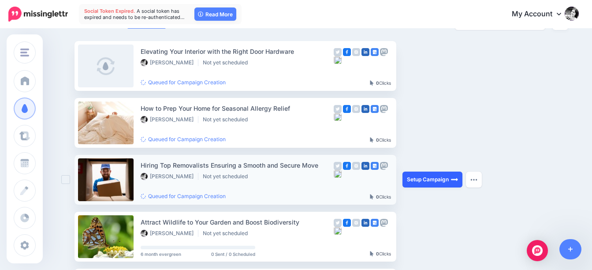
click at [443, 176] on link "Setup Campaign" at bounding box center [433, 180] width 60 height 16
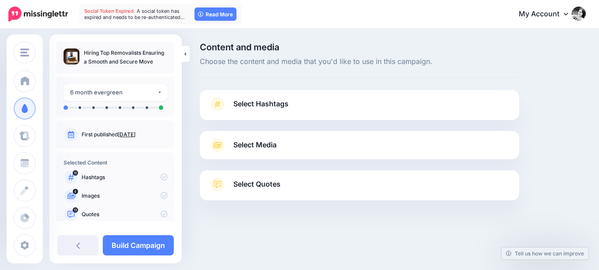
click at [266, 104] on span "Select Hashtags" at bounding box center [260, 104] width 55 height 12
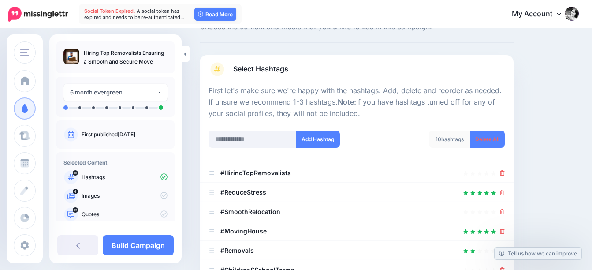
scroll to position [132, 0]
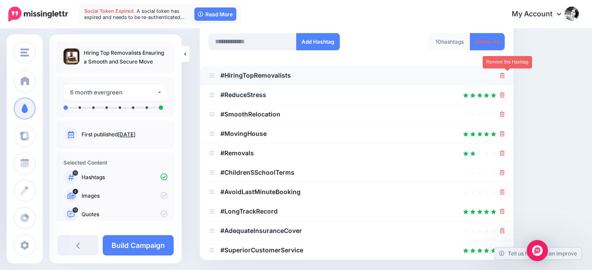
click at [505, 74] on icon at bounding box center [502, 75] width 5 height 5
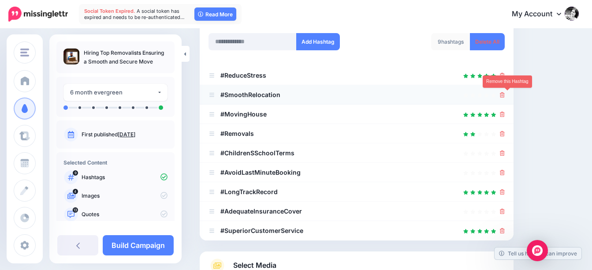
click at [505, 97] on icon at bounding box center [502, 94] width 5 height 5
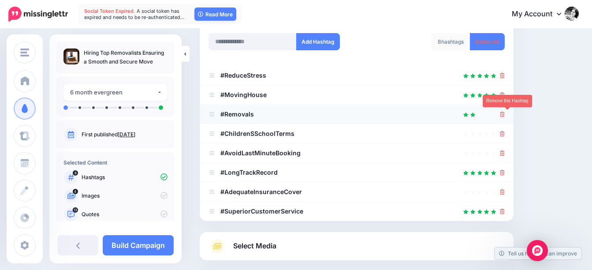
click at [505, 114] on icon at bounding box center [502, 114] width 5 height 5
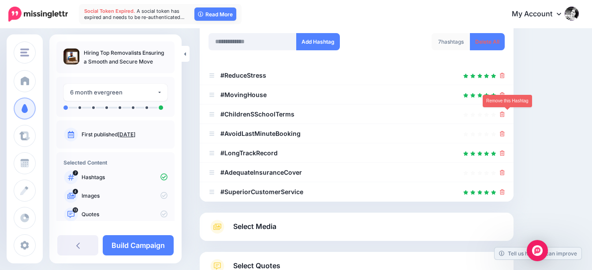
click at [505, 114] on icon at bounding box center [502, 114] width 5 height 5
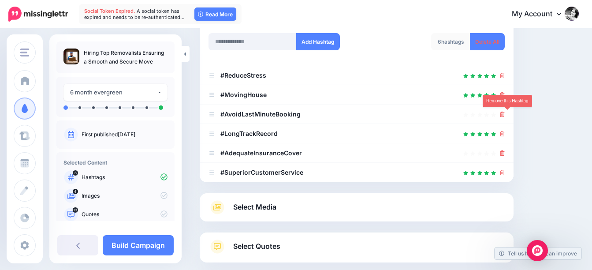
click at [505, 113] on icon at bounding box center [502, 114] width 5 height 5
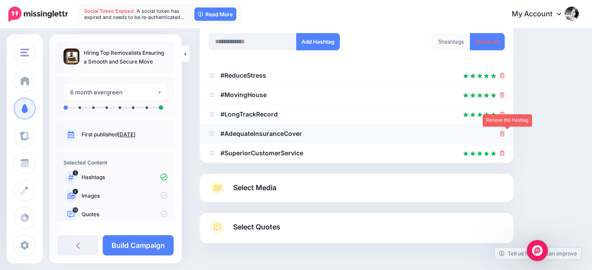
click at [505, 132] on icon at bounding box center [502, 133] width 5 height 5
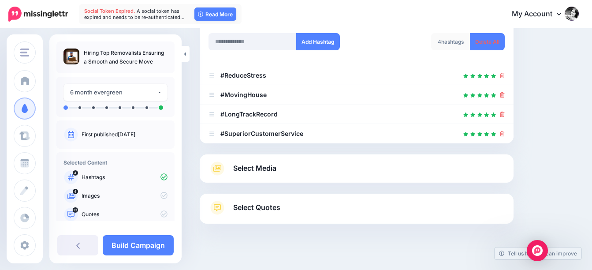
click at [274, 171] on span "Select Media" at bounding box center [254, 168] width 43 height 12
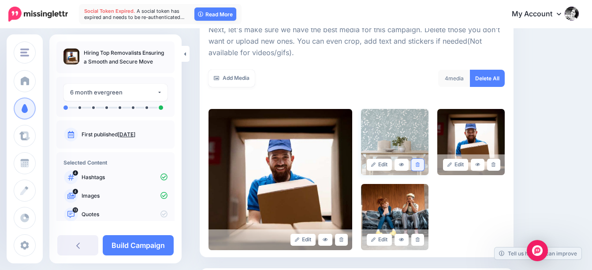
click at [420, 162] on icon at bounding box center [418, 164] width 4 height 5
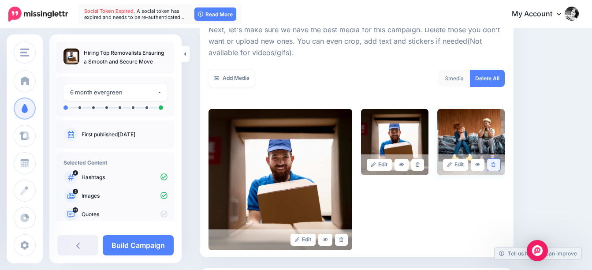
click at [496, 164] on icon at bounding box center [494, 164] width 4 height 5
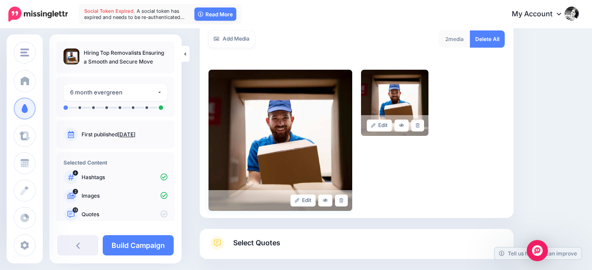
scroll to position [230, 0]
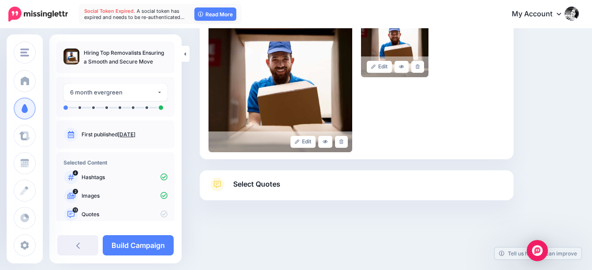
click at [251, 183] on span "Select Quotes" at bounding box center [256, 184] width 47 height 12
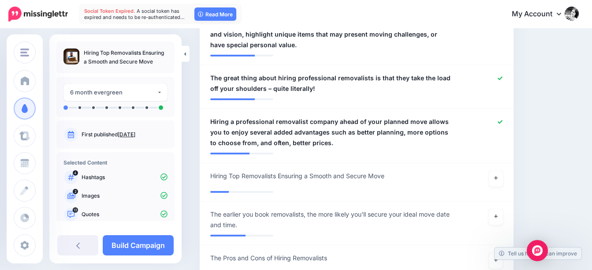
scroll to position [760, 0]
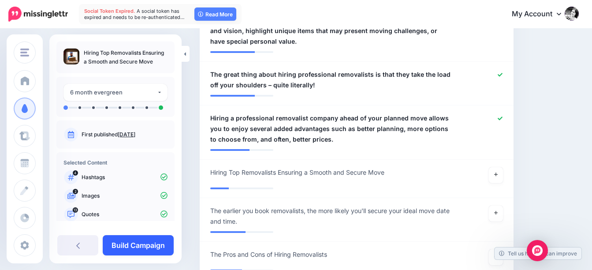
click at [142, 244] on link "Build Campaign" at bounding box center [138, 245] width 71 height 20
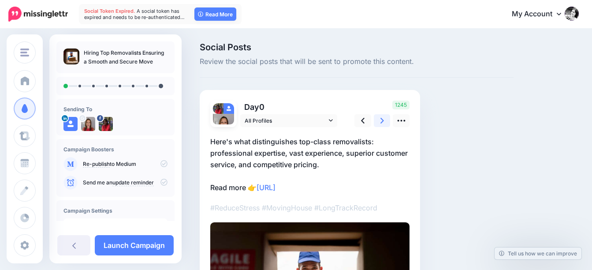
click at [382, 120] on icon at bounding box center [383, 121] width 4 height 6
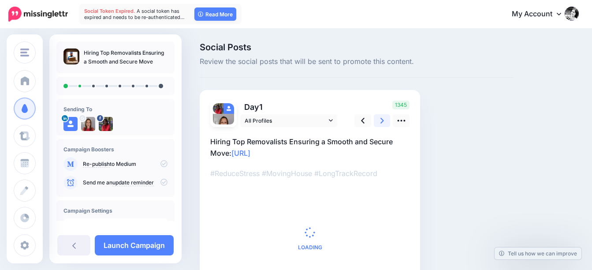
click at [382, 120] on icon at bounding box center [383, 121] width 4 height 6
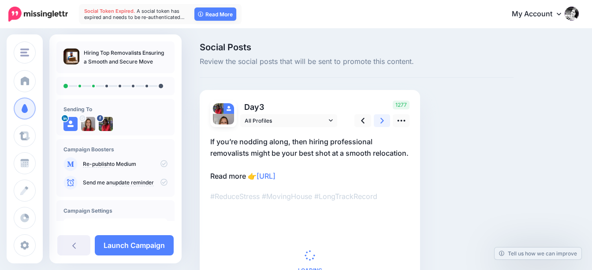
click at [382, 120] on icon at bounding box center [383, 121] width 4 height 6
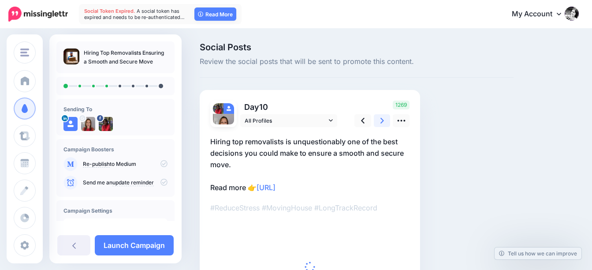
click at [382, 120] on icon at bounding box center [383, 121] width 4 height 6
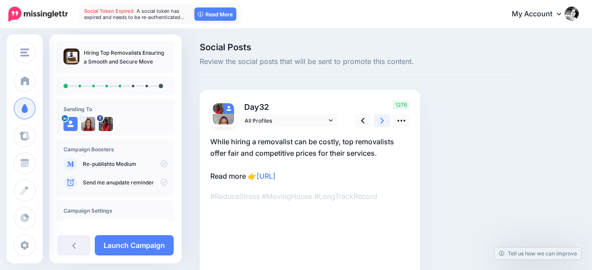
click at [382, 120] on icon at bounding box center [383, 121] width 4 height 6
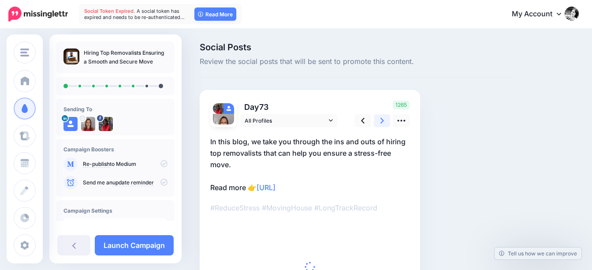
click at [382, 120] on icon at bounding box center [383, 121] width 4 height 6
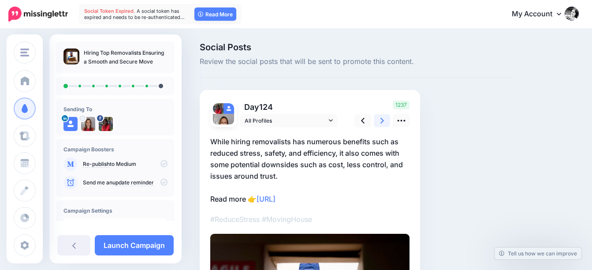
click at [382, 120] on icon at bounding box center [383, 121] width 4 height 6
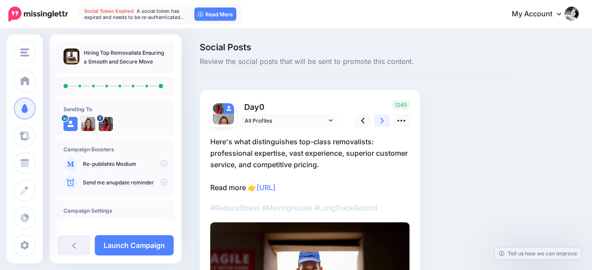
click at [382, 120] on icon at bounding box center [383, 121] width 4 height 6
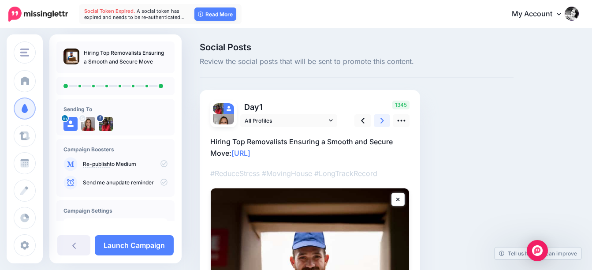
scroll to position [107, 0]
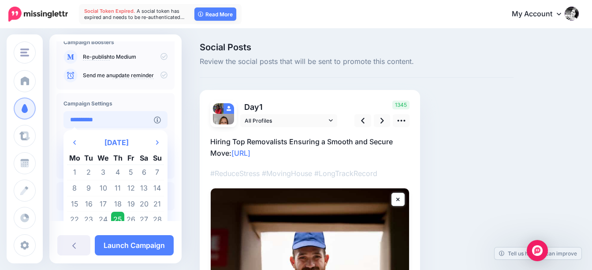
click at [138, 119] on input "**********" at bounding box center [109, 119] width 90 height 17
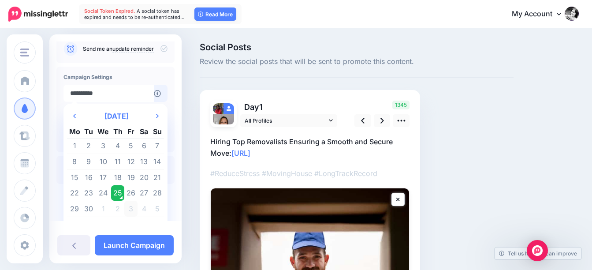
scroll to position [148, 0]
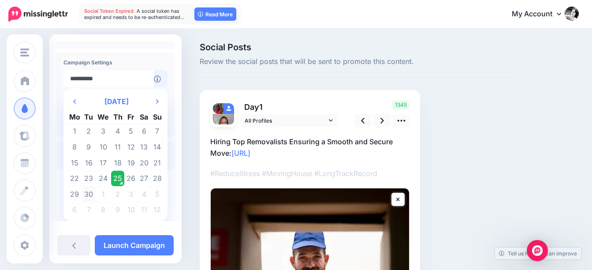
click at [90, 197] on td "30" at bounding box center [88, 194] width 13 height 16
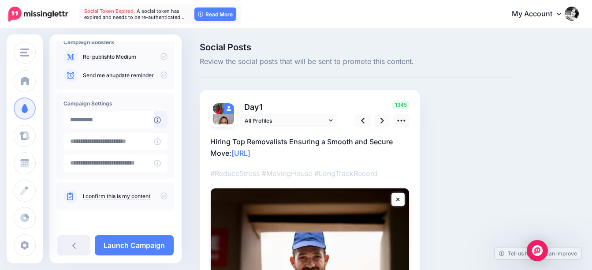
type input "**********"
click at [157, 244] on link "Launch Campaign" at bounding box center [134, 245] width 79 height 20
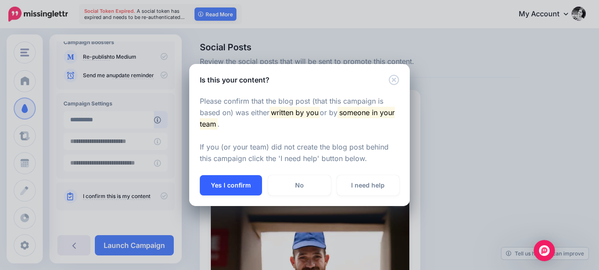
click at [237, 184] on button "Yes I confirm" at bounding box center [231, 185] width 62 height 20
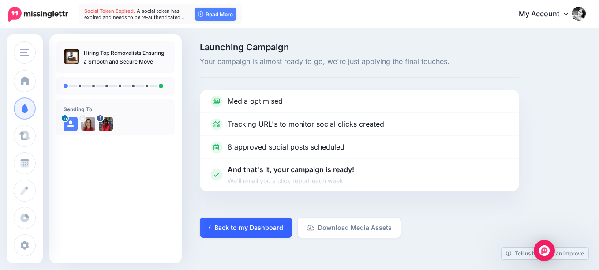
click at [262, 225] on link "Back to my Dashboard" at bounding box center [246, 227] width 92 height 20
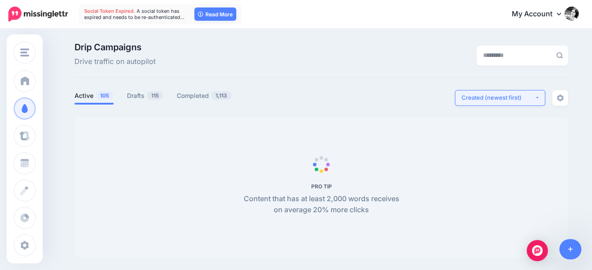
click at [508, 97] on div "Created (newest first)" at bounding box center [498, 98] width 73 height 8
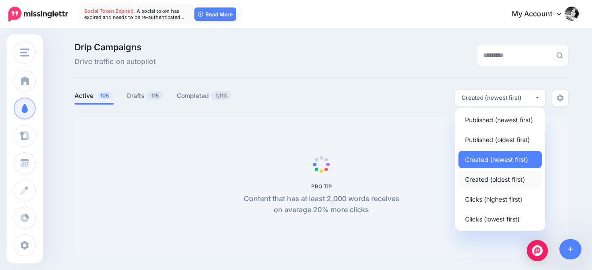
click at [506, 176] on span "Created (oldest first)" at bounding box center [495, 179] width 60 height 11
select select "**********"
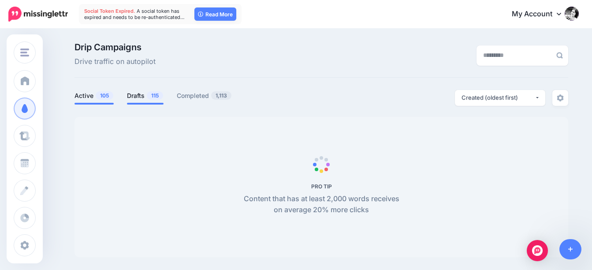
click at [135, 93] on link "Drafts 115" at bounding box center [145, 95] width 37 height 11
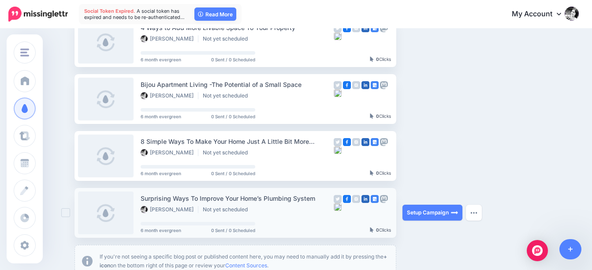
scroll to position [580, 0]
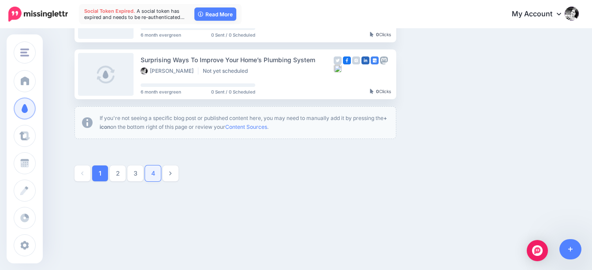
click at [159, 175] on link "4" at bounding box center [153, 173] width 16 height 16
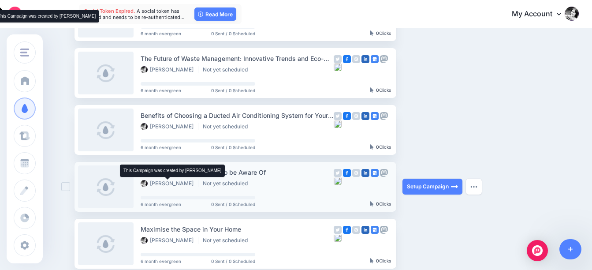
scroll to position [473, 0]
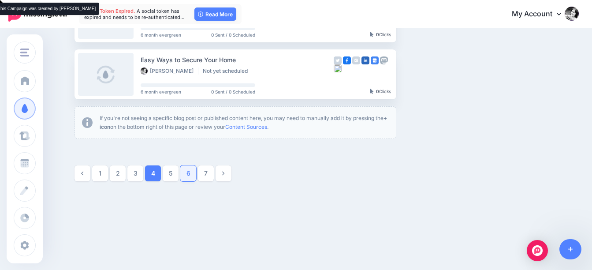
click at [188, 173] on link "6" at bounding box center [188, 173] width 16 height 16
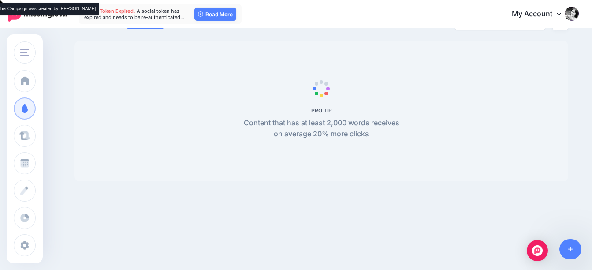
scroll to position [76, 0]
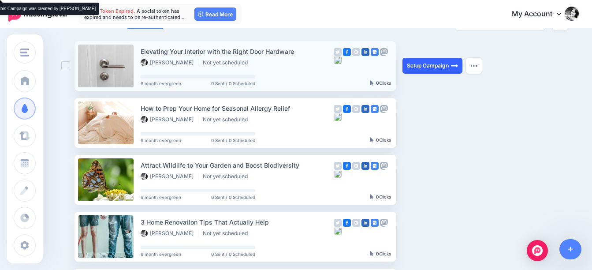
click at [441, 66] on link "Setup Campaign" at bounding box center [433, 66] width 60 height 16
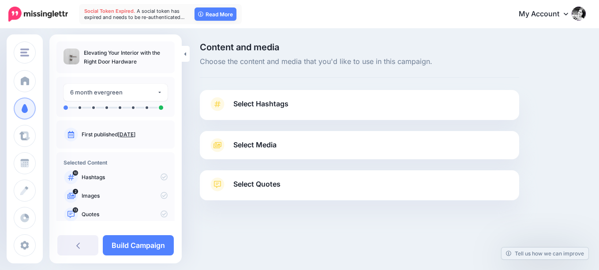
click at [258, 104] on span "Select Hashtags" at bounding box center [260, 104] width 55 height 12
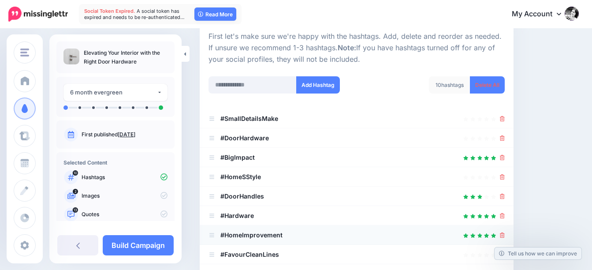
scroll to position [176, 0]
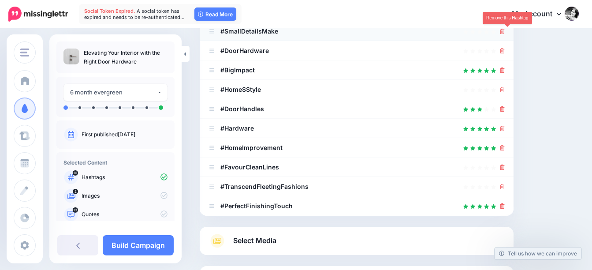
click at [505, 30] on icon at bounding box center [502, 31] width 5 height 5
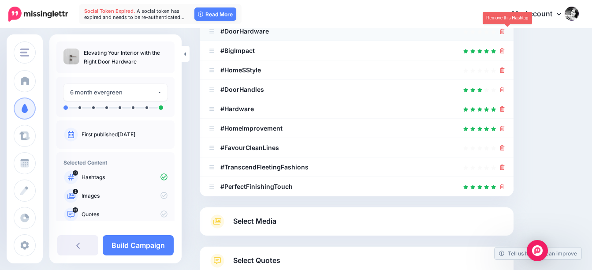
click at [505, 30] on icon at bounding box center [502, 31] width 5 height 5
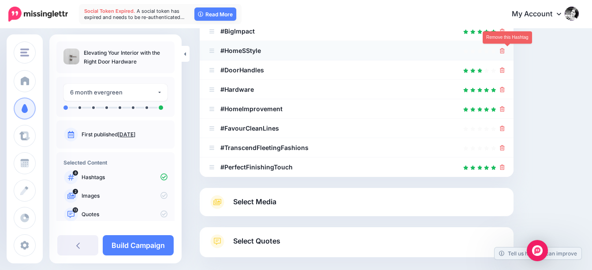
click at [505, 50] on icon at bounding box center [502, 50] width 5 height 5
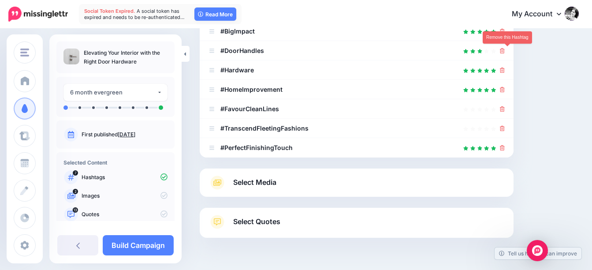
click at [505, 50] on icon at bounding box center [502, 50] width 5 height 5
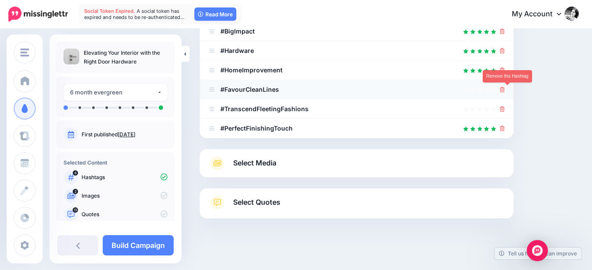
click at [505, 89] on icon at bounding box center [502, 89] width 5 height 5
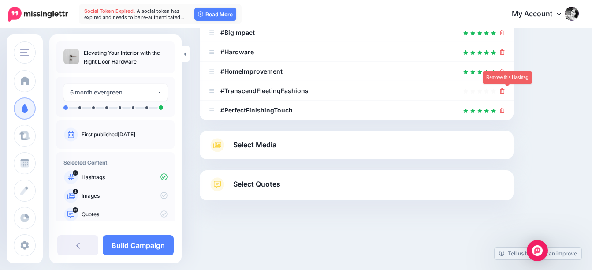
scroll to position [175, 0]
click at [505, 89] on icon at bounding box center [502, 90] width 5 height 5
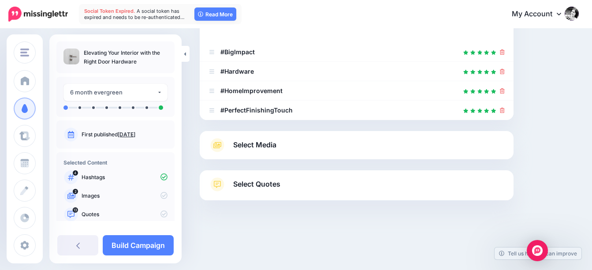
click at [261, 146] on span "Select Media" at bounding box center [254, 145] width 43 height 12
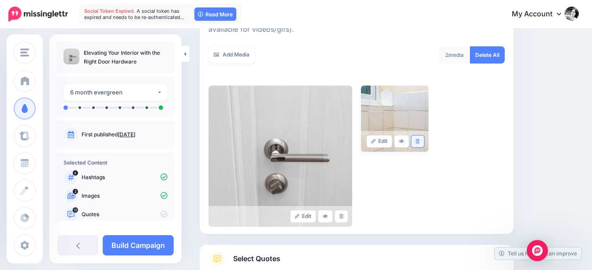
click at [424, 142] on link at bounding box center [418, 141] width 13 height 12
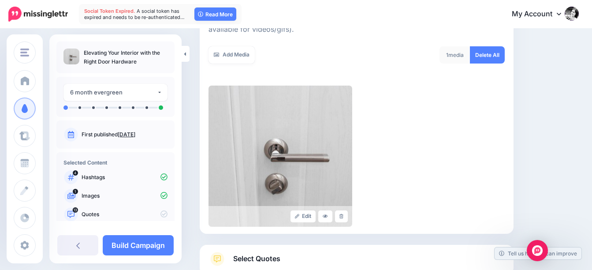
click at [266, 257] on span "Select Quotes" at bounding box center [256, 259] width 47 height 12
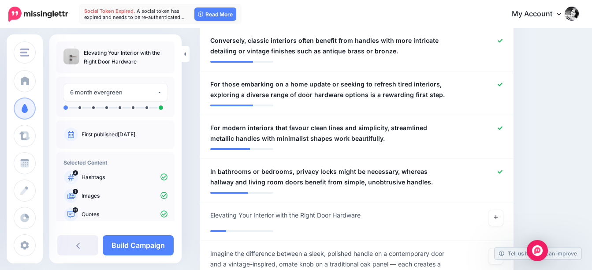
scroll to position [729, 0]
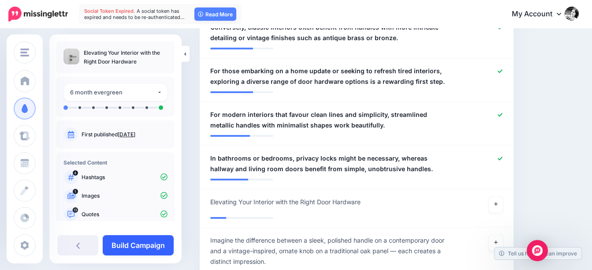
click at [148, 248] on link "Build Campaign" at bounding box center [138, 245] width 71 height 20
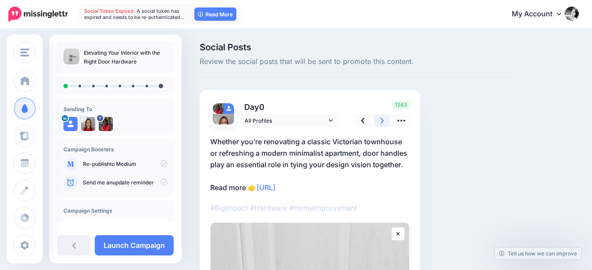
click at [382, 122] on icon at bounding box center [383, 120] width 4 height 9
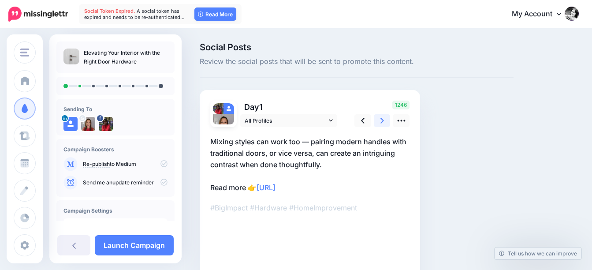
click at [382, 122] on icon at bounding box center [383, 120] width 4 height 9
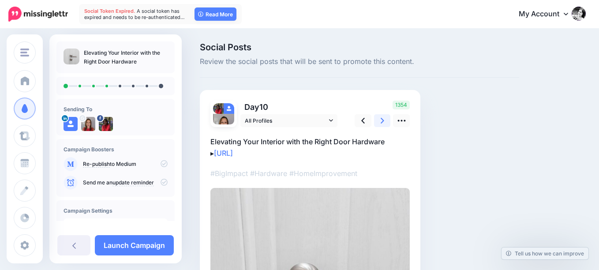
click at [382, 122] on icon at bounding box center [383, 120] width 4 height 9
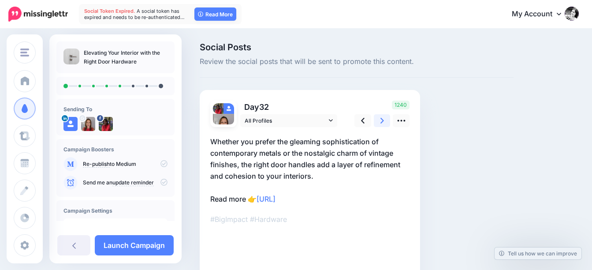
click at [382, 122] on icon at bounding box center [383, 120] width 4 height 9
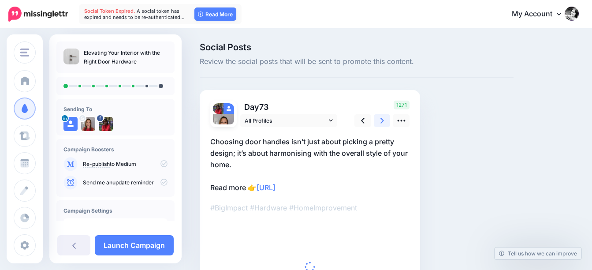
click at [382, 122] on icon at bounding box center [383, 120] width 4 height 9
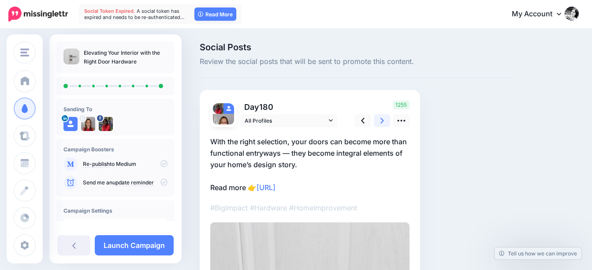
click at [382, 122] on icon at bounding box center [383, 120] width 4 height 9
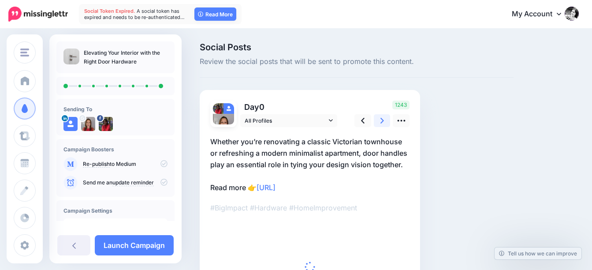
click at [382, 122] on icon at bounding box center [383, 120] width 4 height 9
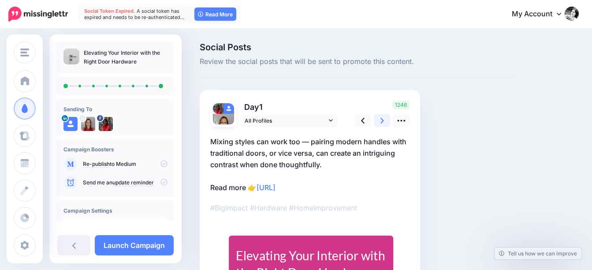
scroll to position [107, 0]
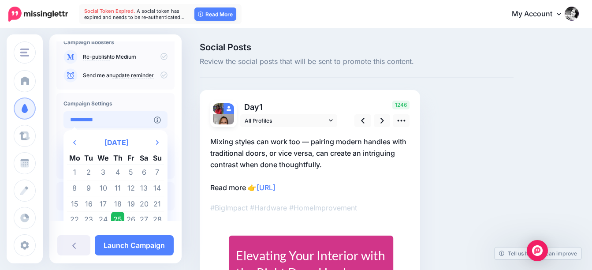
click at [110, 120] on input "**********" at bounding box center [109, 119] width 90 height 17
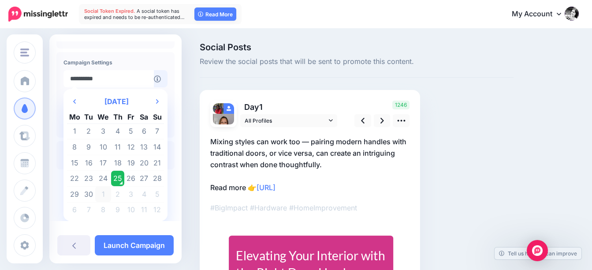
click at [101, 195] on td "1" at bounding box center [103, 194] width 16 height 16
type input "**********"
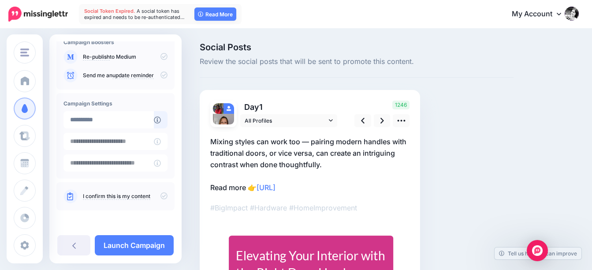
scroll to position [107, 0]
click at [138, 246] on link "Launch Campaign" at bounding box center [134, 245] width 79 height 20
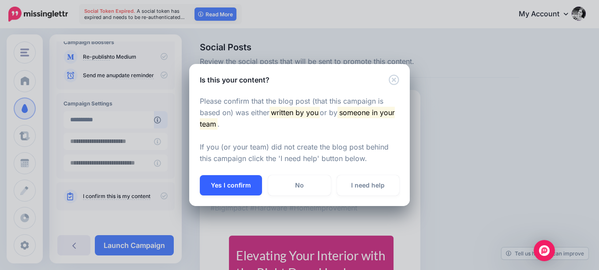
click at [230, 184] on button "Yes I confirm" at bounding box center [231, 185] width 62 height 20
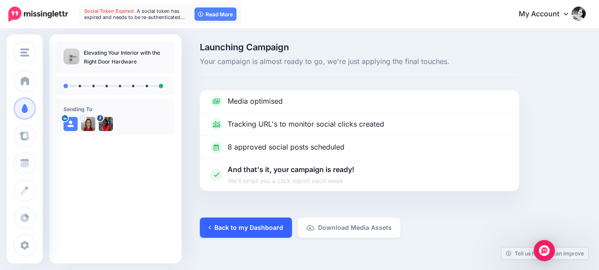
click at [249, 229] on link "Back to my Dashboard" at bounding box center [246, 227] width 92 height 20
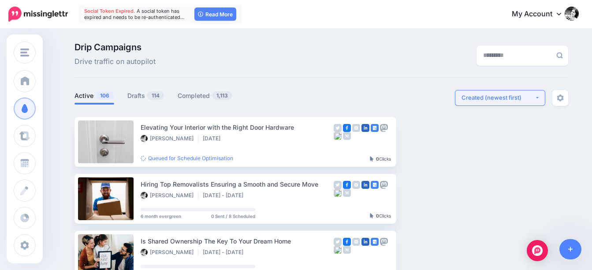
click at [524, 97] on div "Created (newest first)" at bounding box center [498, 98] width 73 height 8
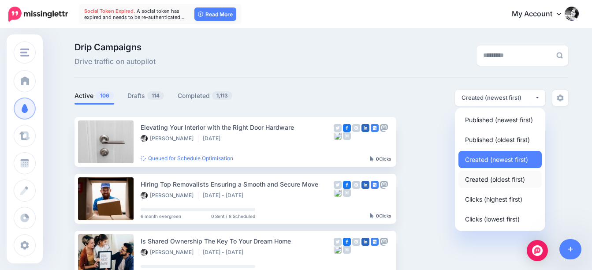
click at [515, 180] on span "Created (oldest first)" at bounding box center [495, 179] width 60 height 11
select select "**********"
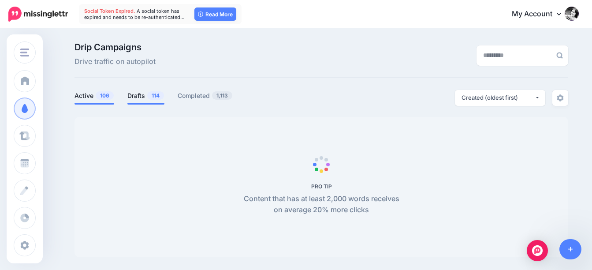
click at [147, 94] on link "Drafts 114" at bounding box center [145, 95] width 37 height 11
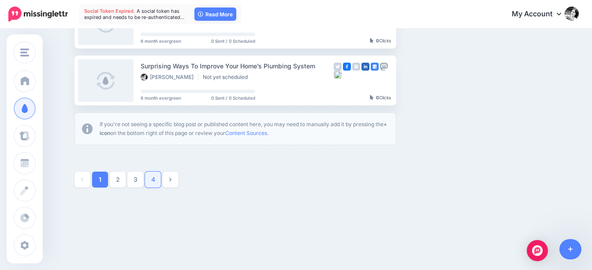
click at [159, 176] on link "4" at bounding box center [153, 180] width 16 height 16
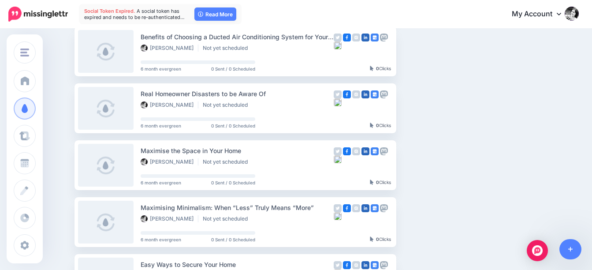
scroll to position [561, 0]
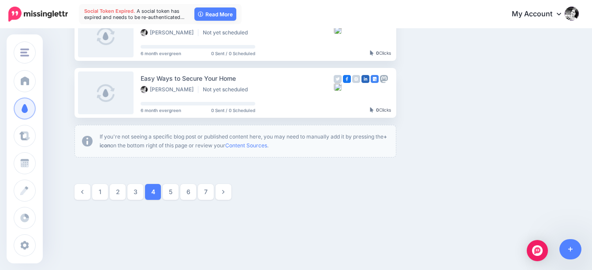
click at [190, 191] on link "6" at bounding box center [188, 192] width 16 height 16
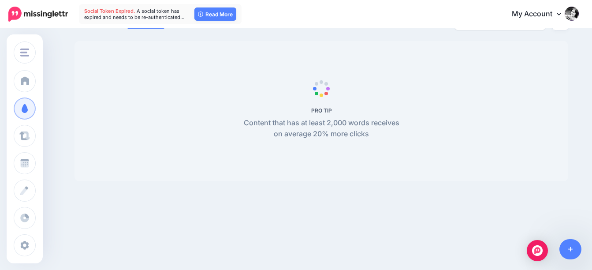
scroll to position [76, 0]
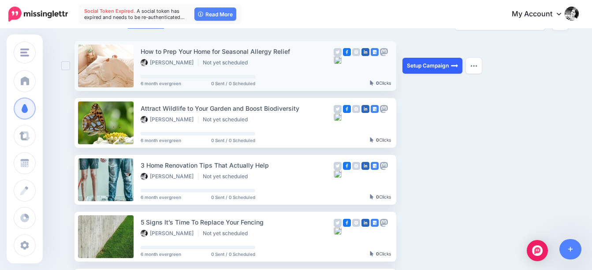
click at [436, 67] on link "Setup Campaign" at bounding box center [433, 66] width 60 height 16
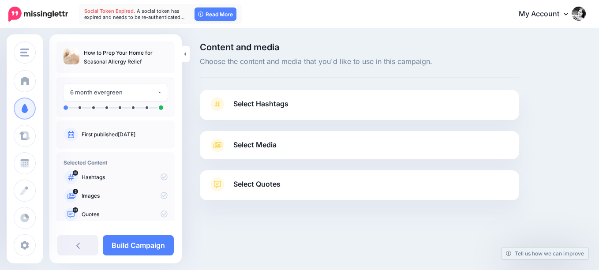
click at [268, 101] on span "Select Hashtags" at bounding box center [260, 104] width 55 height 12
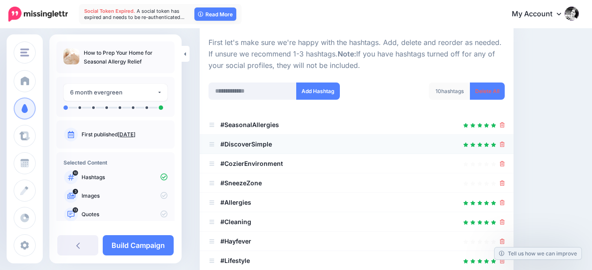
scroll to position [88, 0]
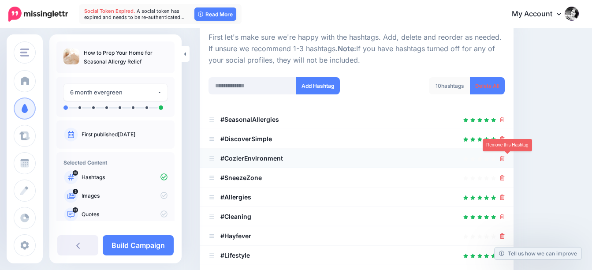
click at [505, 157] on icon at bounding box center [502, 158] width 5 height 5
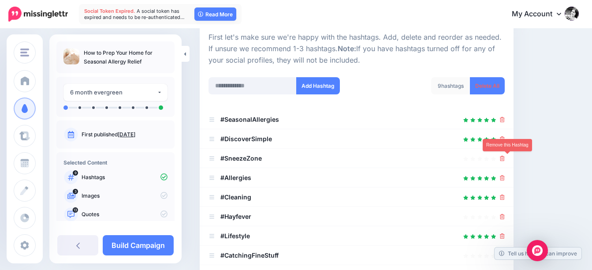
click at [505, 157] on icon at bounding box center [502, 158] width 5 height 5
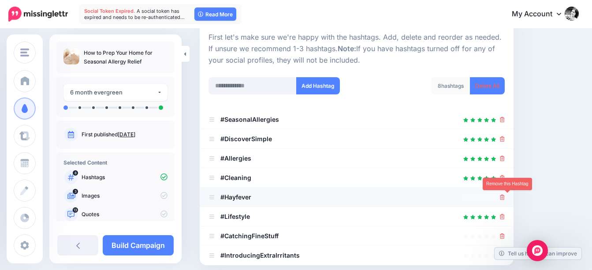
click at [505, 196] on icon at bounding box center [502, 197] width 5 height 5
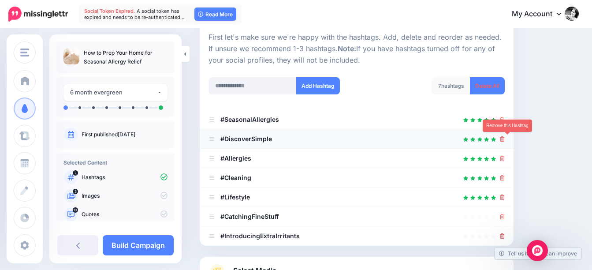
click at [505, 139] on icon at bounding box center [502, 138] width 5 height 5
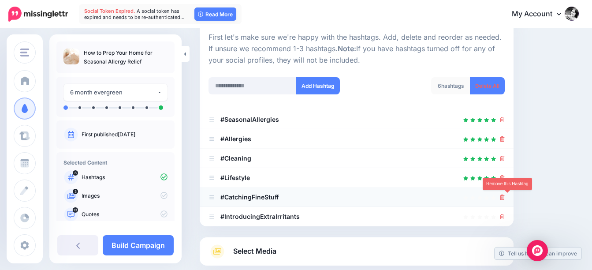
click at [505, 198] on icon at bounding box center [502, 197] width 5 height 5
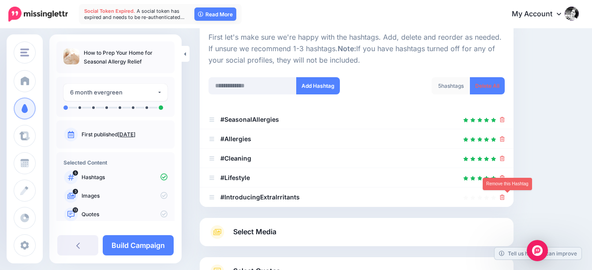
click at [505, 198] on icon at bounding box center [502, 197] width 5 height 5
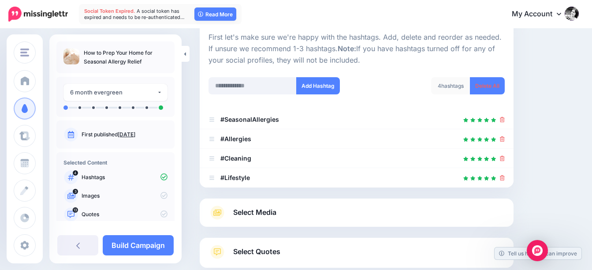
click at [257, 209] on span "Select Media" at bounding box center [254, 212] width 43 height 12
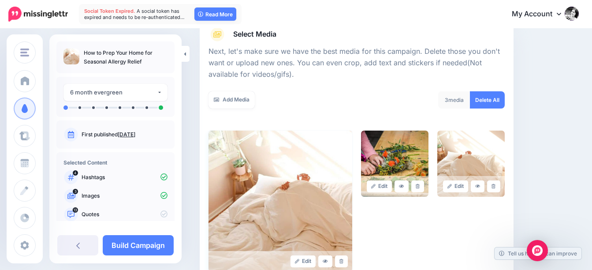
scroll to position [132, 0]
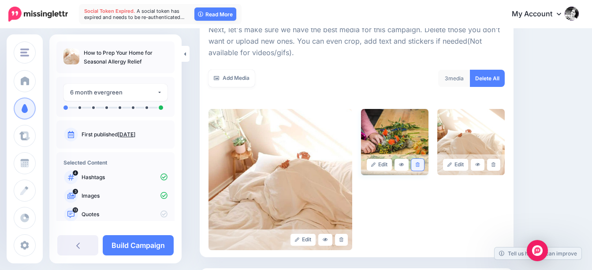
click at [420, 163] on icon at bounding box center [418, 164] width 4 height 5
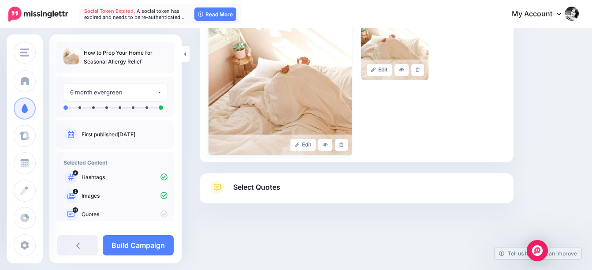
scroll to position [230, 0]
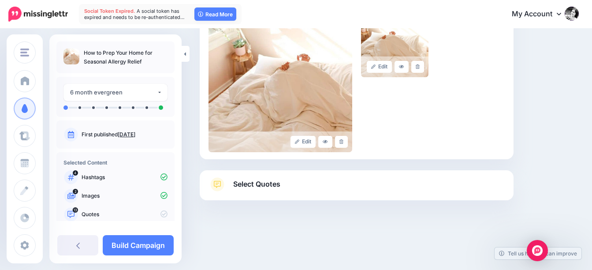
click at [248, 186] on span "Select Quotes" at bounding box center [256, 184] width 47 height 12
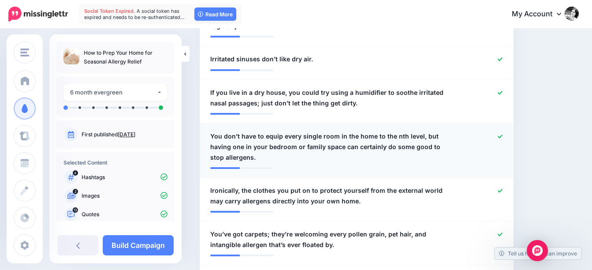
scroll to position [627, 0]
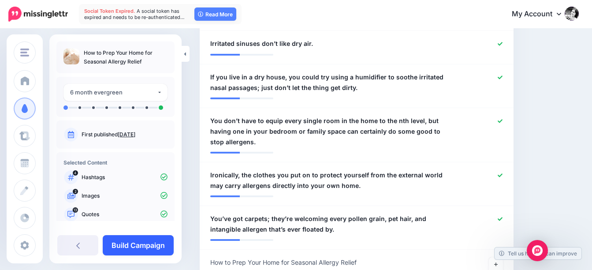
click at [145, 245] on link "Build Campaign" at bounding box center [138, 245] width 71 height 20
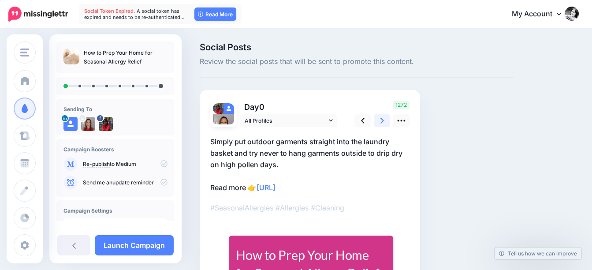
click at [382, 121] on icon at bounding box center [383, 120] width 4 height 9
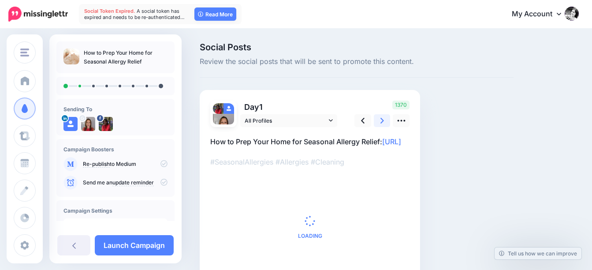
click at [382, 121] on icon at bounding box center [383, 120] width 4 height 9
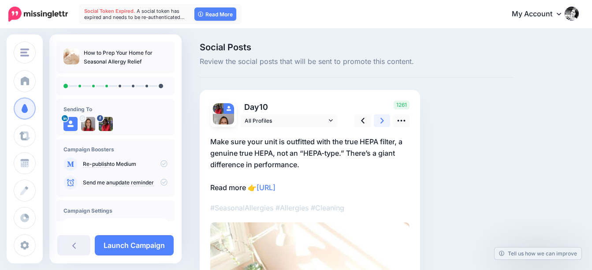
click at [382, 121] on icon at bounding box center [383, 120] width 4 height 9
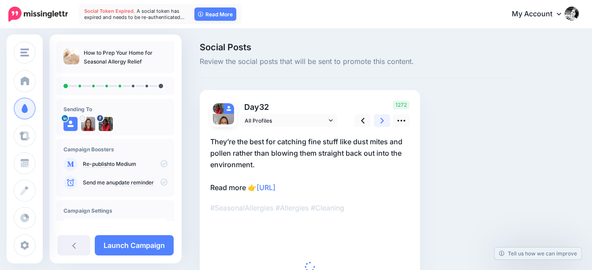
click at [382, 121] on icon at bounding box center [383, 120] width 4 height 9
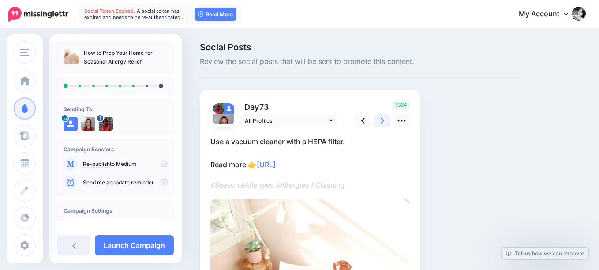
click at [382, 121] on icon at bounding box center [383, 120] width 4 height 9
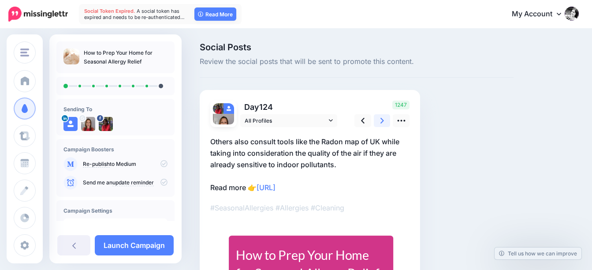
click at [382, 121] on icon at bounding box center [383, 120] width 4 height 9
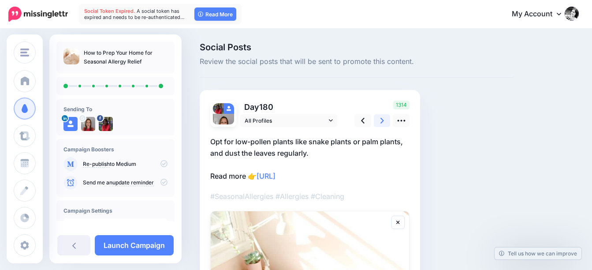
click at [382, 121] on icon at bounding box center [383, 120] width 4 height 9
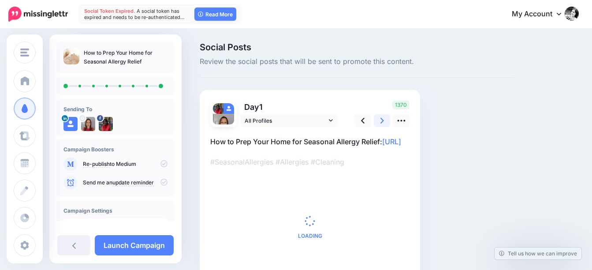
click at [382, 121] on icon at bounding box center [383, 120] width 4 height 9
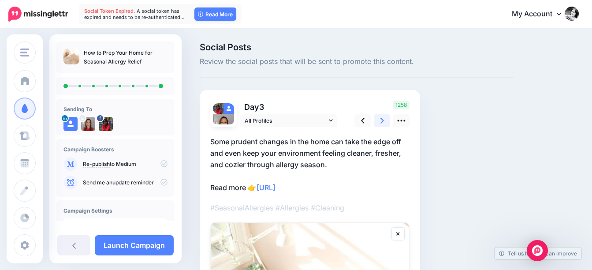
scroll to position [107, 0]
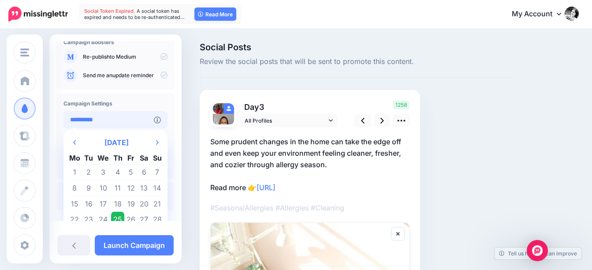
click at [116, 120] on input "**********" at bounding box center [109, 119] width 90 height 17
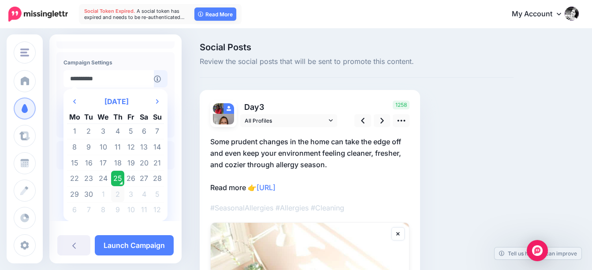
click at [119, 193] on td "2" at bounding box center [118, 194] width 14 height 16
type input "**********"
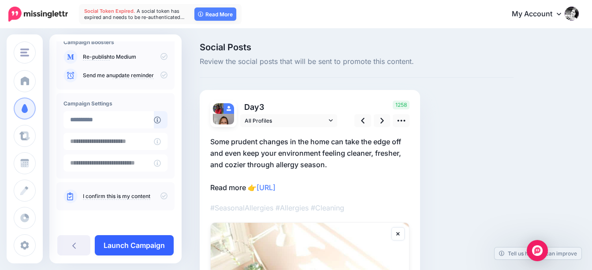
click at [154, 245] on link "Launch Campaign" at bounding box center [134, 245] width 79 height 20
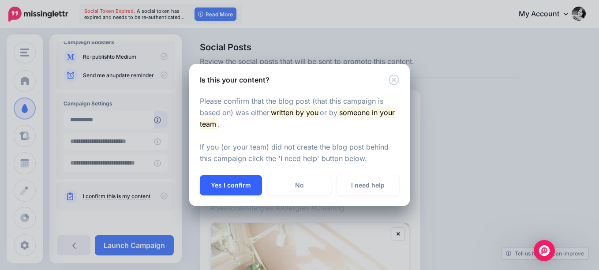
click at [233, 182] on button "Yes I confirm" at bounding box center [231, 185] width 62 height 20
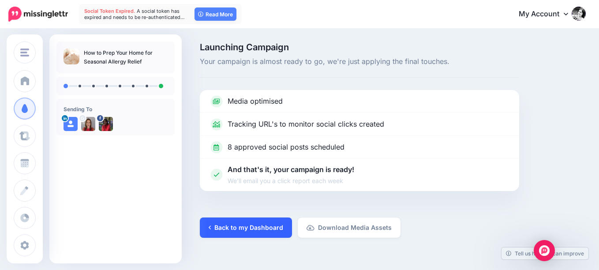
click at [273, 230] on link "Back to my Dashboard" at bounding box center [246, 227] width 92 height 20
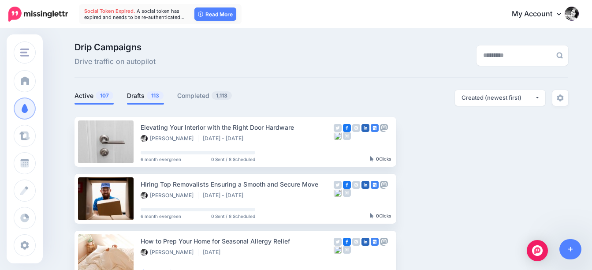
click at [152, 96] on span "113" at bounding box center [155, 95] width 17 height 8
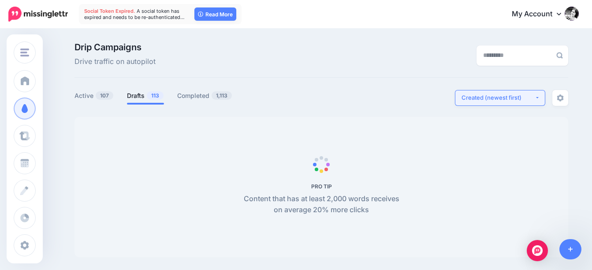
click at [479, 95] on div "Created (newest first)" at bounding box center [498, 98] width 73 height 8
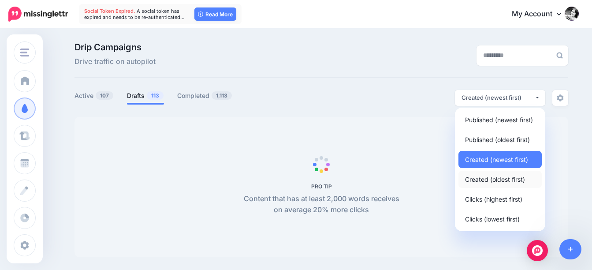
click at [516, 178] on span "Created (oldest first)" at bounding box center [495, 179] width 60 height 11
select select "**********"
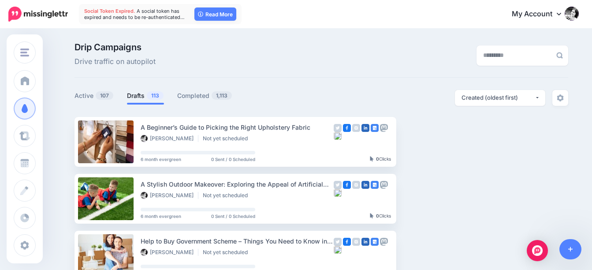
click at [139, 93] on link "Drafts 113" at bounding box center [145, 95] width 37 height 11
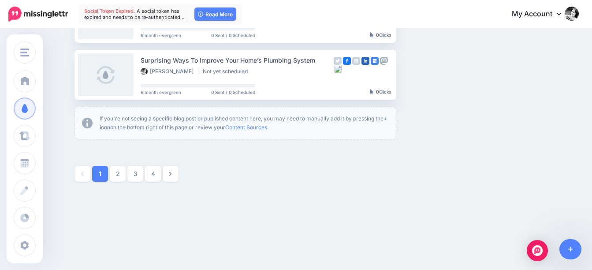
scroll to position [580, 0]
click at [154, 172] on link "4" at bounding box center [153, 173] width 16 height 16
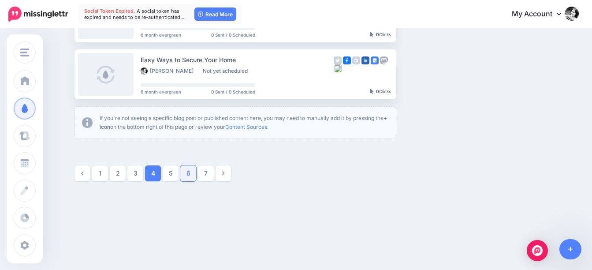
click at [189, 174] on link "6" at bounding box center [188, 173] width 16 height 16
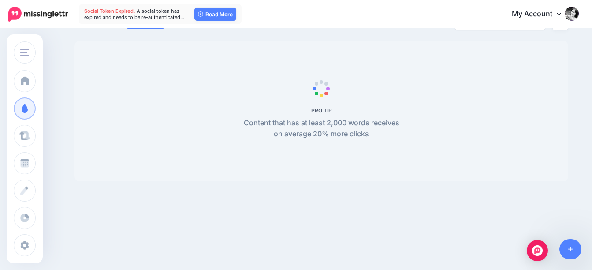
scroll to position [76, 0]
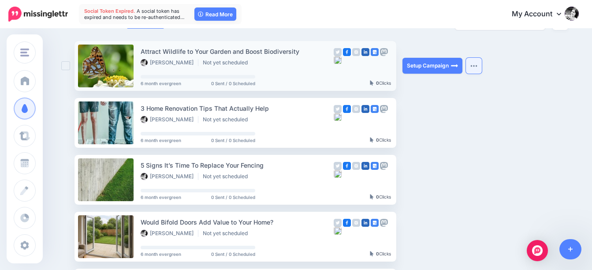
click at [477, 62] on button "button" at bounding box center [474, 66] width 16 height 16
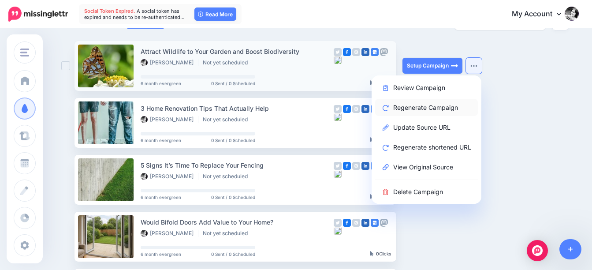
click at [451, 109] on link "Regenerate Campaign" at bounding box center [426, 107] width 103 height 17
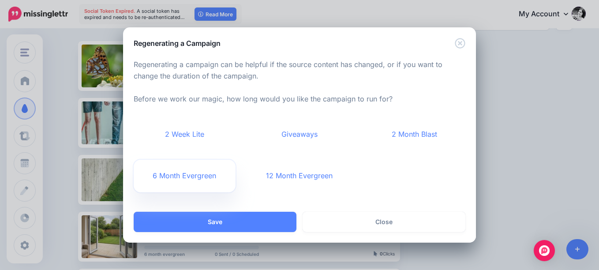
click at [199, 178] on link "6 Month Evergreen" at bounding box center [185, 176] width 102 height 33
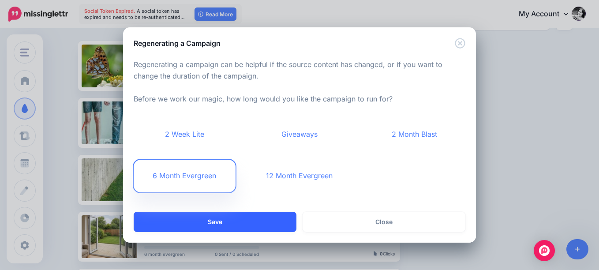
click at [263, 218] on button "Save" at bounding box center [215, 222] width 163 height 20
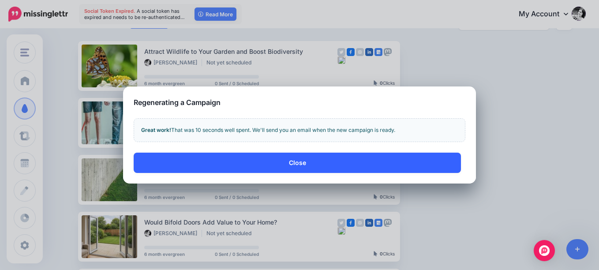
click at [297, 162] on button "Close" at bounding box center [297, 163] width 327 height 20
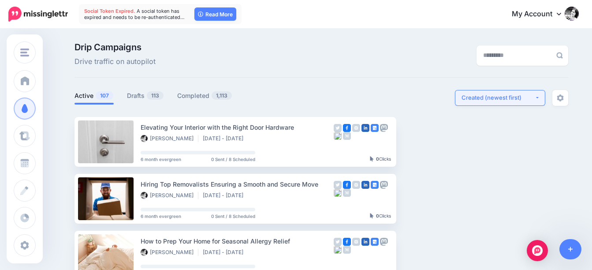
click at [487, 98] on div "Created (newest first)" at bounding box center [498, 98] width 73 height 8
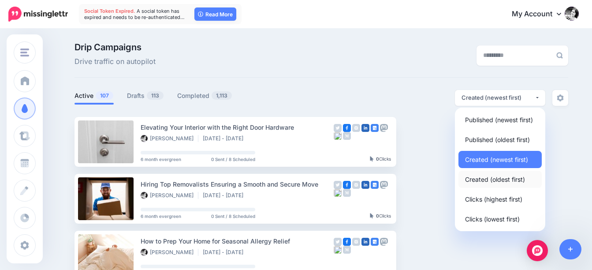
click at [491, 180] on span "Created (oldest first)" at bounding box center [495, 179] width 60 height 11
select select "**********"
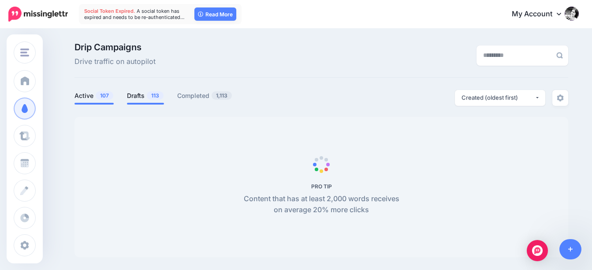
click at [148, 96] on link "Drafts 113" at bounding box center [145, 95] width 37 height 11
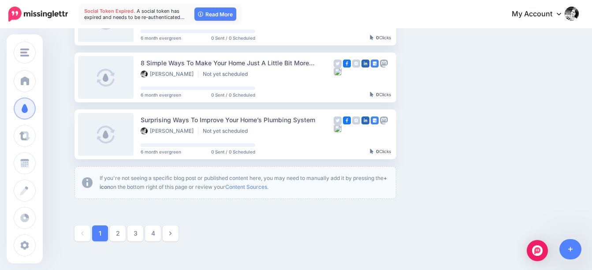
scroll to position [529, 0]
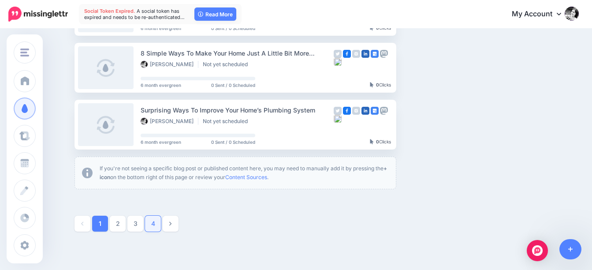
click at [161, 224] on link "4" at bounding box center [153, 224] width 16 height 16
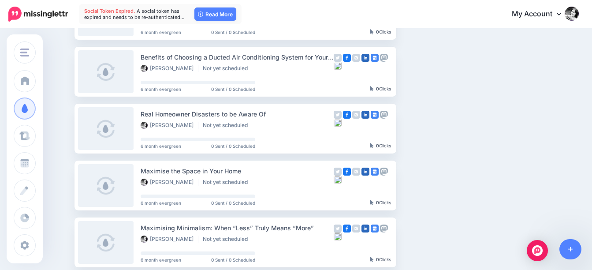
scroll to position [580, 0]
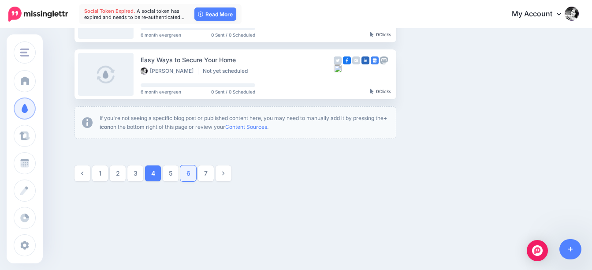
click at [189, 171] on link "6" at bounding box center [188, 173] width 16 height 16
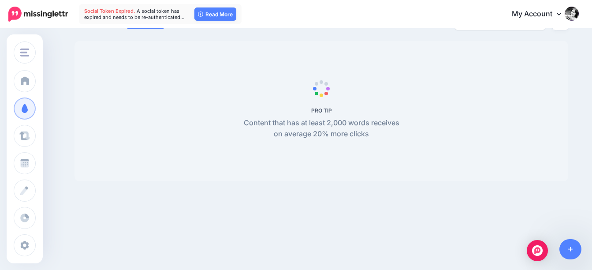
scroll to position [76, 0]
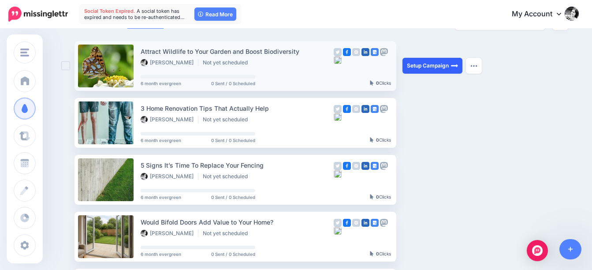
click at [427, 63] on link "Setup Campaign" at bounding box center [433, 66] width 60 height 16
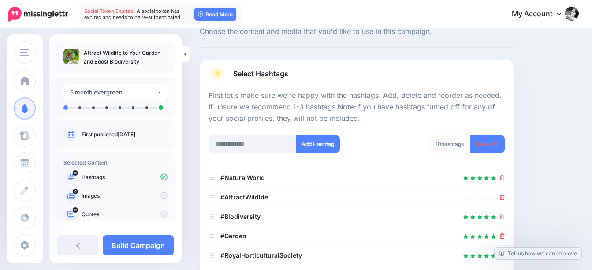
scroll to position [88, 0]
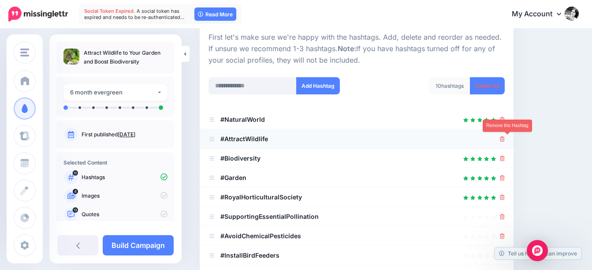
click at [505, 139] on icon at bounding box center [502, 138] width 5 height 5
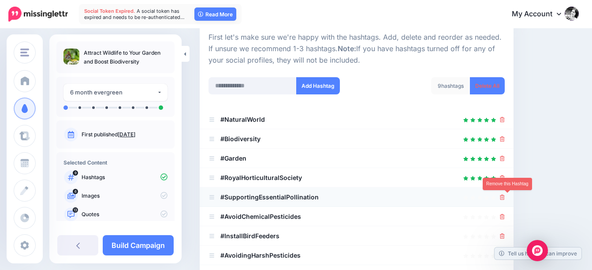
click at [505, 196] on icon at bounding box center [502, 197] width 5 height 5
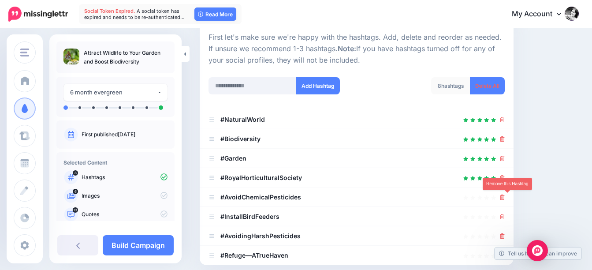
click at [505, 196] on icon at bounding box center [502, 197] width 5 height 5
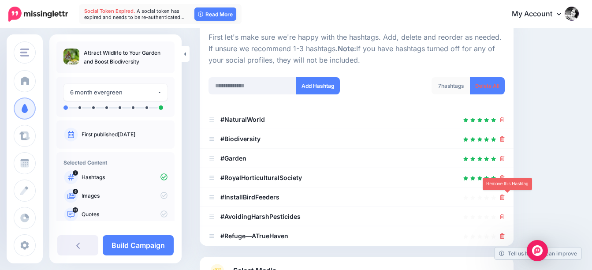
click at [505, 196] on icon at bounding box center [502, 197] width 5 height 5
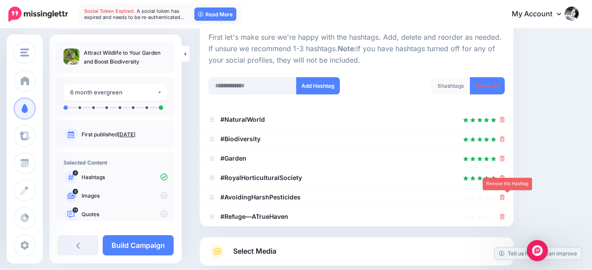
click at [505, 196] on icon at bounding box center [502, 197] width 5 height 5
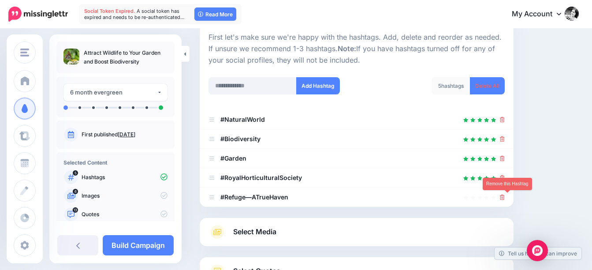
click at [505, 196] on icon at bounding box center [502, 197] width 5 height 5
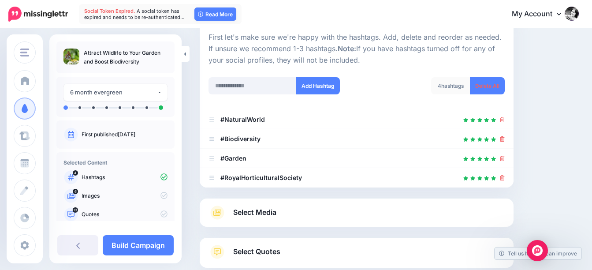
click at [257, 210] on span "Select Media" at bounding box center [254, 212] width 43 height 12
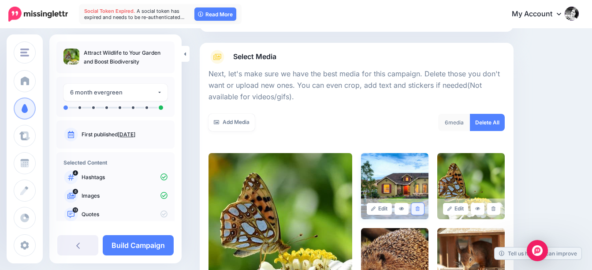
click at [420, 209] on icon at bounding box center [418, 208] width 4 height 5
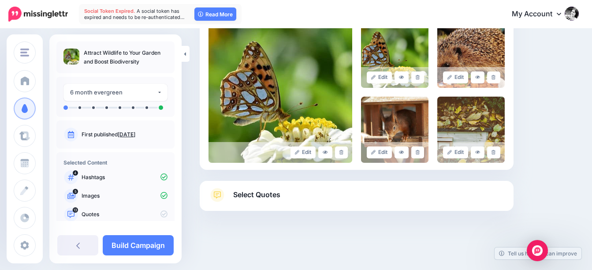
scroll to position [221, 0]
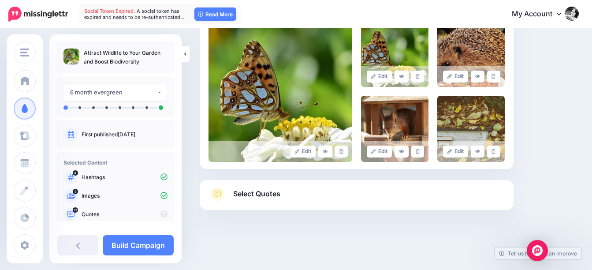
click at [250, 192] on span "Select Quotes" at bounding box center [256, 194] width 47 height 12
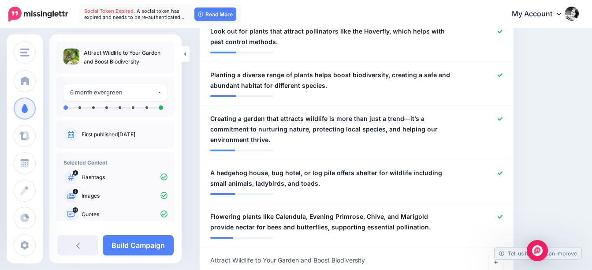
scroll to position [704, 0]
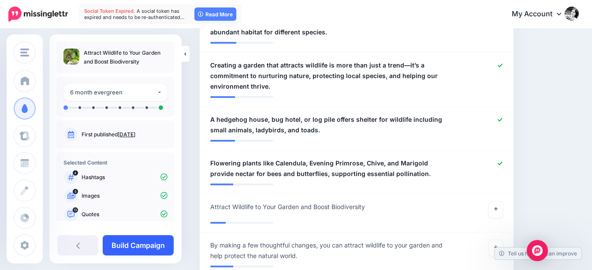
click at [144, 240] on link "Build Campaign" at bounding box center [138, 245] width 71 height 20
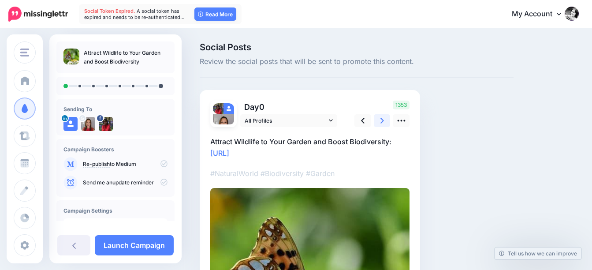
click at [382, 122] on icon at bounding box center [383, 121] width 4 height 6
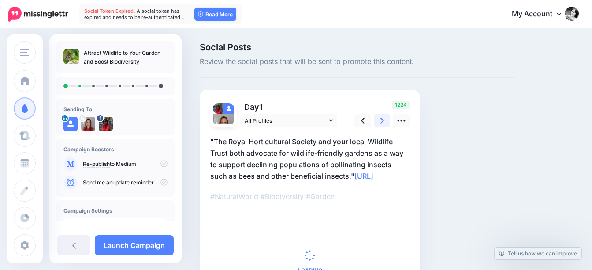
click at [382, 122] on icon at bounding box center [383, 121] width 4 height 6
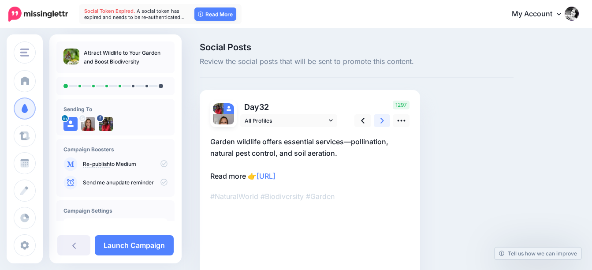
click at [382, 122] on icon at bounding box center [383, 121] width 4 height 6
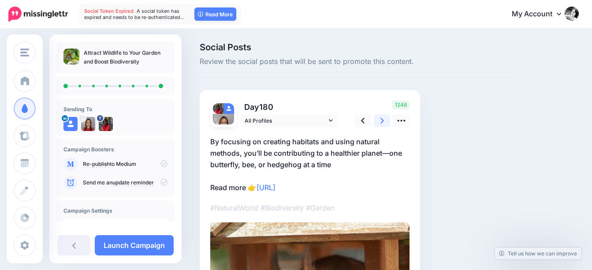
click at [382, 122] on icon at bounding box center [383, 121] width 4 height 6
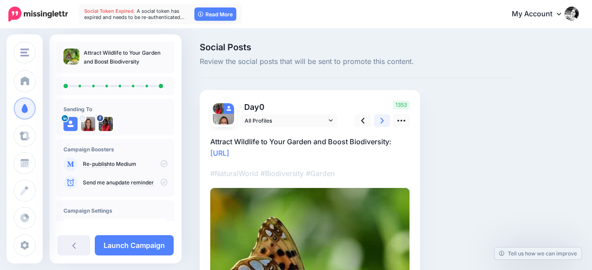
click at [382, 122] on icon at bounding box center [383, 121] width 4 height 6
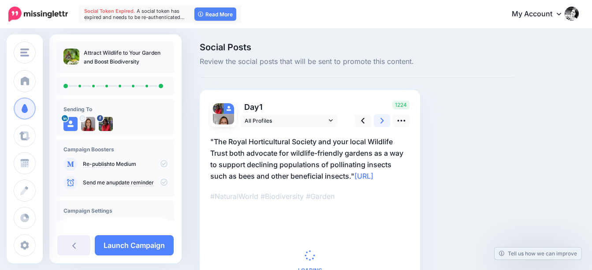
click at [382, 122] on icon at bounding box center [383, 121] width 4 height 6
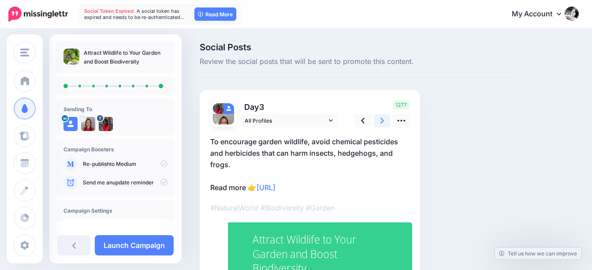
scroll to position [107, 0]
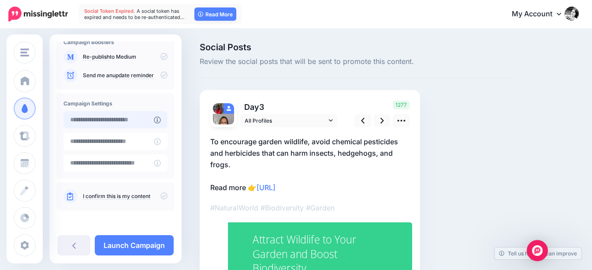
click at [111, 120] on input "text" at bounding box center [109, 119] width 90 height 17
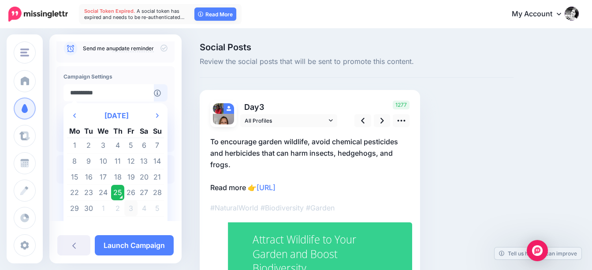
scroll to position [148, 0]
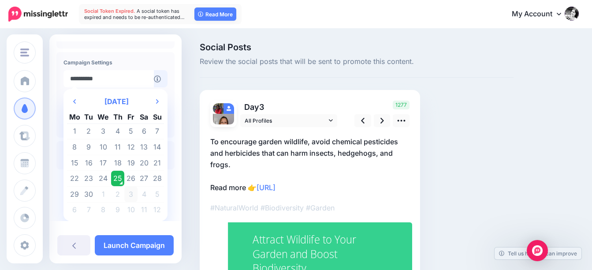
click at [131, 195] on td "3" at bounding box center [130, 194] width 13 height 16
type input "**********"
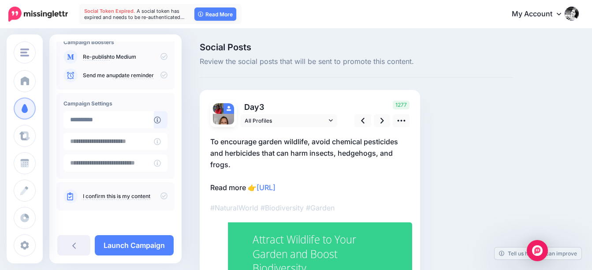
scroll to position [107, 0]
click at [146, 244] on link "Launch Campaign" at bounding box center [134, 245] width 79 height 20
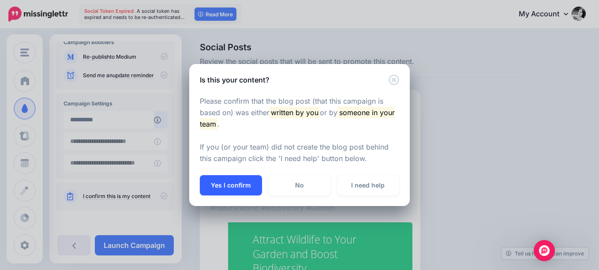
click at [244, 181] on button "Yes I confirm" at bounding box center [231, 185] width 62 height 20
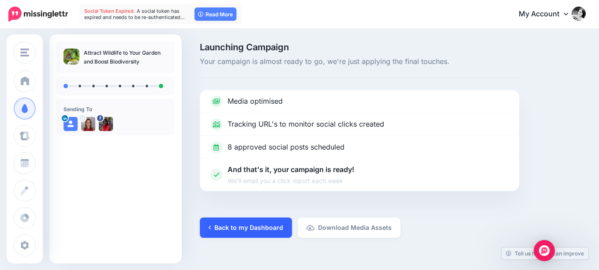
click at [277, 230] on link "Back to my Dashboard" at bounding box center [246, 227] width 92 height 20
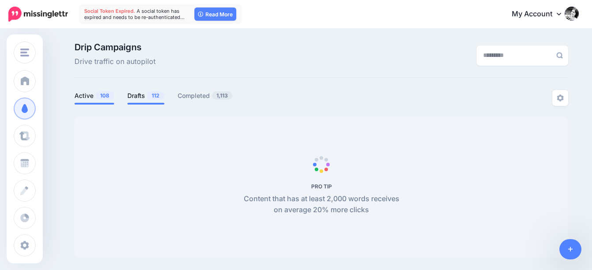
click at [144, 94] on link "Drafts 112" at bounding box center [145, 95] width 37 height 11
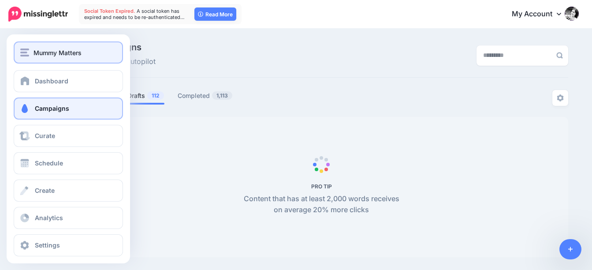
click at [21, 43] on button "Mummy Matters" at bounding box center [68, 52] width 109 height 22
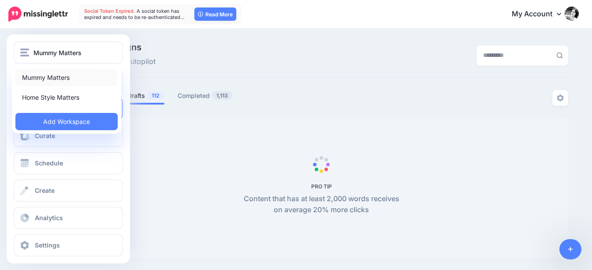
click at [48, 79] on link "Mummy Matters" at bounding box center [66, 77] width 102 height 17
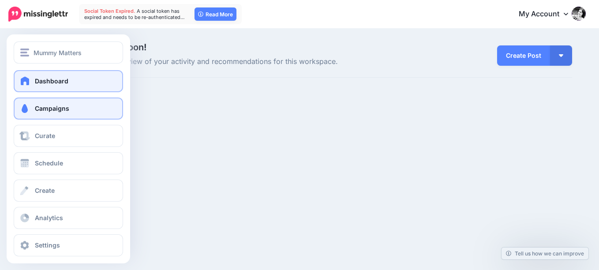
click at [28, 108] on span at bounding box center [24, 108] width 11 height 9
